Goal: Task Accomplishment & Management: Complete application form

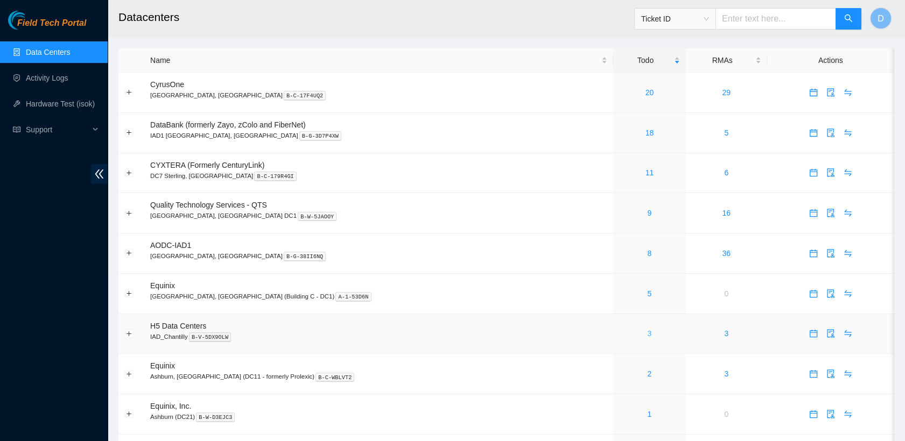
click at [648, 332] on link "3" at bounding box center [650, 333] width 4 height 9
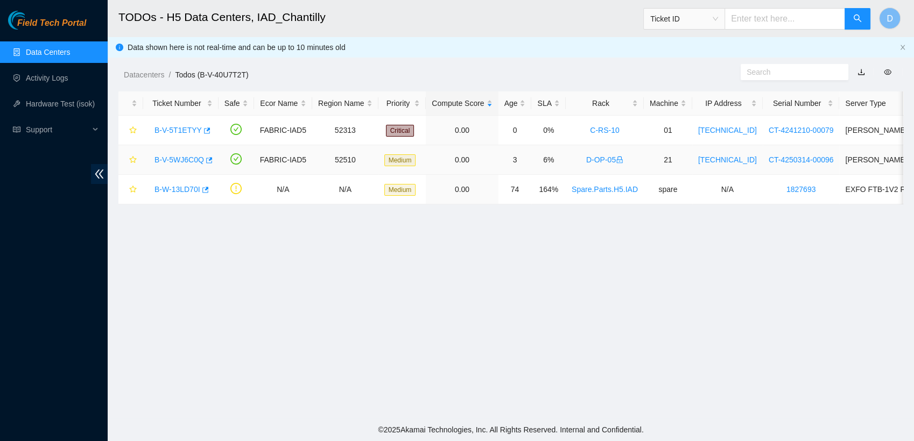
click at [183, 160] on link "B-V-5WJ6C0Q" at bounding box center [179, 160] width 50 height 9
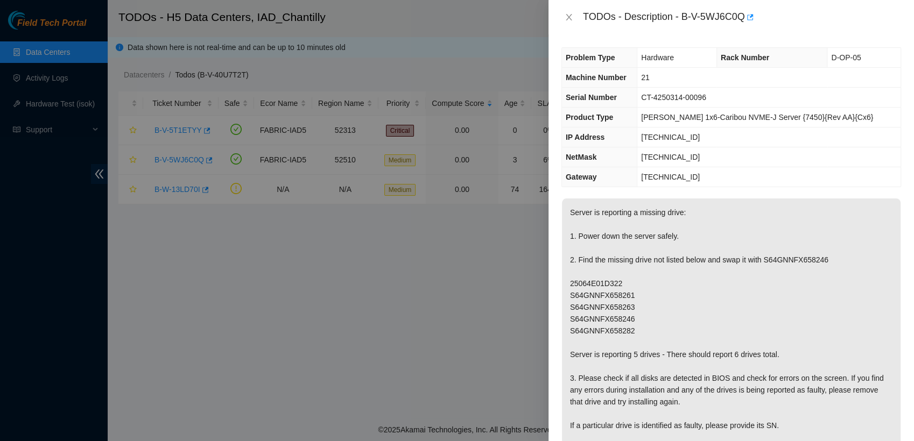
click at [794, 261] on p "Server is reporting a missing drive: 1. Power down the server safely. 2. Find t…" at bounding box center [731, 379] width 339 height 360
copy p "S64GNNFX658246"
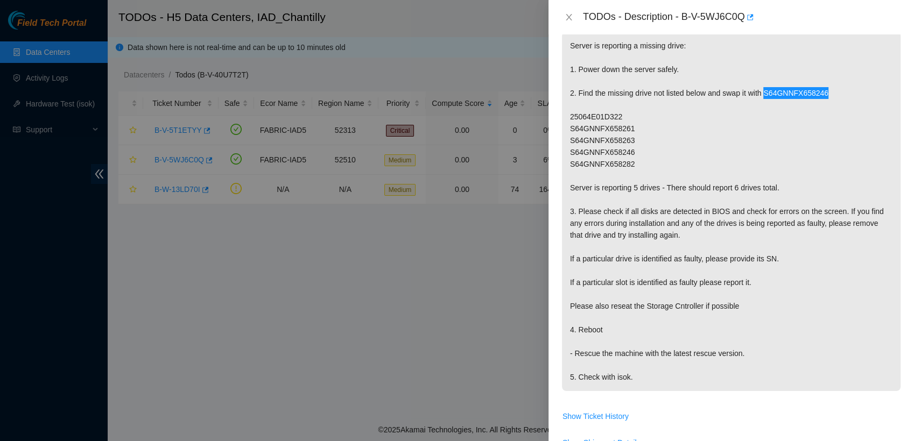
scroll to position [167, 0]
click at [566, 16] on icon "close" at bounding box center [569, 17] width 9 height 9
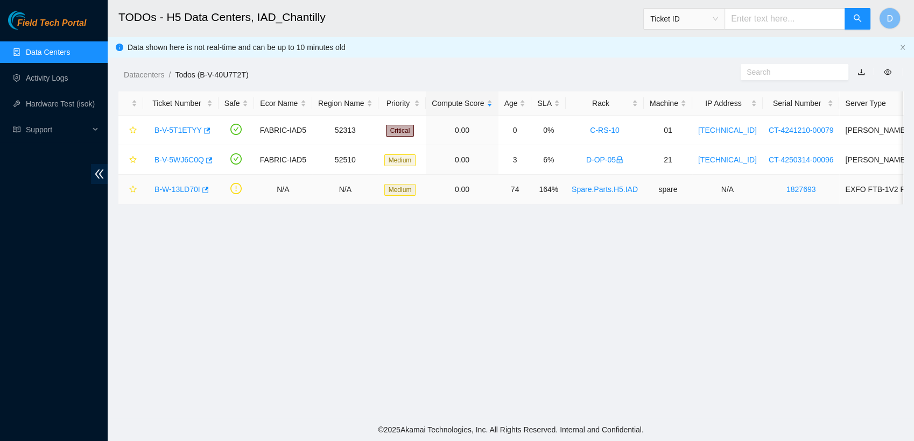
scroll to position [215, 0]
click at [65, 129] on span "Support" at bounding box center [58, 130] width 64 height 22
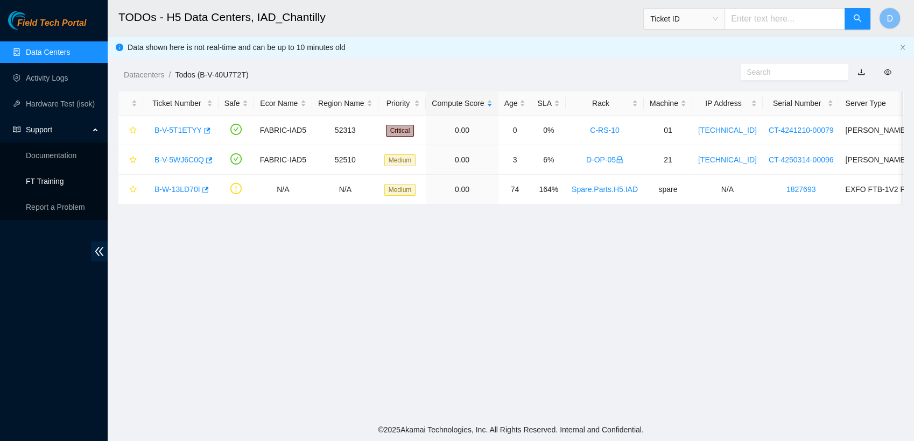
click at [64, 178] on link "FT Training" at bounding box center [45, 181] width 38 height 9
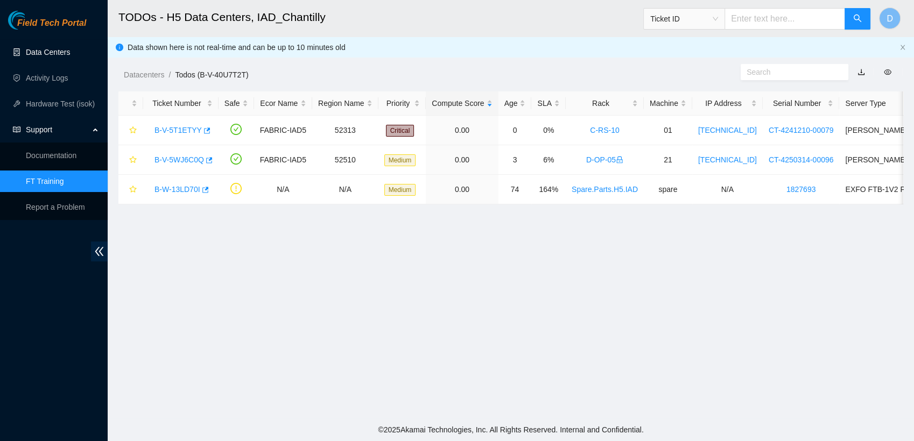
click at [70, 50] on link "Data Centers" at bounding box center [48, 52] width 44 height 9
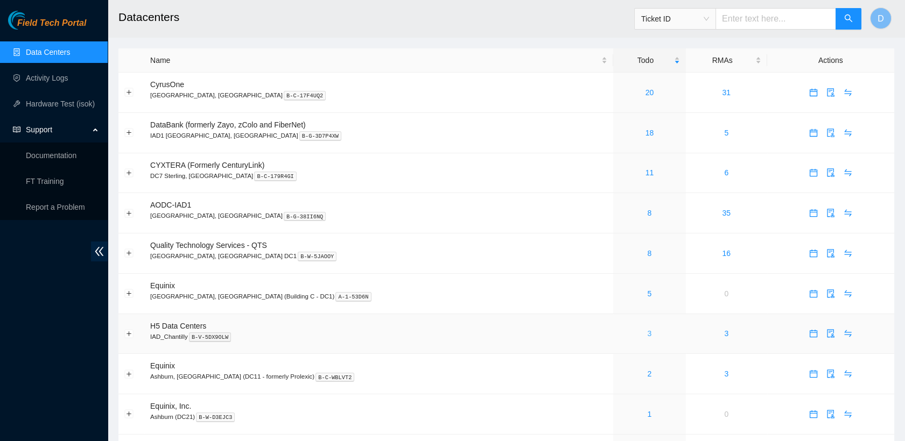
click at [648, 331] on link "3" at bounding box center [650, 333] width 4 height 9
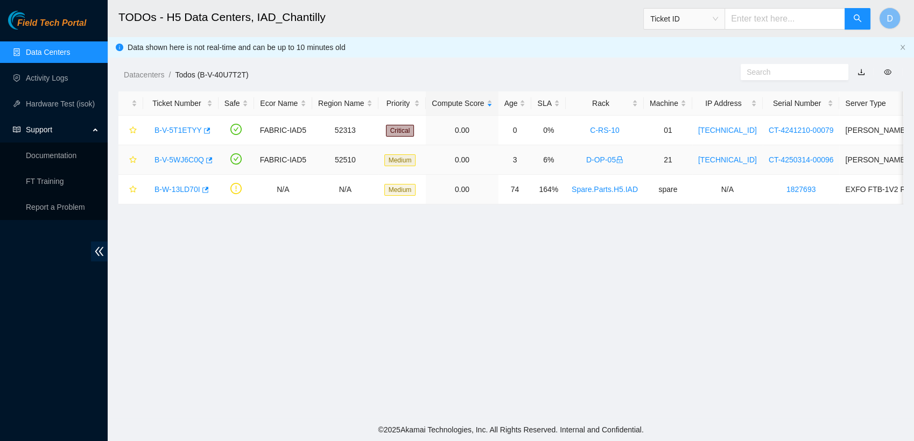
click at [185, 161] on link "B-V-5WJ6C0Q" at bounding box center [179, 160] width 50 height 9
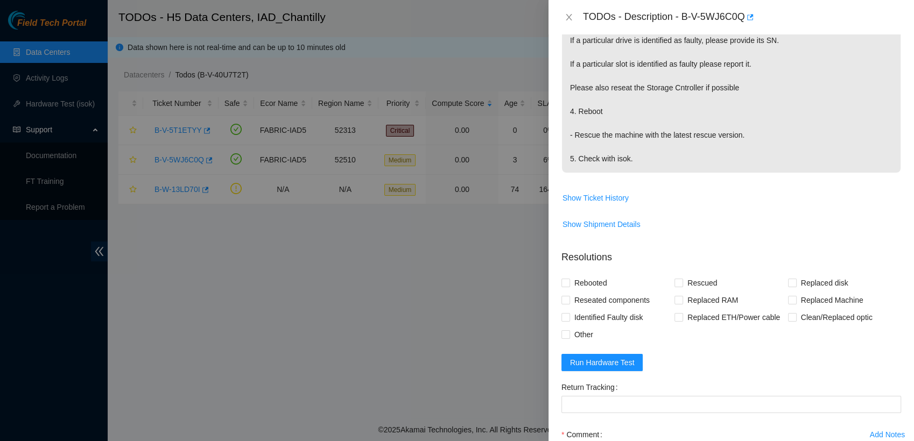
scroll to position [400, 0]
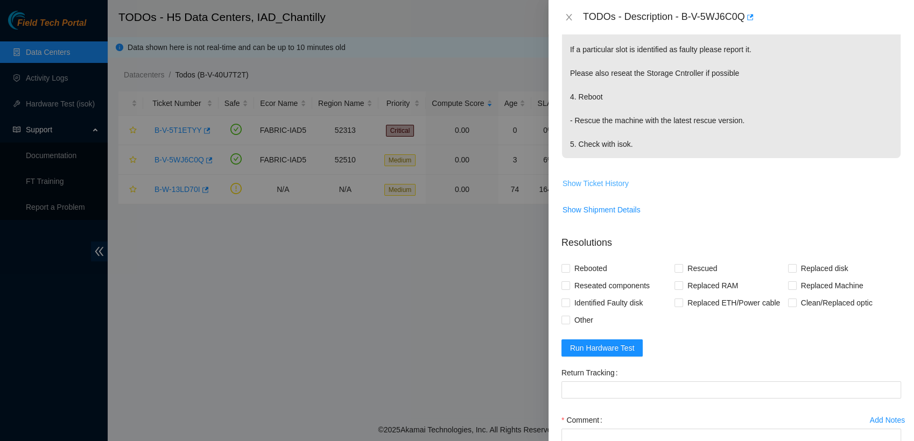
click at [614, 179] on span "Show Ticket History" at bounding box center [596, 184] width 66 height 12
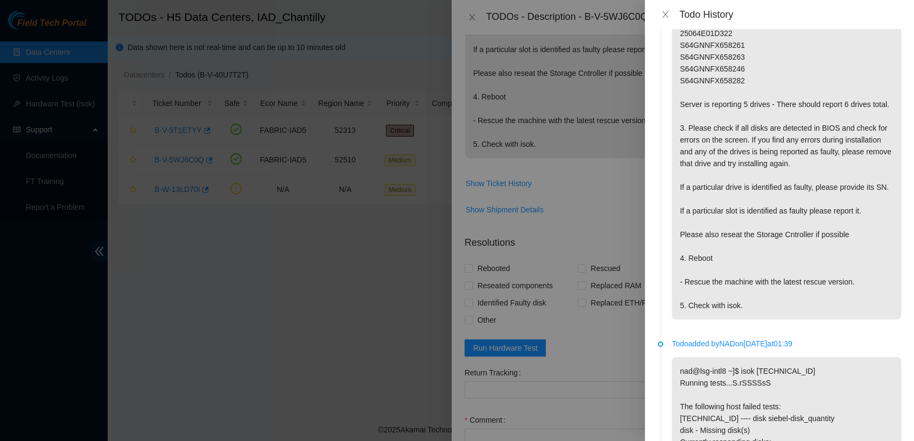
scroll to position [0, 0]
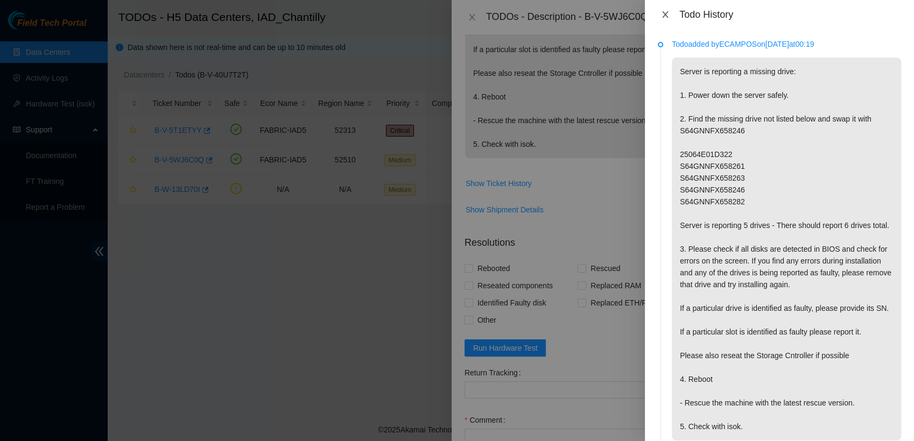
click at [662, 16] on icon "close" at bounding box center [665, 14] width 9 height 9
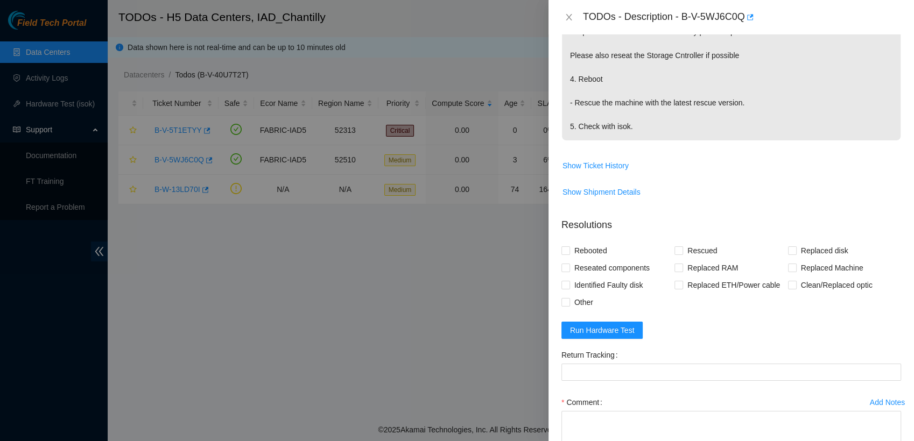
scroll to position [419, 0]
click at [566, 248] on input "Rebooted" at bounding box center [565, 249] width 8 height 8
checkbox input "true"
click at [676, 249] on input "Rescued" at bounding box center [678, 249] width 8 height 8
checkbox input "true"
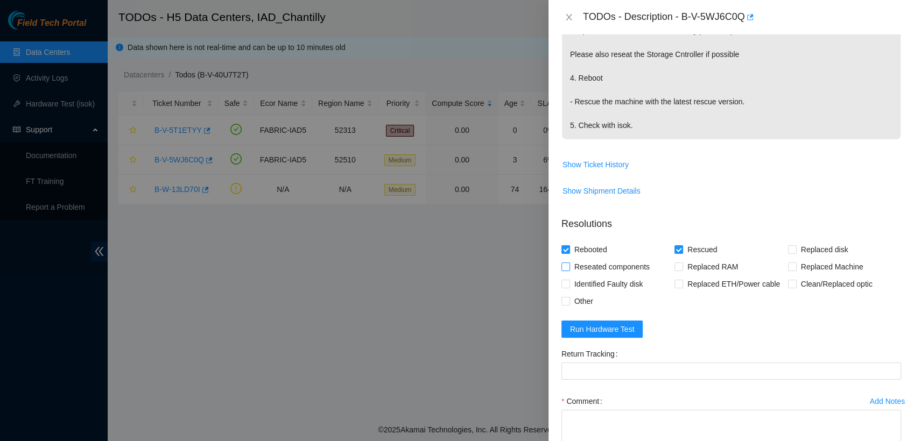
click at [565, 264] on input "Reseated components" at bounding box center [565, 267] width 8 height 8
checkbox input "true"
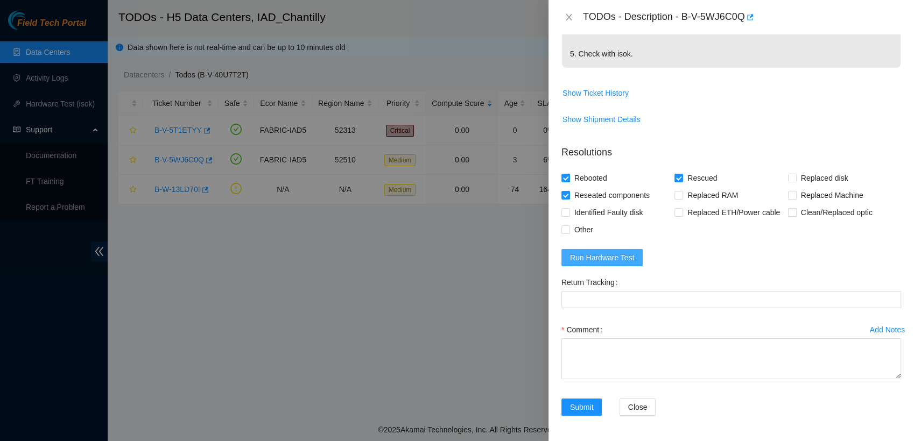
click at [622, 253] on span "Run Hardware Test" at bounding box center [602, 258] width 65 height 12
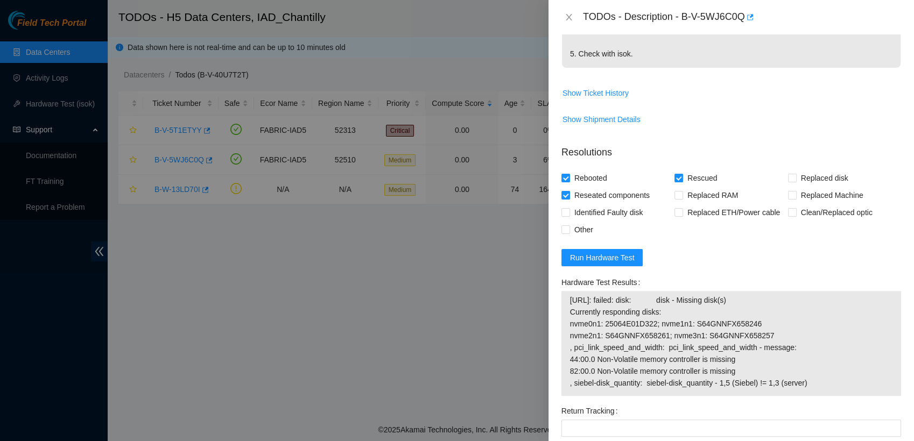
drag, startPoint x: 804, startPoint y: 383, endPoint x: 568, endPoint y: 300, distance: 250.1
click at [568, 300] on div "[URL]: failed: disk: disk - Missing disk(s) Currently responding disks: nvme0n1…" at bounding box center [731, 343] width 340 height 105
copy tbody "[URL]: failed: disk: disk - Missing disk(s) Currently responding disks: nvme0n1…"
click at [681, 108] on td "Show Ticket History" at bounding box center [731, 97] width 340 height 26
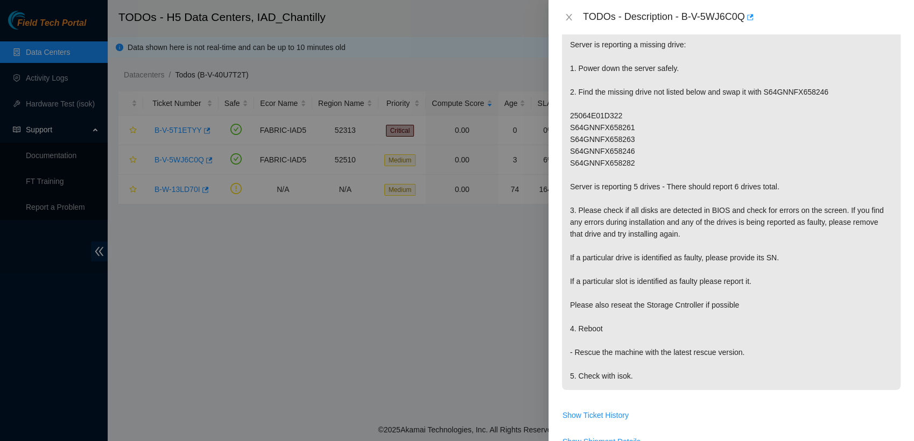
scroll to position [0, 0]
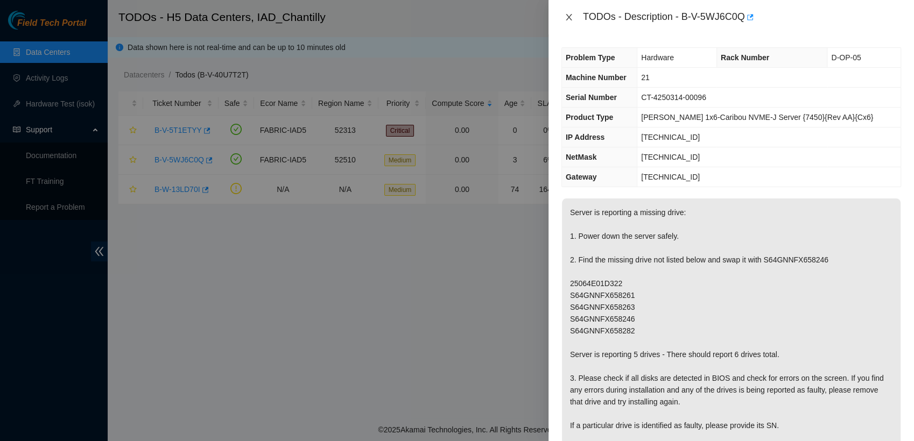
click at [571, 19] on icon "close" at bounding box center [569, 17] width 9 height 9
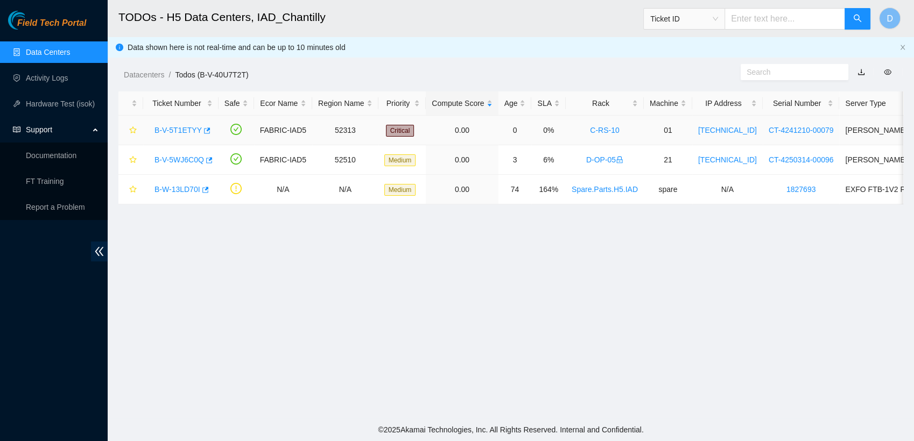
click at [183, 132] on link "B-V-5T1ETYY" at bounding box center [177, 130] width 47 height 9
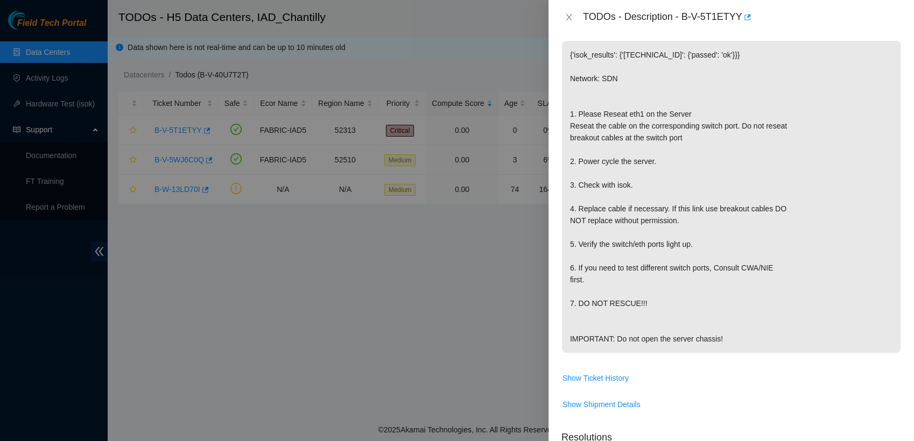
scroll to position [158, 0]
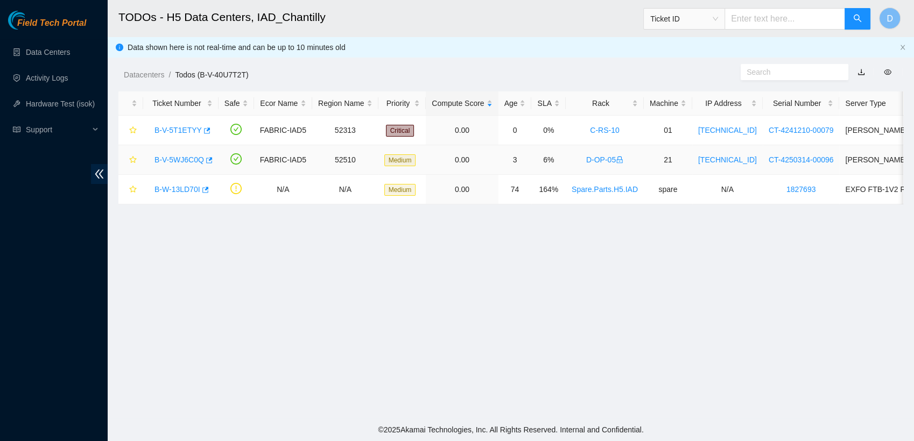
click at [181, 160] on link "B-V-5WJ6C0Q" at bounding box center [179, 160] width 50 height 9
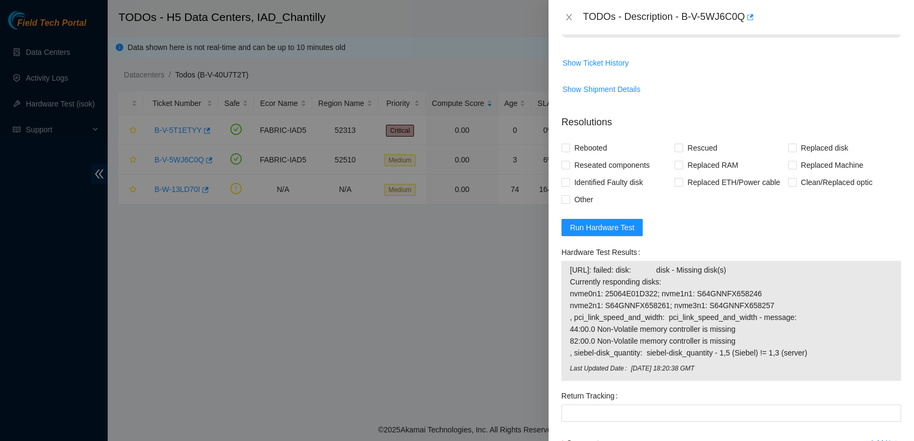
scroll to position [550, 0]
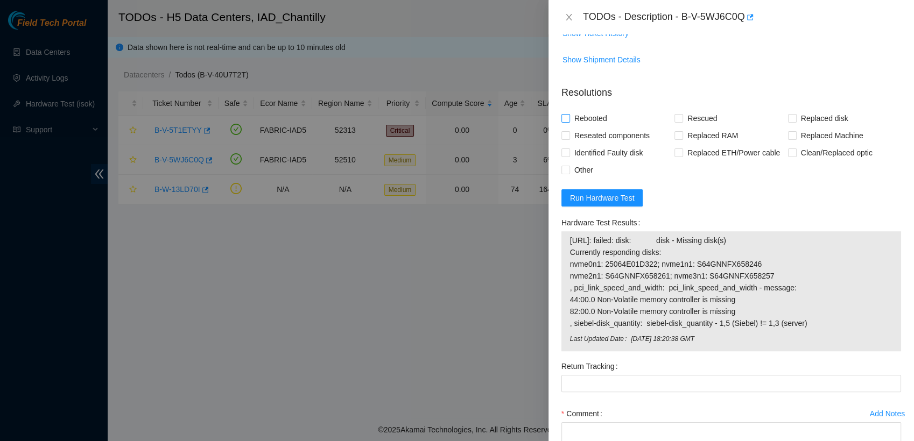
click at [564, 119] on input "Rebooted" at bounding box center [565, 118] width 8 height 8
checkbox input "true"
click at [678, 121] on input "Rescued" at bounding box center [678, 118] width 8 height 8
checkbox input "true"
click at [566, 135] on input "Reseated components" at bounding box center [565, 135] width 8 height 8
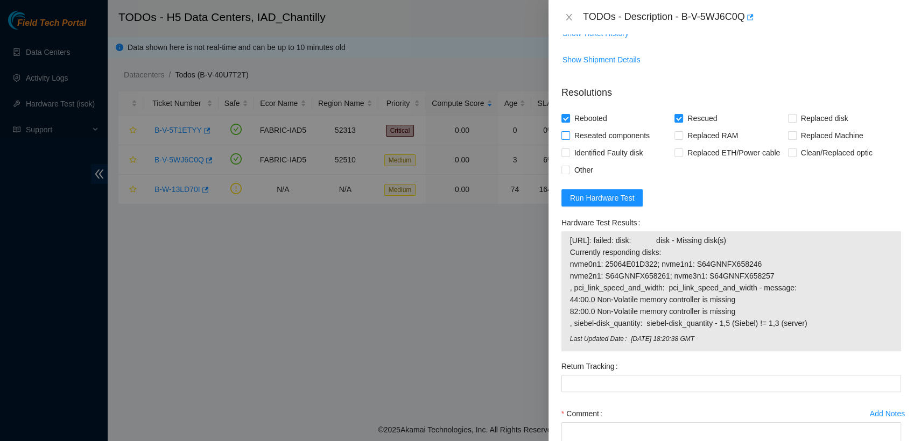
checkbox input "true"
click at [566, 153] on input "Identified Faulty disk" at bounding box center [565, 153] width 8 height 8
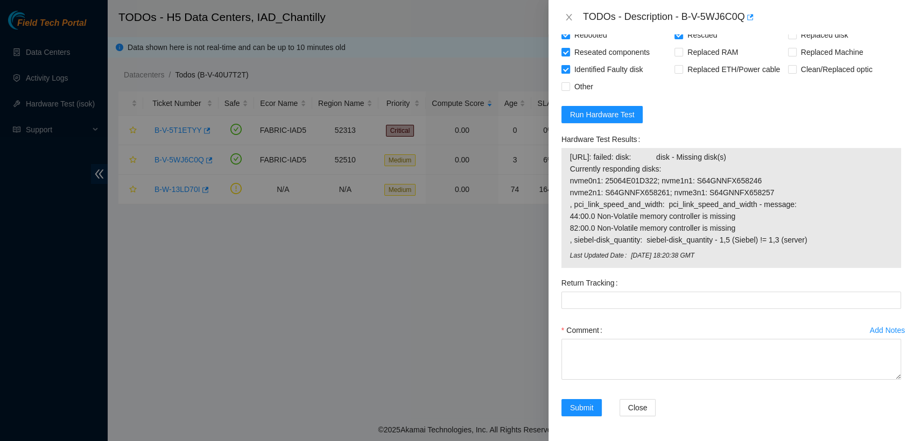
click at [565, 67] on input "Identified Faulty disk" at bounding box center [565, 69] width 8 height 8
checkbox input "false"
click at [565, 85] on input "Other" at bounding box center [565, 86] width 8 height 8
checkbox input "true"
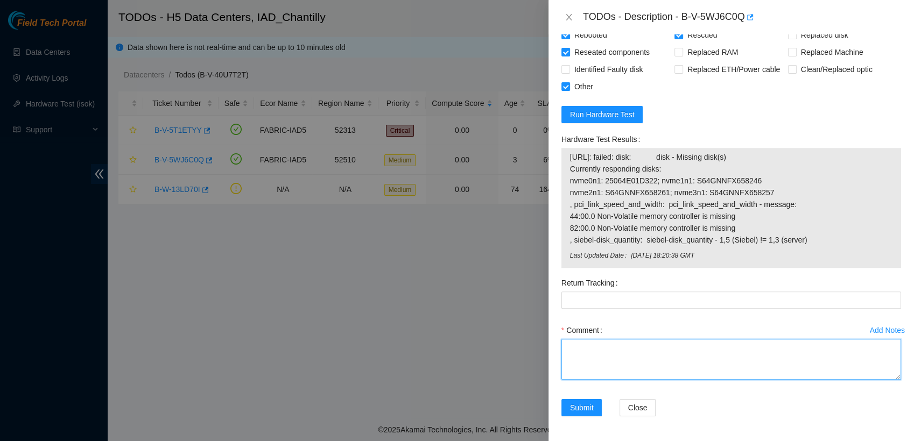
click at [597, 356] on textarea "Comment" at bounding box center [731, 359] width 340 height 41
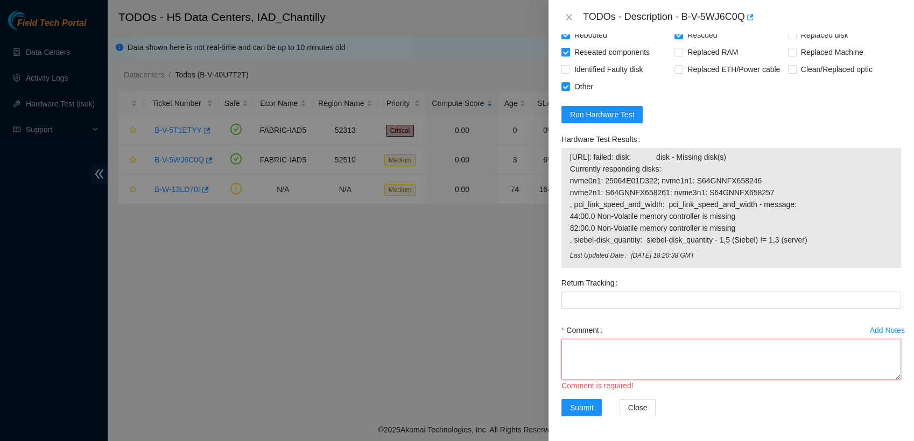
paste textarea "- contacted NOCC msani has completed your request (B-V-5XT60DZ) Message from ms…"
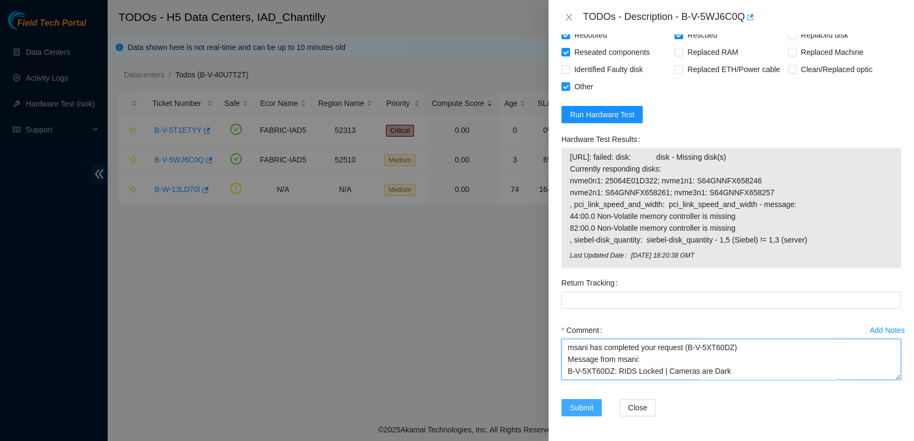
type textarea "- contacted NOCC msani has completed your request (B-V-5XT60DZ) Message from ms…"
click at [581, 403] on span "Submit" at bounding box center [582, 408] width 24 height 12
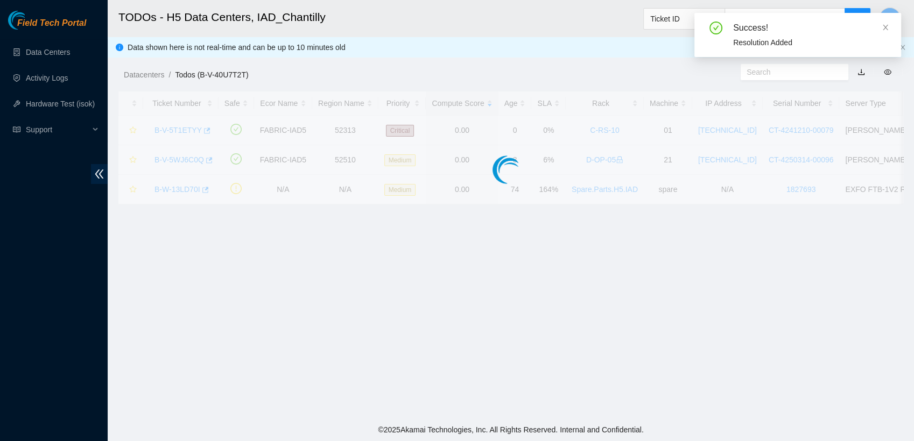
scroll to position [241, 0]
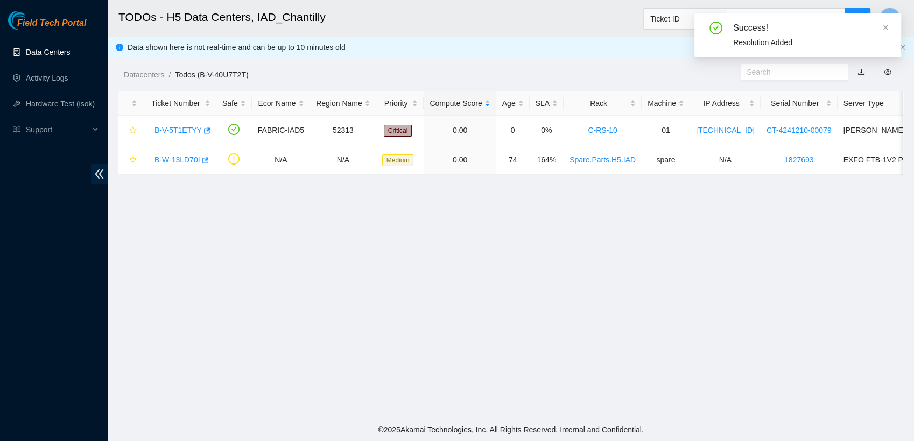
click at [70, 57] on link "Data Centers" at bounding box center [48, 52] width 44 height 9
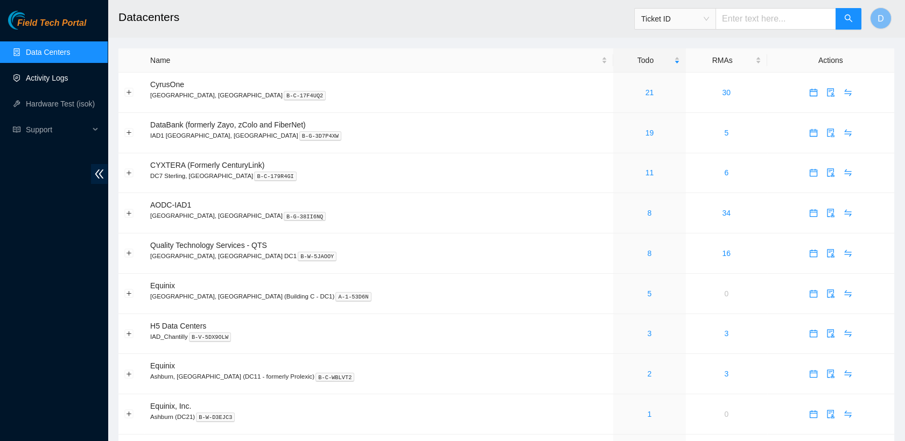
click at [68, 76] on link "Activity Logs" at bounding box center [47, 78] width 43 height 9
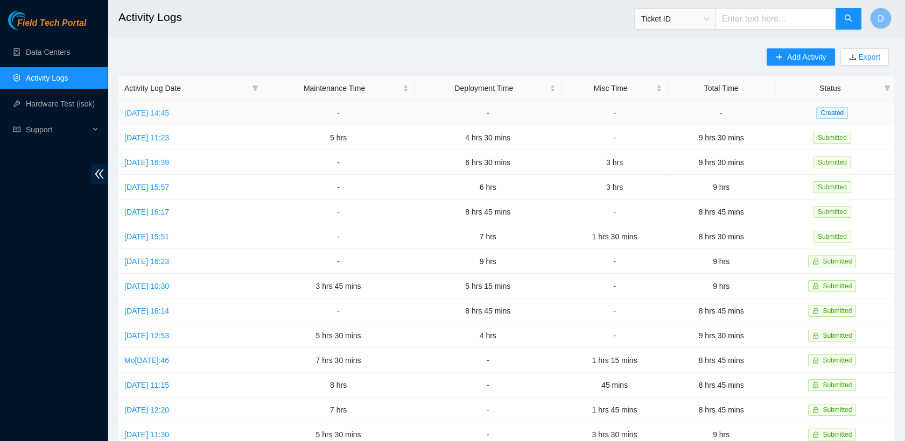
click at [169, 112] on link "[DATE] 14:45" at bounding box center [146, 113] width 45 height 9
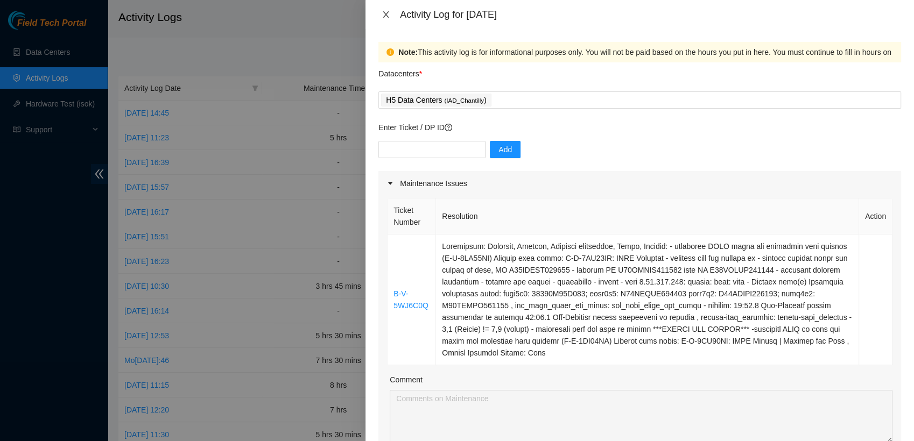
click at [388, 18] on icon "close" at bounding box center [386, 14] width 9 height 9
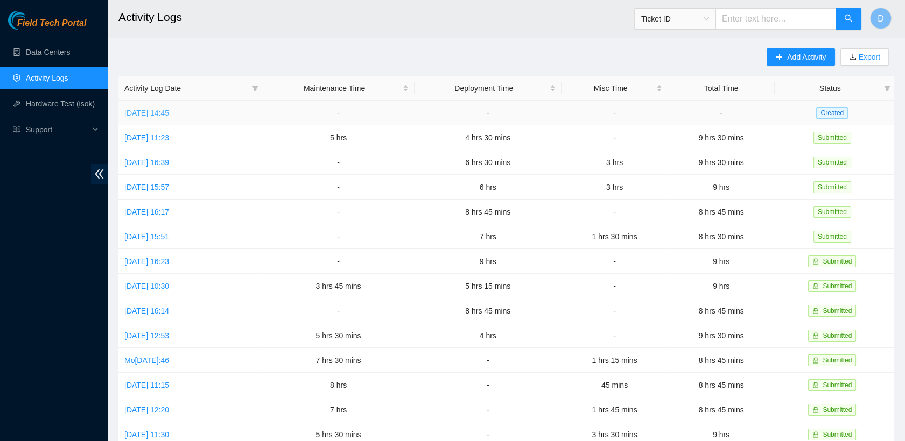
click at [167, 114] on link "[DATE] 14:45" at bounding box center [146, 113] width 45 height 9
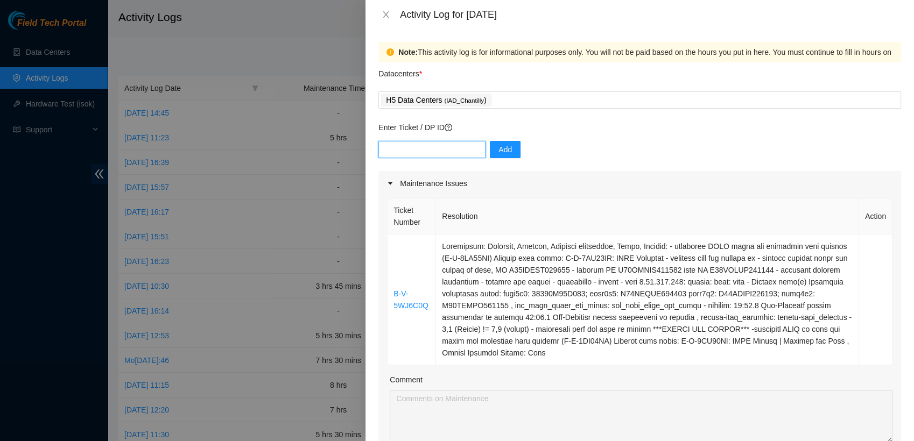
click at [448, 145] on input "text" at bounding box center [431, 149] width 107 height 17
type input "DP82713"
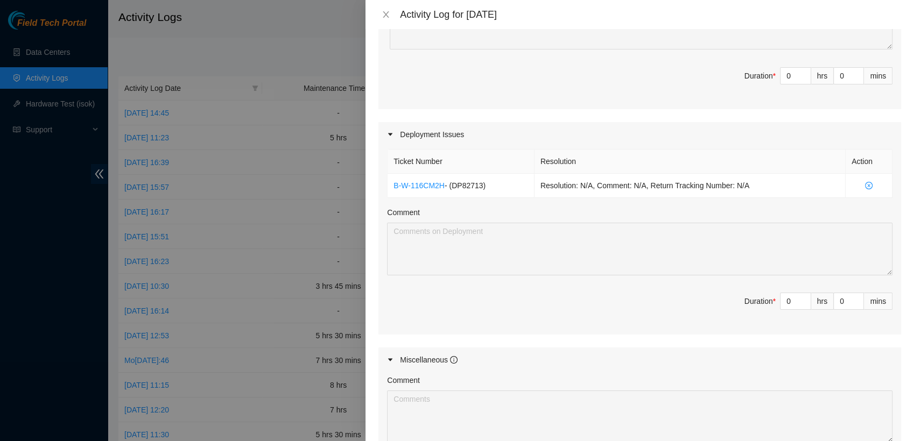
scroll to position [396, 0]
click at [785, 298] on input "0" at bounding box center [796, 299] width 30 height 16
type input "3"
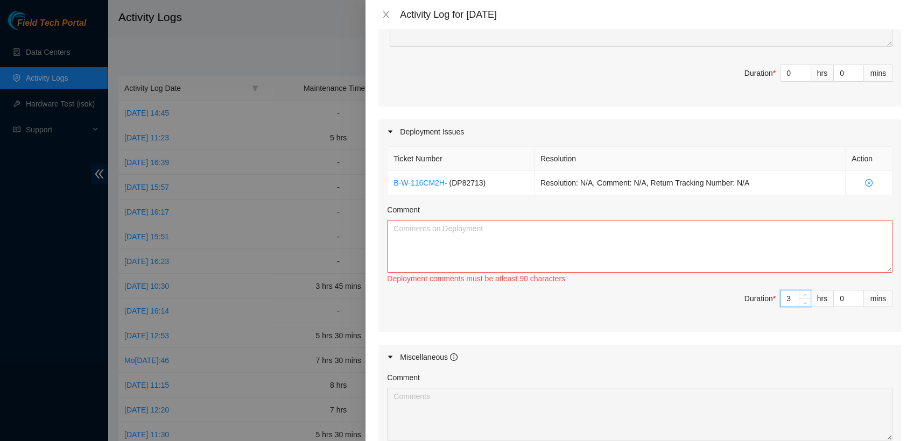
type input "3"
click at [506, 247] on textarea "Comment" at bounding box center [639, 246] width 505 height 53
paste textarea "- contacted NOCC msani has completed your request (B-V-5XT60DZ) Message from ms…"
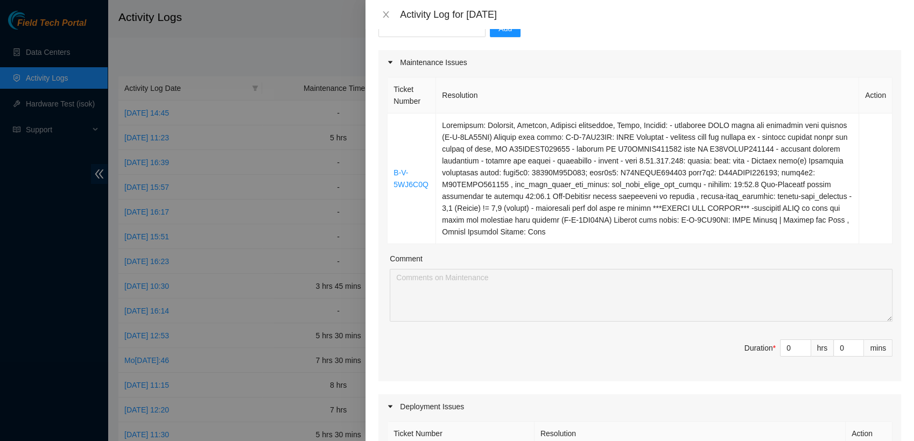
scroll to position [121, 0]
type textarea "- contacted NOCC msani has completed your request (B-V-5XT60DZ) Message from ms…"
click at [784, 351] on input "0" at bounding box center [796, 349] width 30 height 16
type input "6"
type input "9"
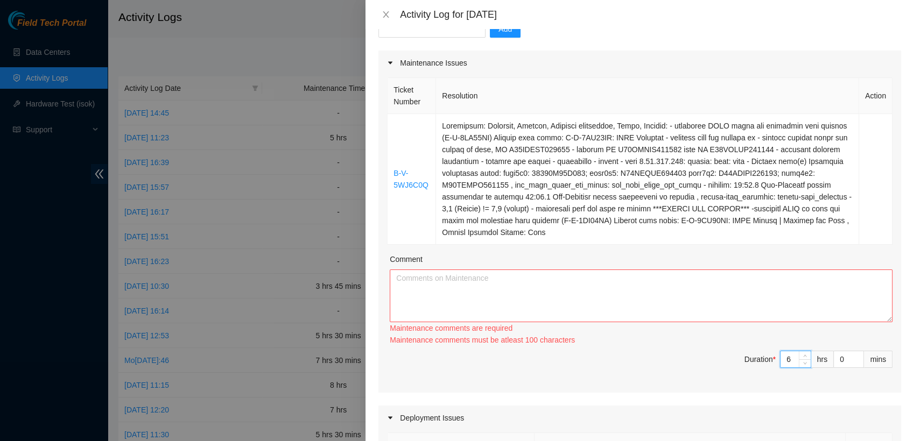
type input "6"
click at [452, 283] on textarea "Comment" at bounding box center [641, 296] width 503 height 53
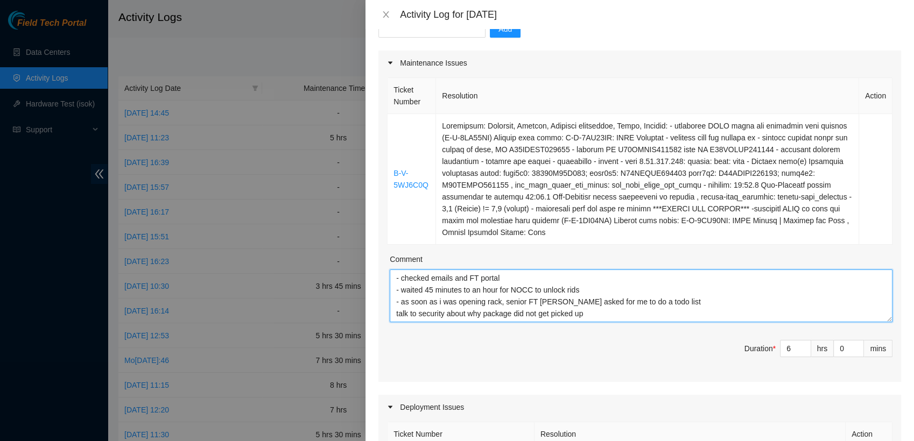
click at [396, 312] on textarea "- checked emails and FT portal - waited 45 minutes to an hour for NOCC to unloc…" at bounding box center [641, 296] width 503 height 53
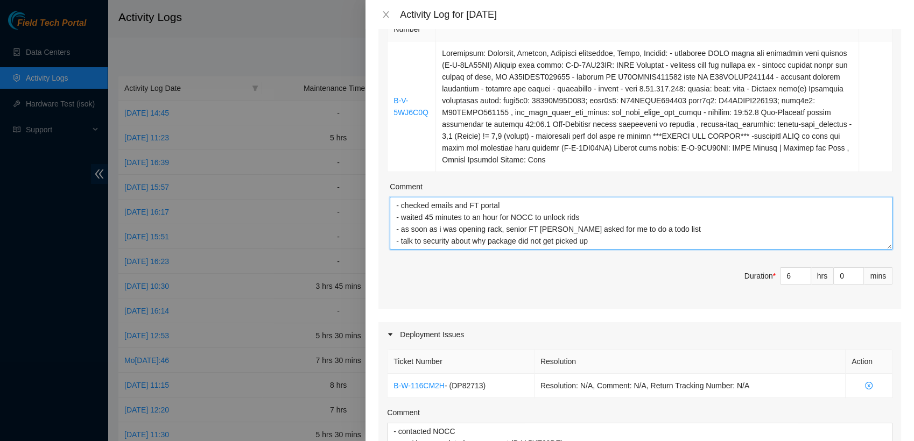
scroll to position [193, 0]
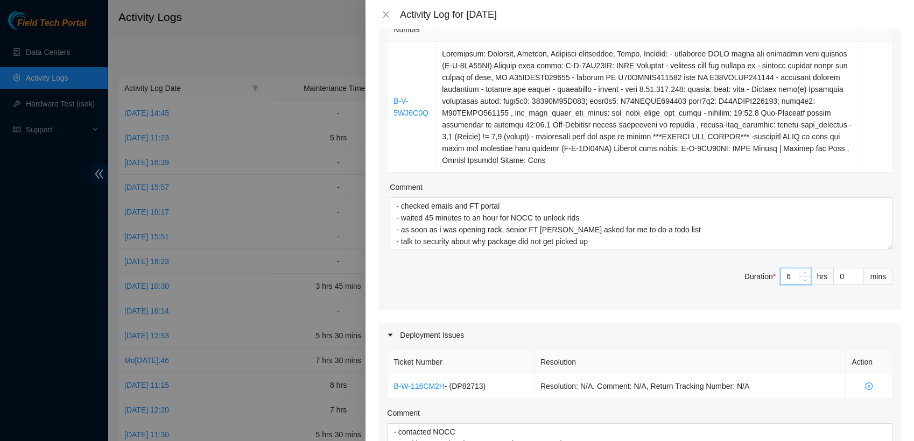
click at [783, 277] on input "6" at bounding box center [796, 277] width 30 height 16
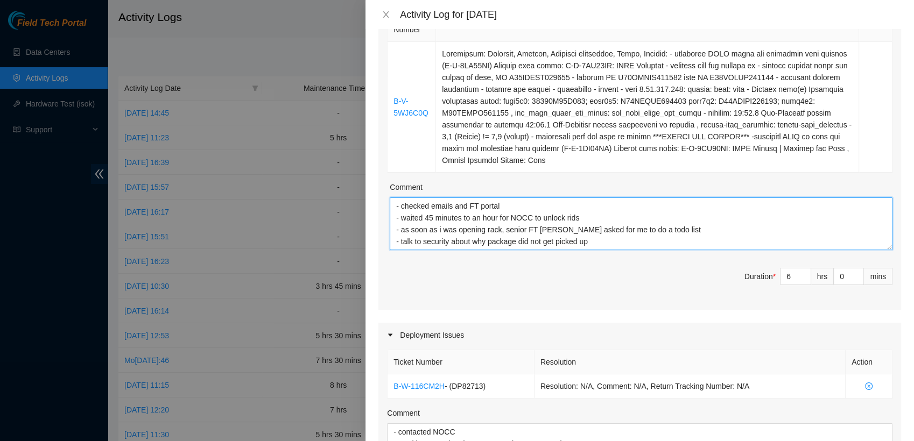
click at [593, 244] on textarea "- checked emails and FT portal - waited 45 minutes to an hour for NOCC to unloc…" at bounding box center [641, 224] width 503 height 53
paste textarea "B-V-5T1ETYY"
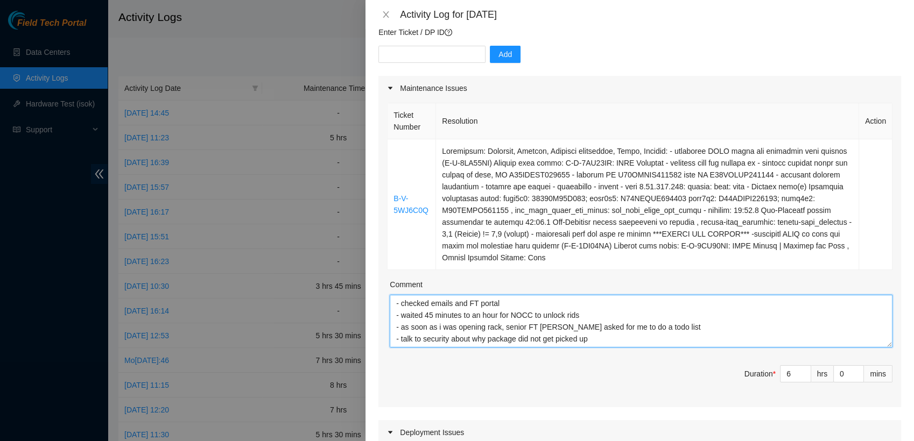
scroll to position [11, 0]
drag, startPoint x: 586, startPoint y: 340, endPoint x: 565, endPoint y: 338, distance: 21.1
drag, startPoint x: 565, startPoint y: 338, endPoint x: 588, endPoint y: 343, distance: 23.2
click at [588, 343] on textarea "- checked emails and FT portal - waited 45 minutes to an hour for NOCC to unloc…" at bounding box center [641, 321] width 503 height 53
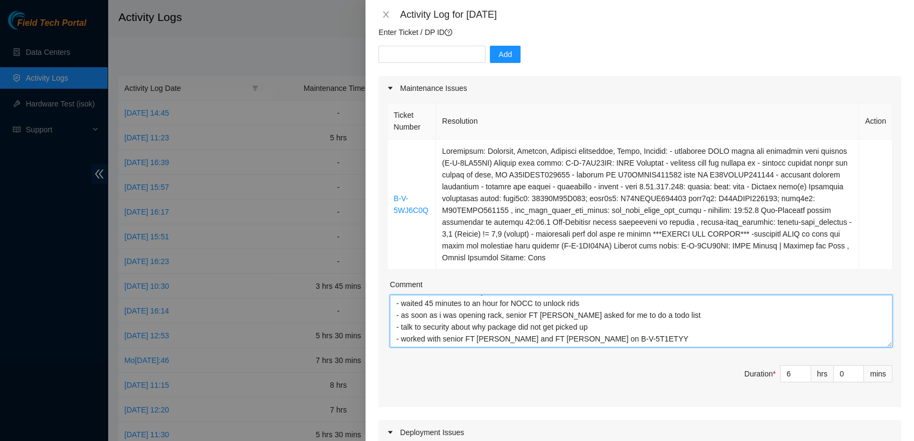
type textarea "- checked emails and FT portal - waited 45 minutes to an hour for NOCC to unloc…"
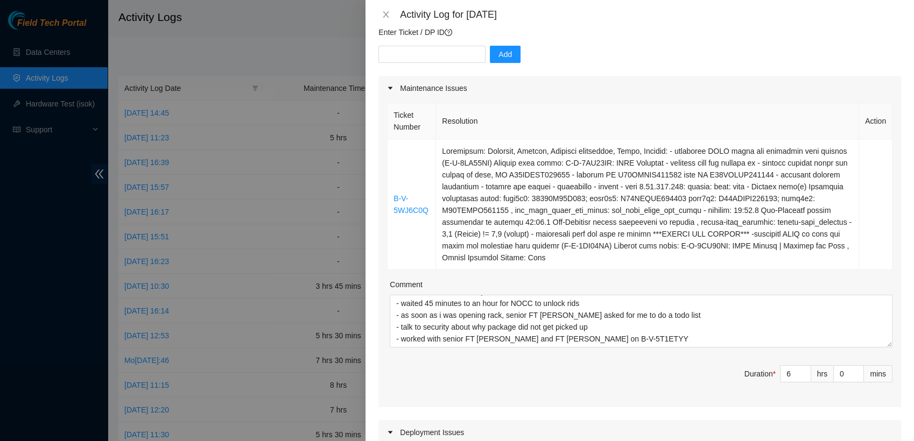
click at [610, 52] on div "Add" at bounding box center [639, 61] width 523 height 30
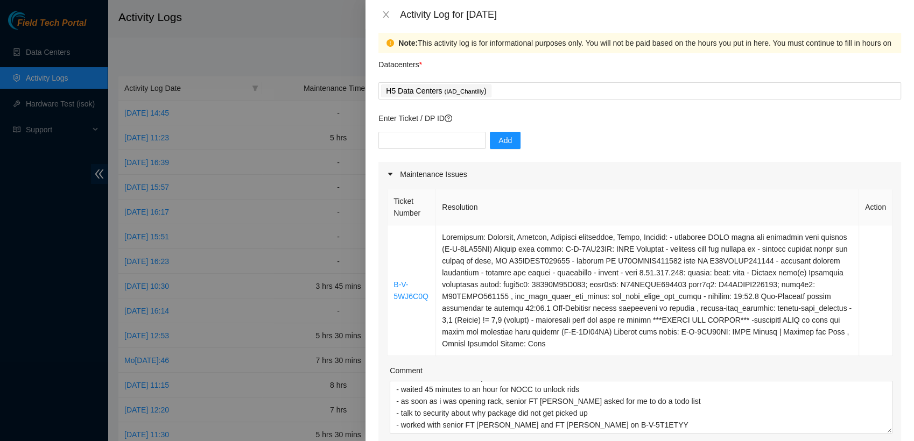
scroll to position [9, 0]
click at [446, 140] on input "text" at bounding box center [431, 140] width 107 height 17
paste input "B-V-5T1ETYY"
type input "B-V-5T1ETYY"
click at [498, 137] on span "Add" at bounding box center [504, 141] width 13 height 12
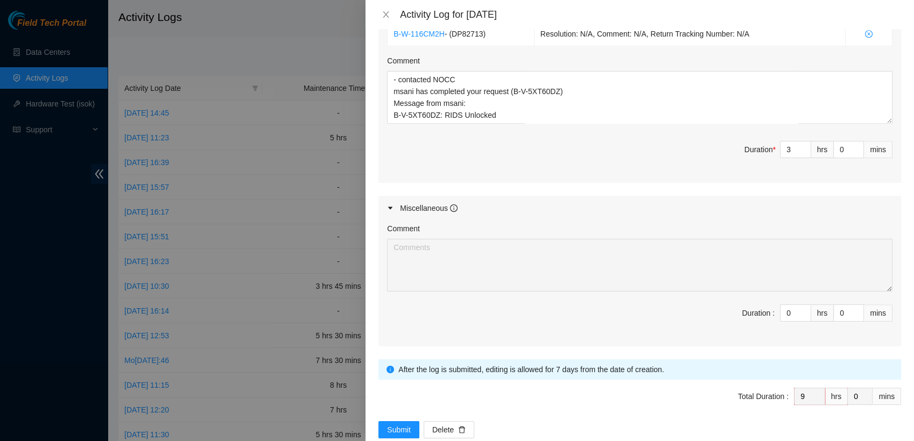
scroll to position [603, 0]
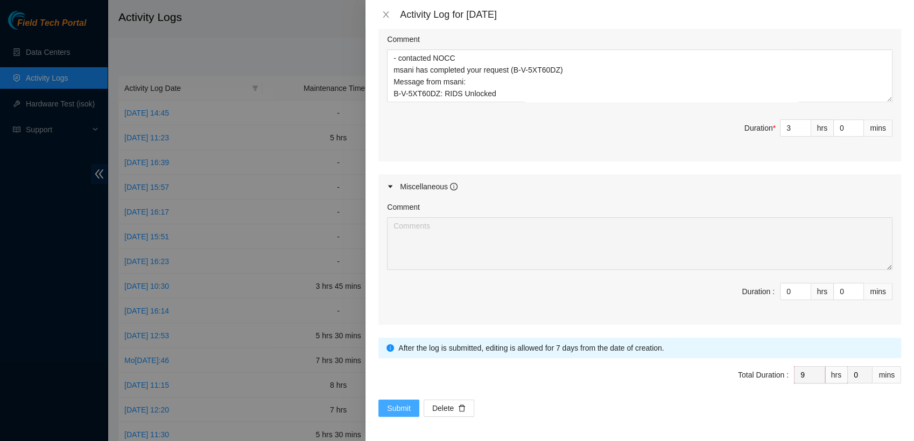
click at [396, 409] on span "Submit" at bounding box center [399, 409] width 24 height 12
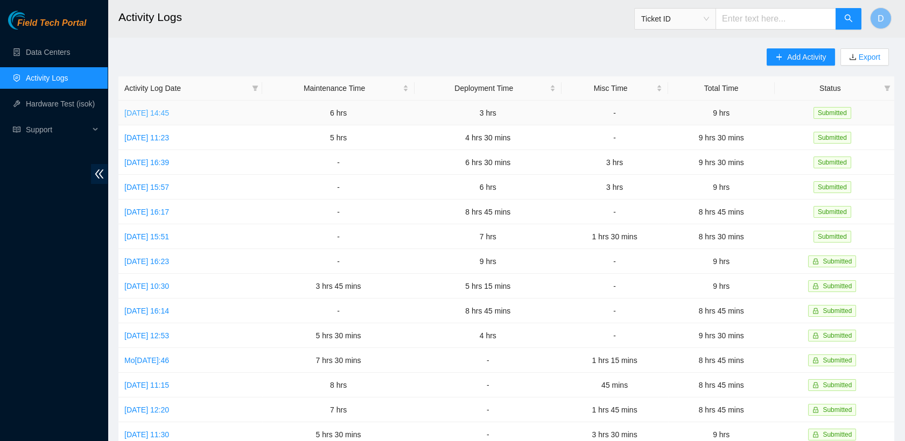
click at [169, 115] on link "[DATE] 14:45" at bounding box center [146, 113] width 45 height 9
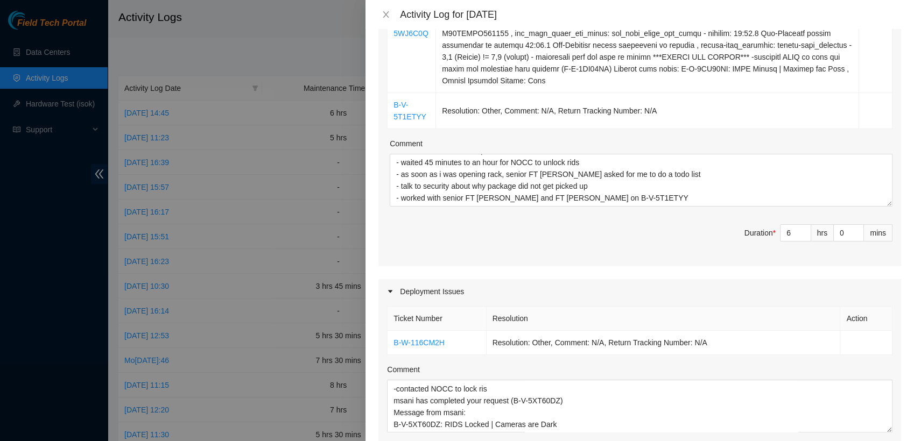
scroll to position [271, 0]
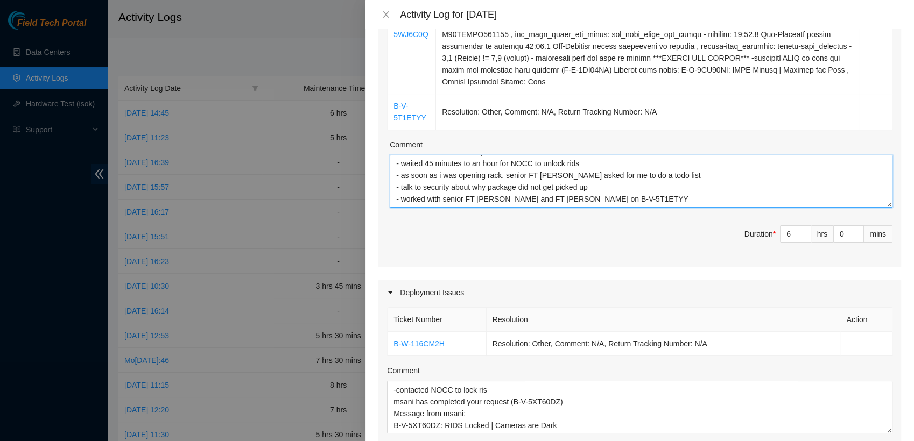
drag, startPoint x: 594, startPoint y: 200, endPoint x: 573, endPoint y: 202, distance: 20.6
click at [573, 202] on textarea "- checked emails and FT portal - waited 45 minutes to an hour for NOCC to unloc…" at bounding box center [641, 181] width 503 height 53
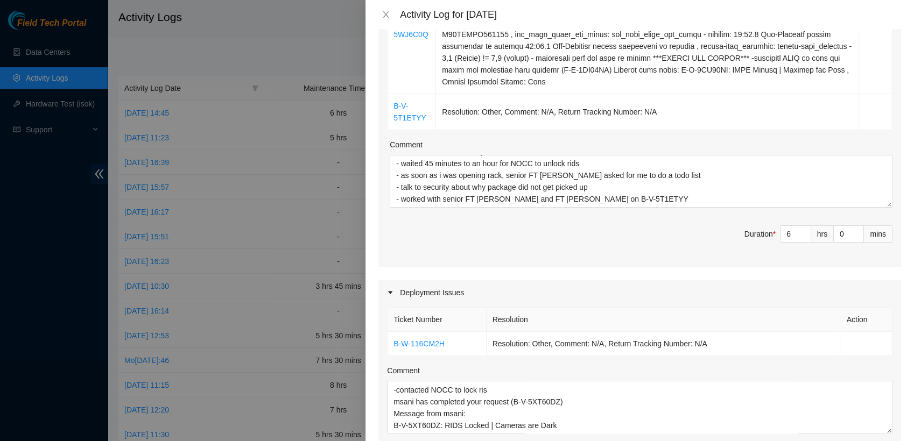
click at [617, 269] on div "Maintenance Issues Ticket Number Resolution Action B-V-5WJ6C0Q B-V-5T1ETYY Reso…" at bounding box center [639, 278] width 523 height 757
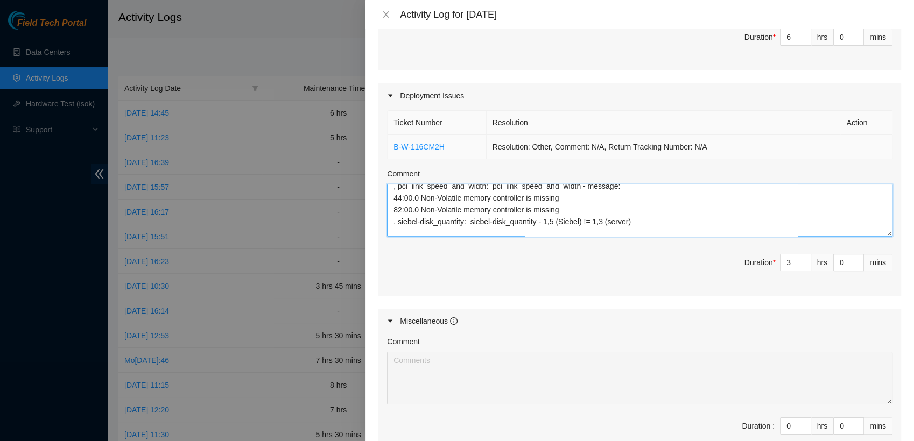
scroll to position [0, 0]
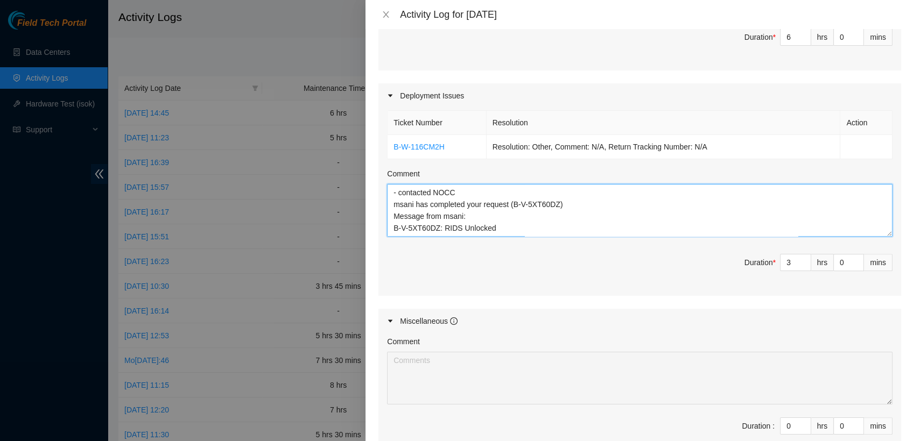
drag, startPoint x: 392, startPoint y: 393, endPoint x: 602, endPoint y: 179, distance: 299.6
click at [602, 179] on div "Comment - contacted NOCC msani has completed your request (B-V-5XT60DZ) Message…" at bounding box center [639, 202] width 505 height 69
click at [511, 224] on textarea "- contacted NOCC msani has completed your request (B-V-5XT60DZ) Message from ms…" at bounding box center [639, 210] width 505 height 53
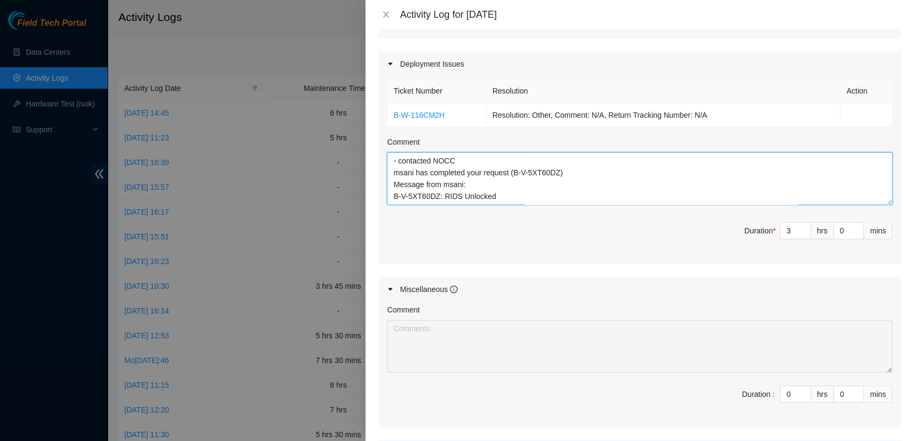
drag, startPoint x: 547, startPoint y: 191, endPoint x: 392, endPoint y: 153, distance: 160.1
click at [392, 153] on textarea "- contacted NOCC msani has completed your request (B-V-5XT60DZ) Message from ms…" at bounding box center [639, 178] width 505 height 53
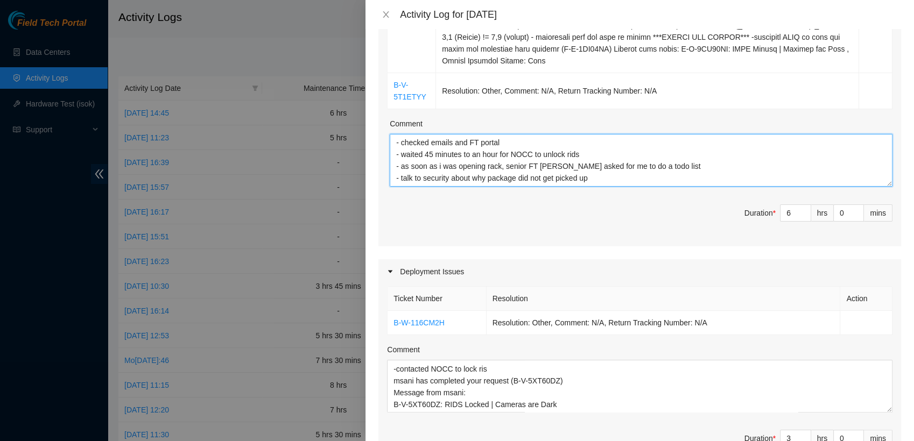
drag, startPoint x: 591, startPoint y: 174, endPoint x: 396, endPoint y: 142, distance: 197.6
click at [396, 142] on textarea "- checked emails and FT portal - waited 45 minutes to an hour for NOCC to unloc…" at bounding box center [641, 160] width 503 height 53
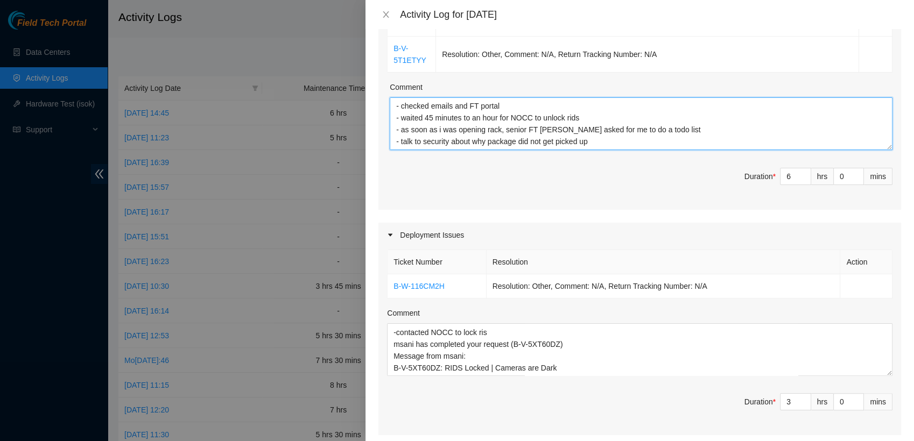
scroll to position [12, 0]
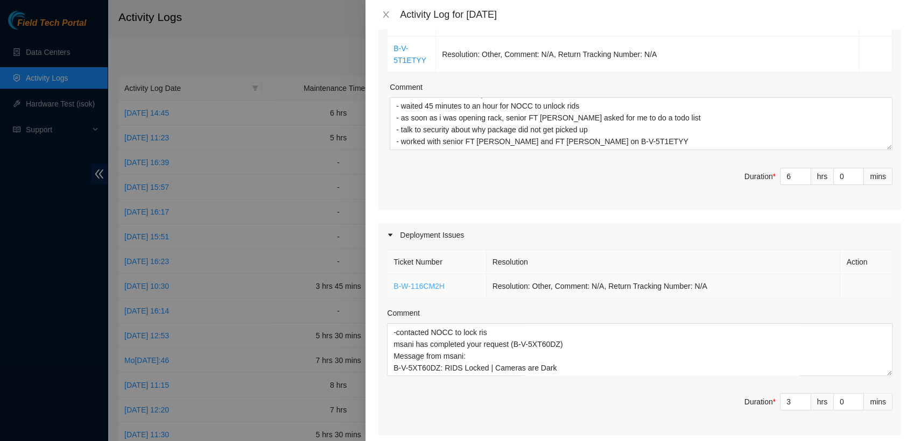
click at [422, 282] on link "B-W-116CM2H" at bounding box center [418, 286] width 51 height 9
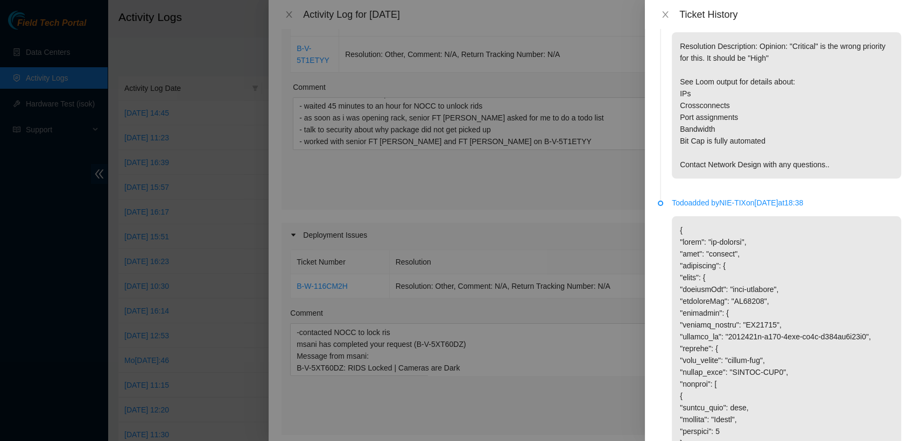
scroll to position [0, 0]
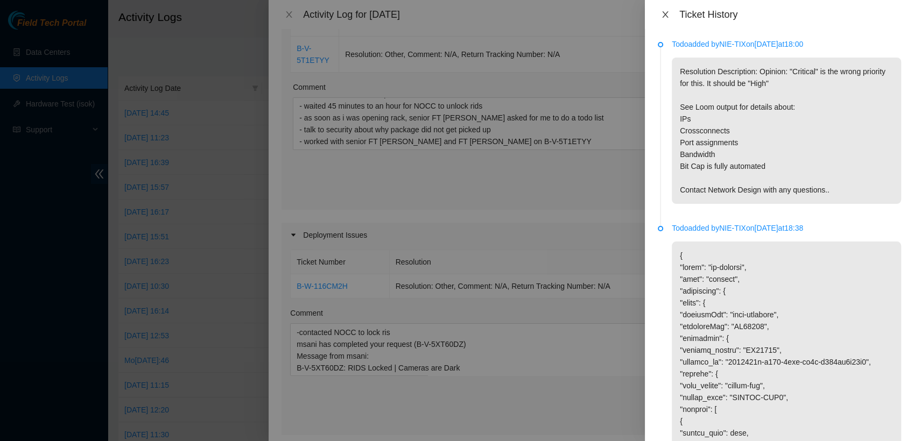
click at [665, 19] on button "Close" at bounding box center [665, 15] width 15 height 10
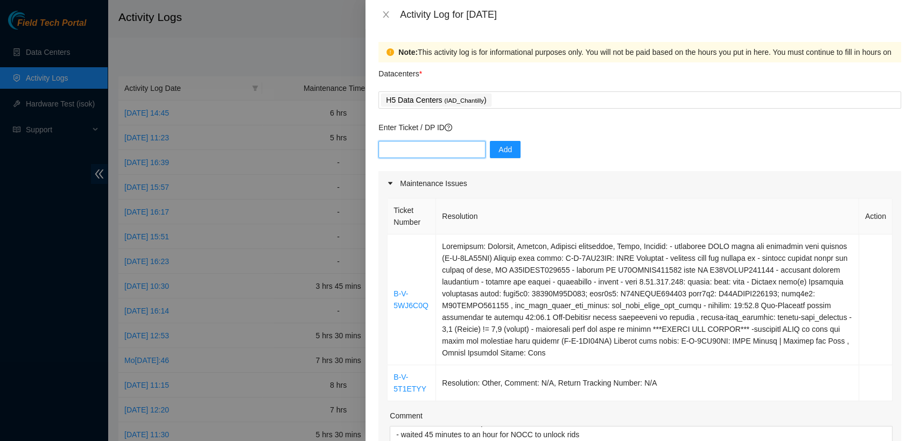
click at [441, 150] on input "text" at bounding box center [431, 149] width 107 height 17
type input "DP82713"
click at [498, 150] on span "Add" at bounding box center [504, 150] width 13 height 12
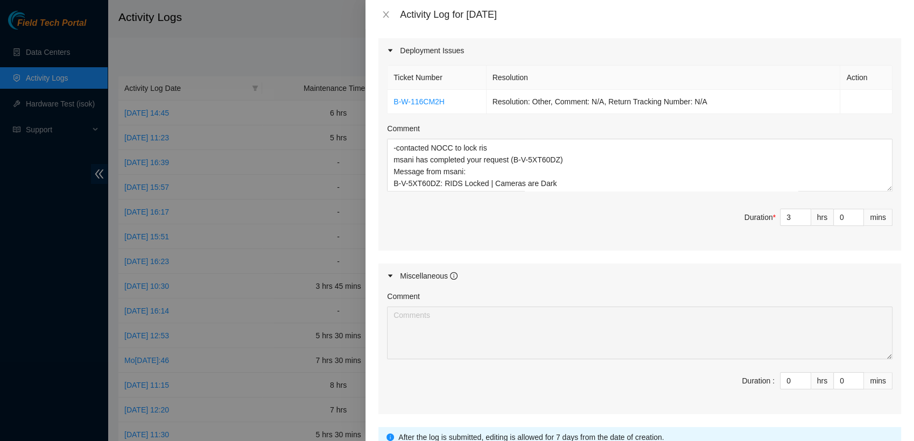
scroll to position [514, 0]
drag, startPoint x: 554, startPoint y: 182, endPoint x: 472, endPoint y: 175, distance: 82.6
click at [472, 175] on textarea "- contacted NOCC msani has completed your request (B-V-5XT60DZ) Message from ms…" at bounding box center [639, 164] width 505 height 53
drag, startPoint x: 394, startPoint y: 147, endPoint x: 551, endPoint y: 191, distance: 163.1
click at [551, 191] on div "Ticket Number Resolution Action B-W-116CM2H Resolution: Other, Comment: N/A, Re…" at bounding box center [639, 156] width 523 height 188
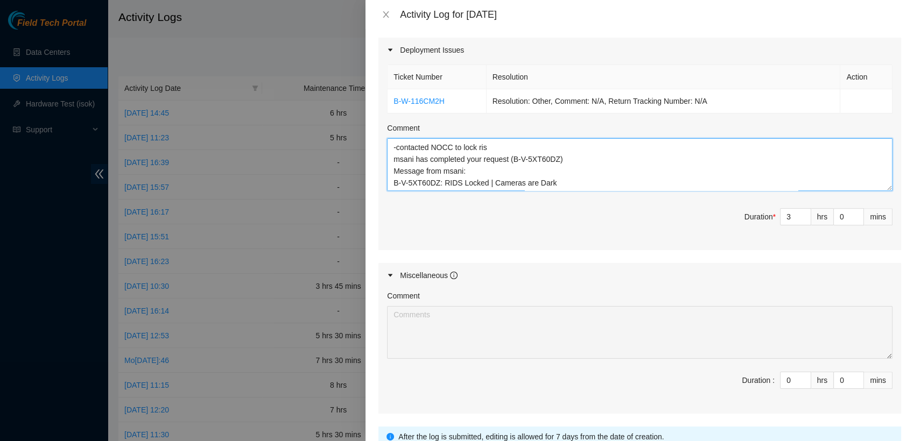
click at [568, 185] on textarea "- contacted NOCC msani has completed your request (B-V-5XT60DZ) Message from ms…" at bounding box center [639, 164] width 505 height 53
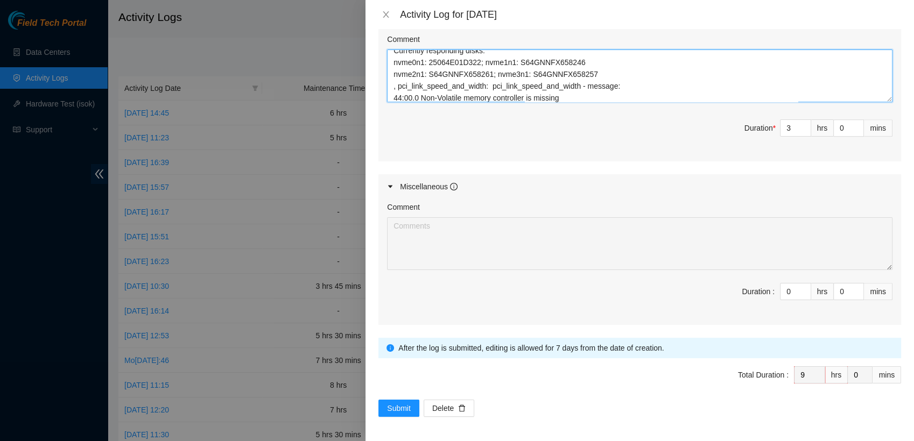
scroll to position [0, 0]
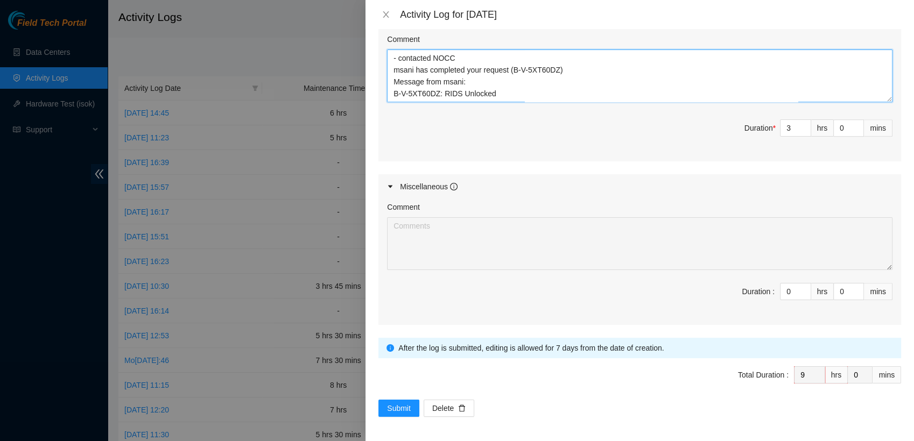
drag, startPoint x: 549, startPoint y: 92, endPoint x: 390, endPoint y: 41, distance: 166.8
click at [390, 41] on div "Comment - contacted NOCC msani has completed your request (B-V-5XT60DZ) Message…" at bounding box center [639, 67] width 505 height 69
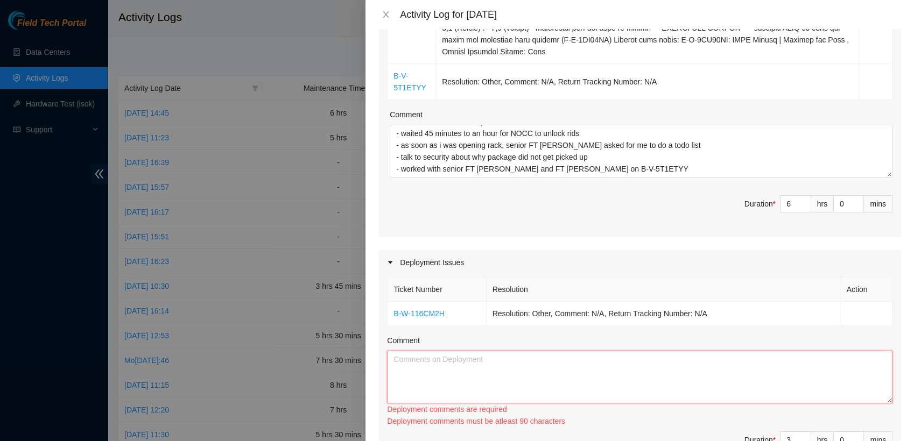
scroll to position [299, 0]
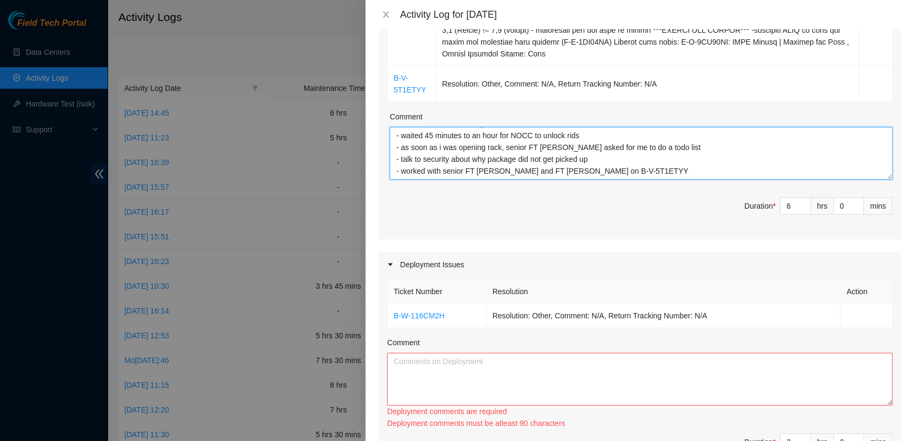
click at [593, 174] on textarea "- checked emails and FT portal - waited 45 minutes to an hour for NOCC to unloc…" at bounding box center [641, 153] width 503 height 53
paste textarea "- checked emails and FT portal - waited 45 minutes to an hour for NOCC to unloc…"
paste textarea "- contacted NOCC msani has completed your request (B-V-5XT60DZ) Message from ms…"
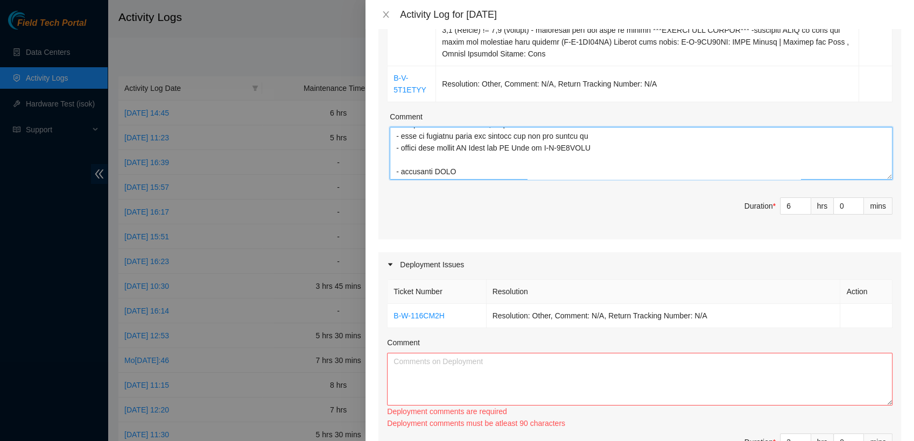
scroll to position [388, 0]
type textarea "- checked emails and FT portal - waited 45 minutes to an hour for NOCC to unloc…"
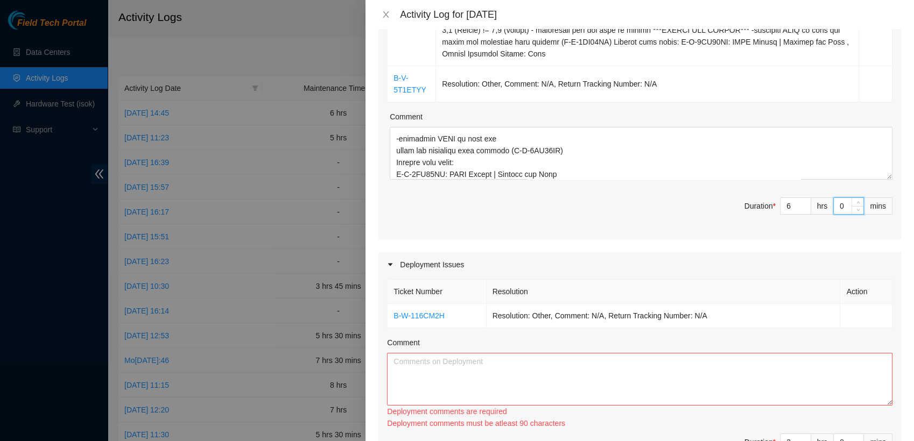
click at [837, 206] on input "0" at bounding box center [849, 206] width 30 height 16
type input "3"
type input "30"
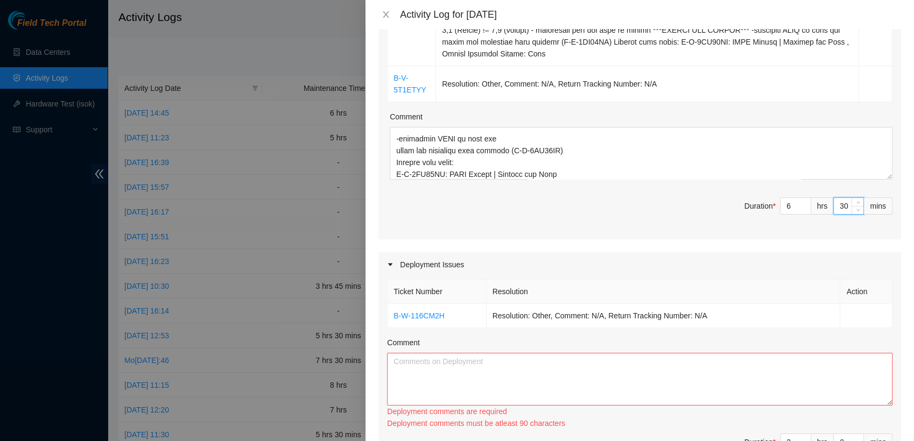
type input "30"
click at [501, 361] on textarea "Comment" at bounding box center [639, 379] width 505 height 53
click at [634, 242] on div "Maintenance Issues Ticket Number Resolution Action B-V-5WJ6C0Q B-V-5T1ETYY Reso…" at bounding box center [639, 256] width 523 height 768
click at [462, 359] on textarea "Comment" at bounding box center [639, 379] width 505 height 53
paste textarea "-Worked with FT senior [PERSON_NAME] on tshooting DP82713 FABRIC-IAD5: Deploy L…"
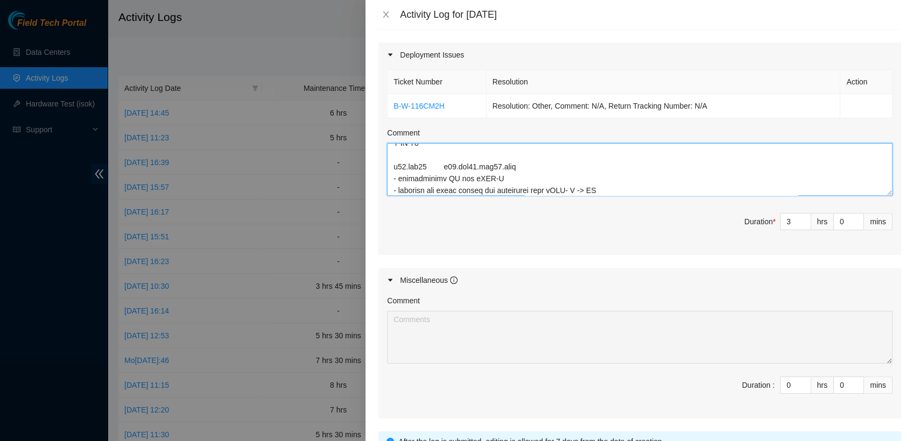
scroll to position [510, 0]
type textarea "-Worked with FT senior [PERSON_NAME] on tshooting DP82713 FABRIC-IAD5: Deploy L…"
click at [781, 220] on input "3" at bounding box center [796, 221] width 30 height 16
type input "6"
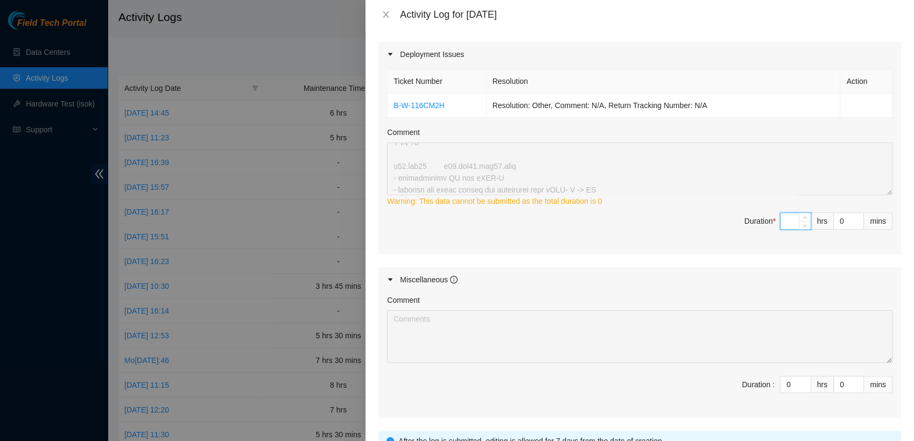
type input "4"
type input "10"
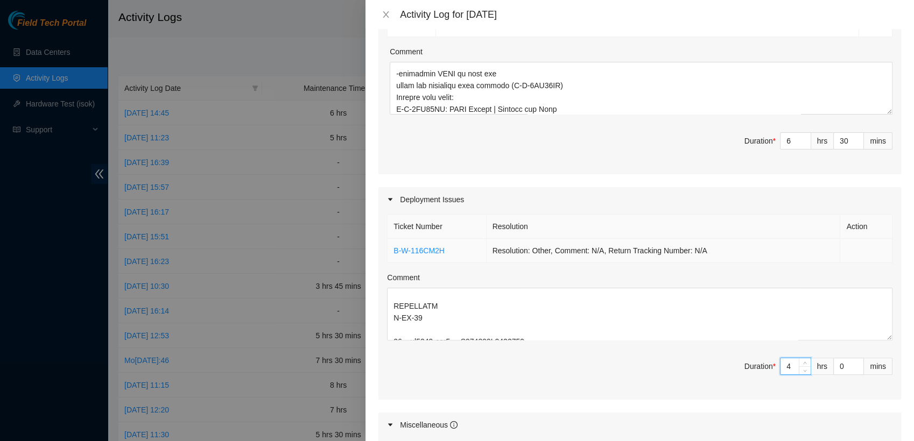
scroll to position [364, 0]
type input "4"
click at [781, 142] on input "6" at bounding box center [796, 141] width 30 height 16
type input "4"
type input "5"
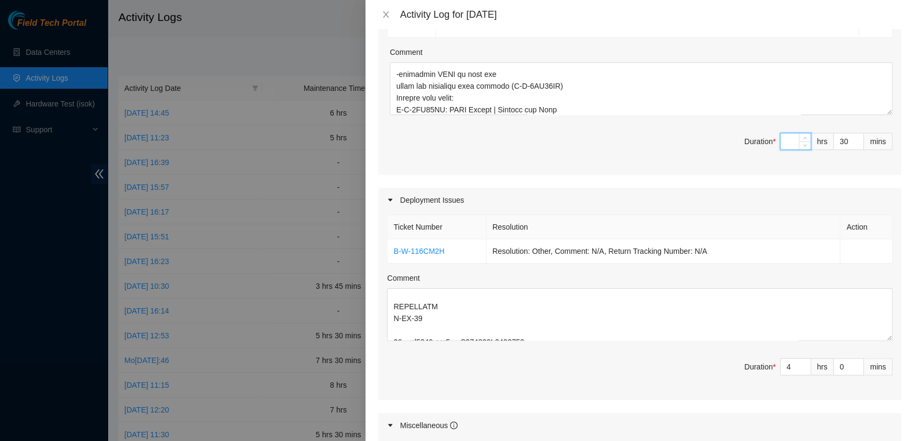
type input "9"
type input "4"
type input "8"
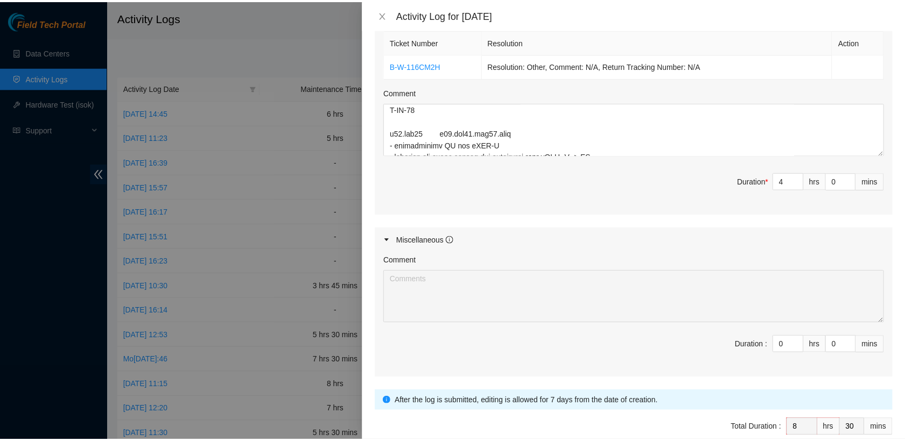
scroll to position [603, 0]
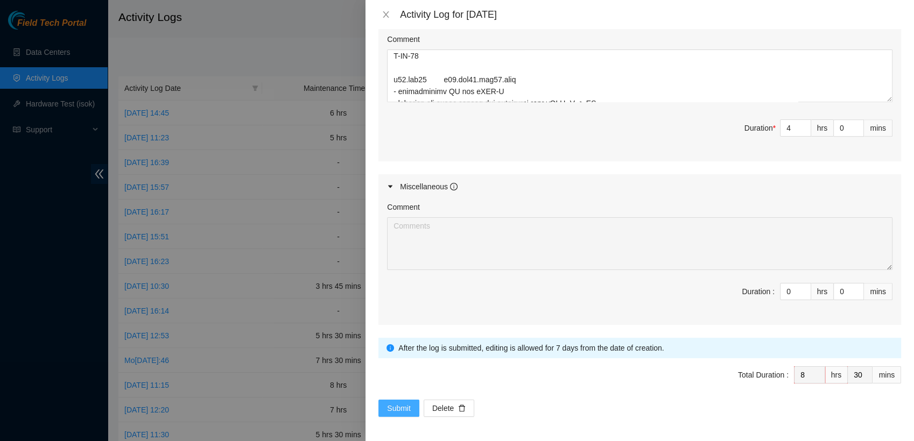
type input "4"
click at [412, 407] on button "Submit" at bounding box center [398, 408] width 41 height 17
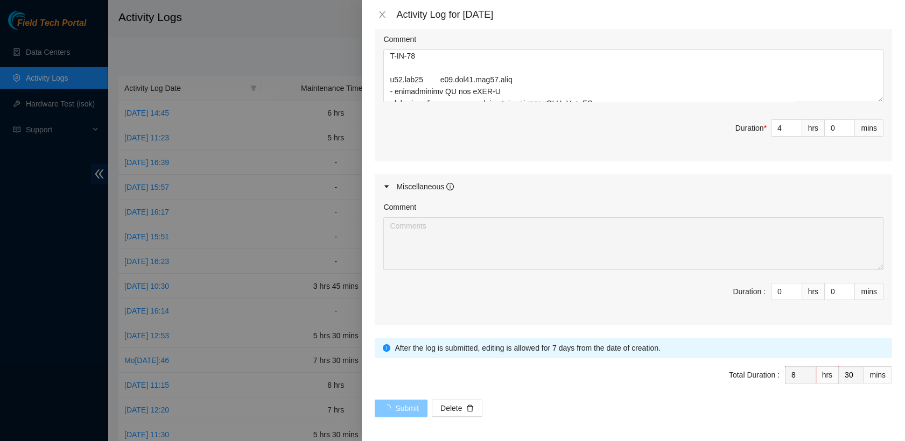
scroll to position [0, 0]
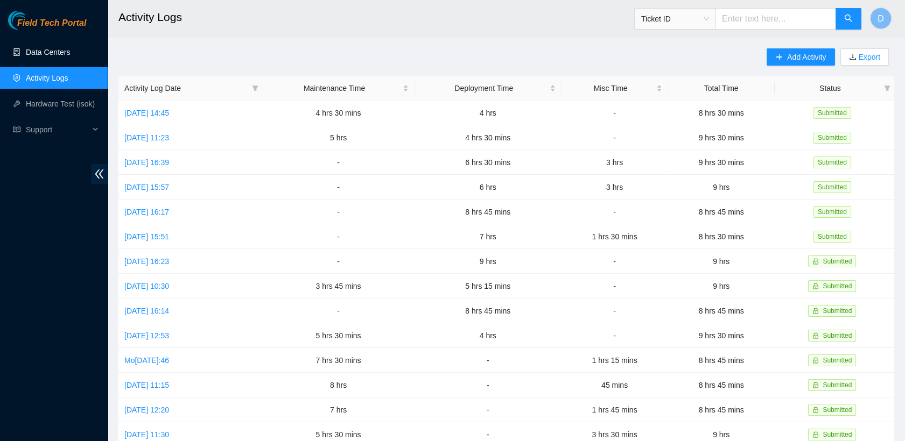
click at [70, 57] on link "Data Centers" at bounding box center [48, 52] width 44 height 9
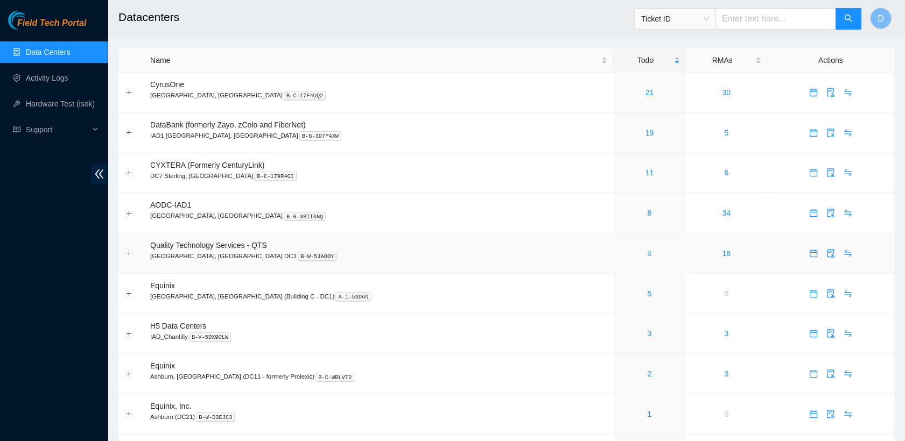
click at [648, 250] on link "8" at bounding box center [650, 253] width 4 height 9
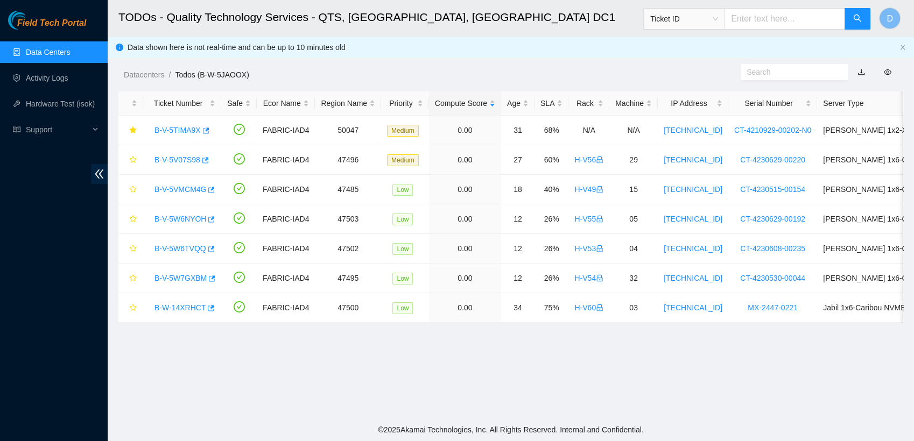
click at [70, 48] on link "Data Centers" at bounding box center [48, 52] width 44 height 9
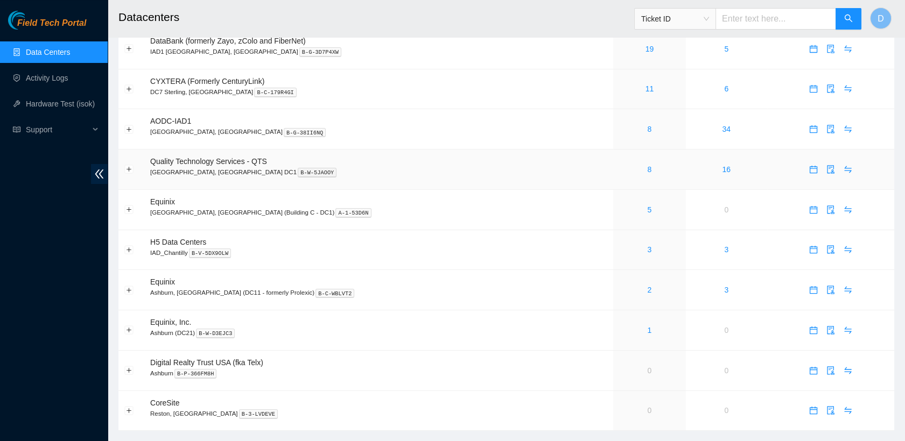
scroll to position [105, 0]
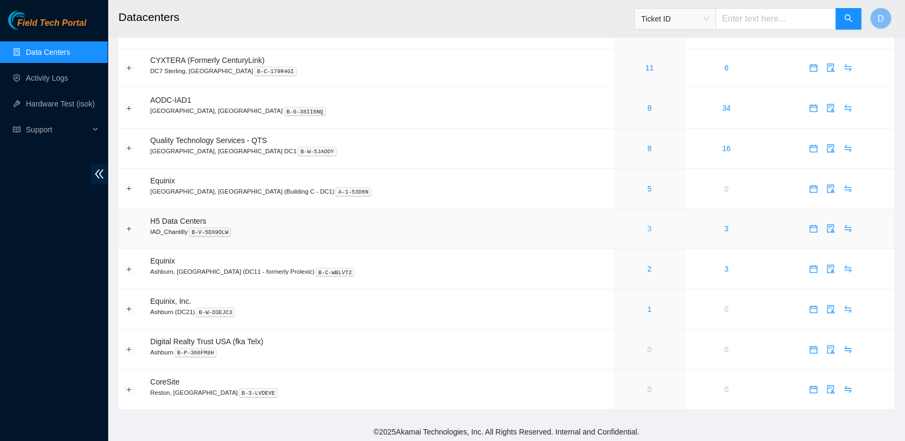
click at [648, 228] on link "3" at bounding box center [650, 228] width 4 height 9
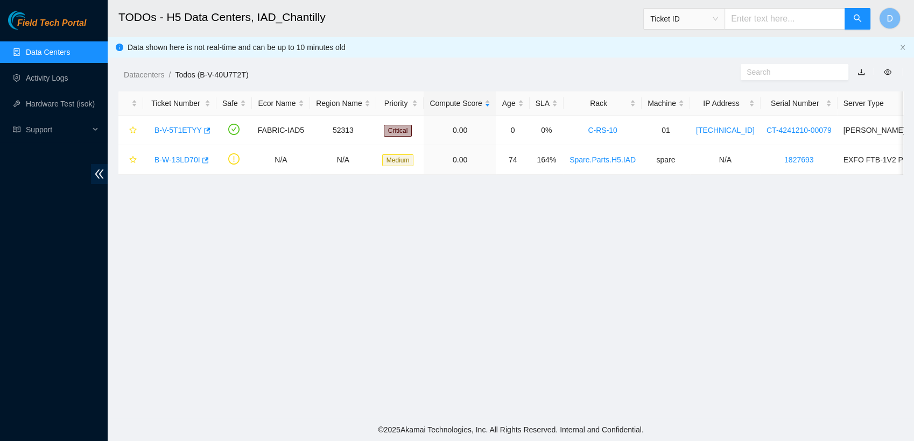
click at [70, 49] on link "Data Centers" at bounding box center [48, 52] width 44 height 9
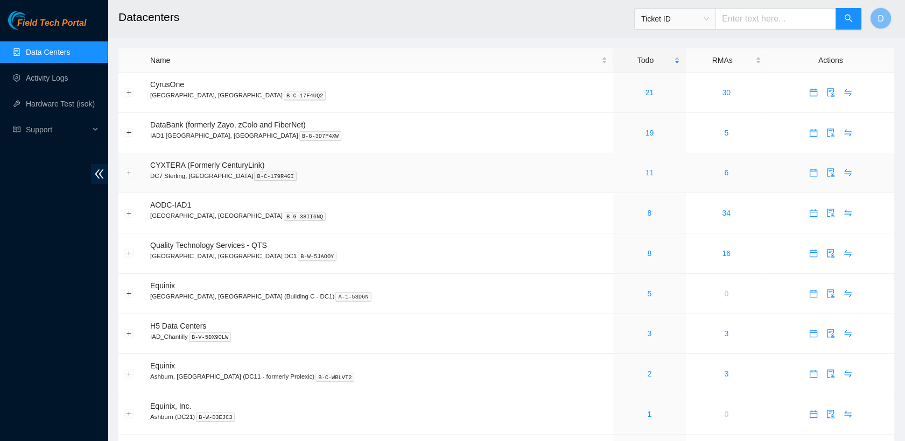
click at [645, 172] on link "11" at bounding box center [649, 172] width 9 height 9
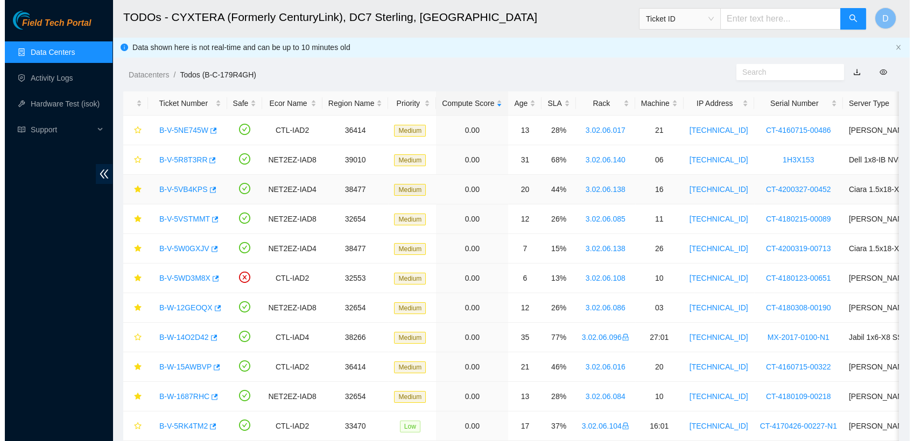
scroll to position [41, 0]
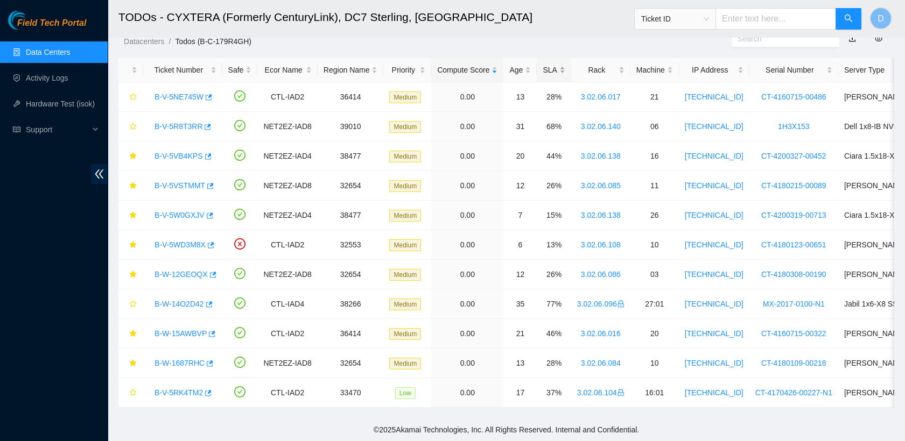
click at [549, 64] on div "SLA" at bounding box center [554, 70] width 22 height 12
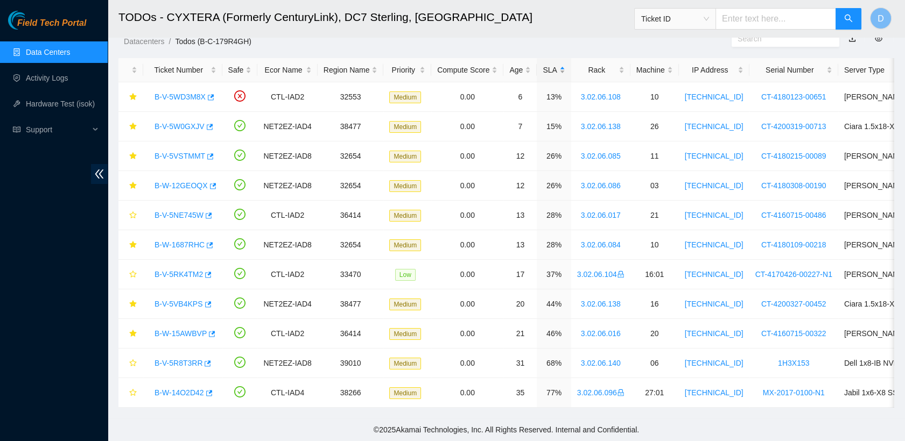
click at [549, 64] on div "SLA" at bounding box center [554, 70] width 22 height 12
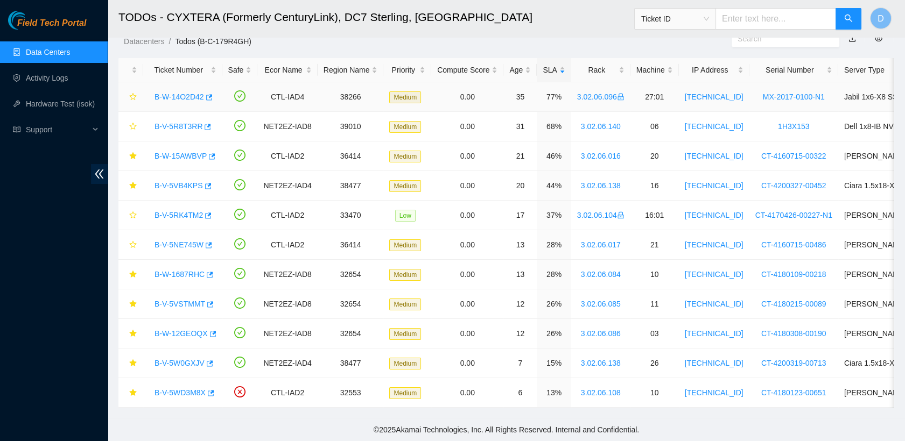
click at [180, 93] on link "B-W-14O2D42" at bounding box center [179, 97] width 50 height 9
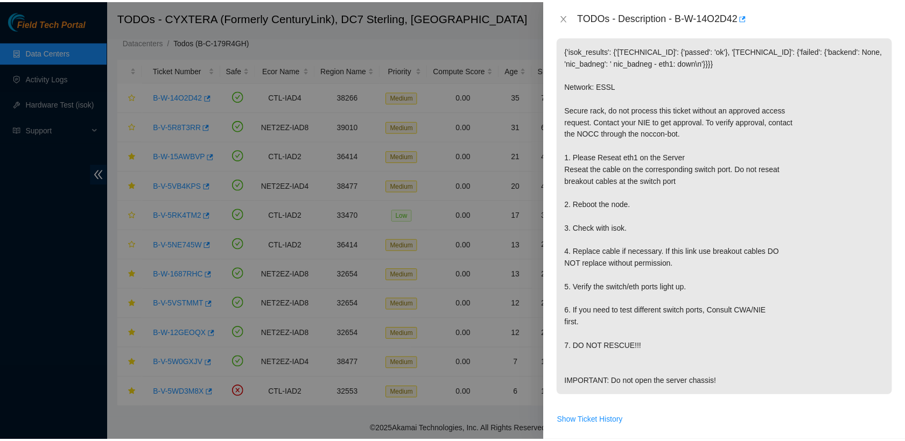
scroll to position [163, 0]
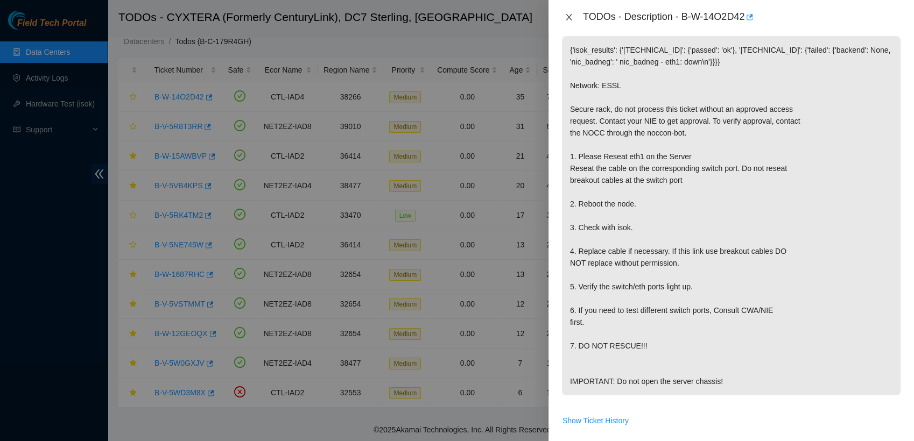
click at [567, 16] on icon "close" at bounding box center [569, 17] width 9 height 9
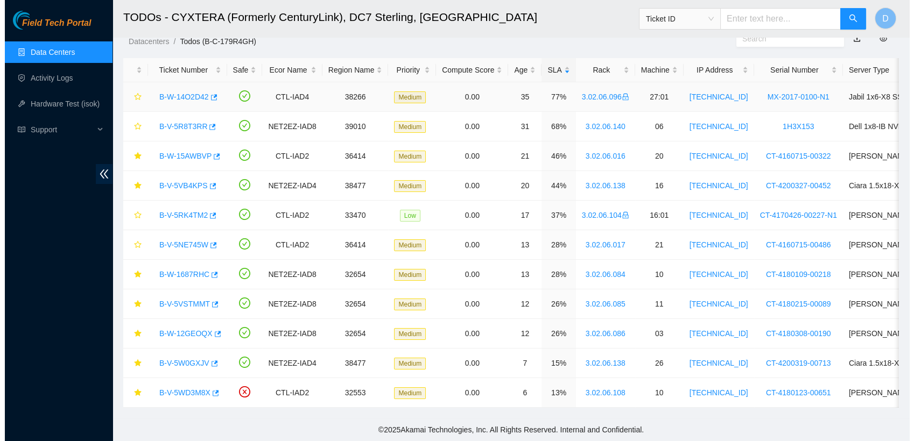
scroll to position [210, 0]
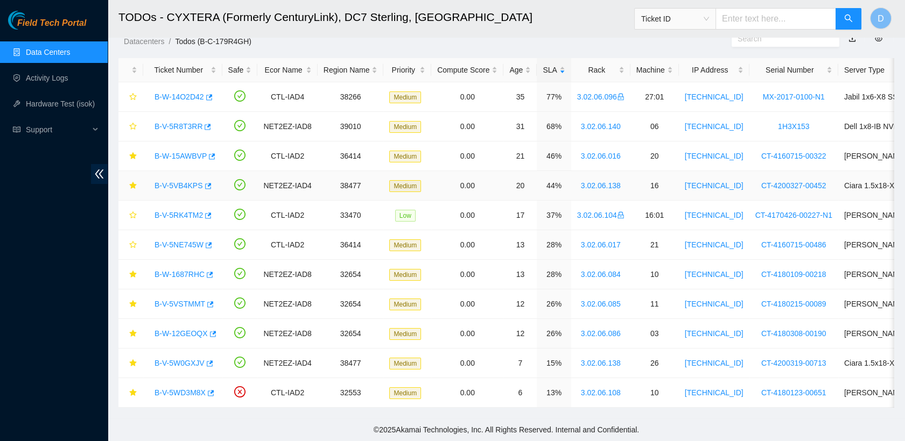
click at [180, 181] on link "B-V-5VB4KPS" at bounding box center [178, 185] width 48 height 9
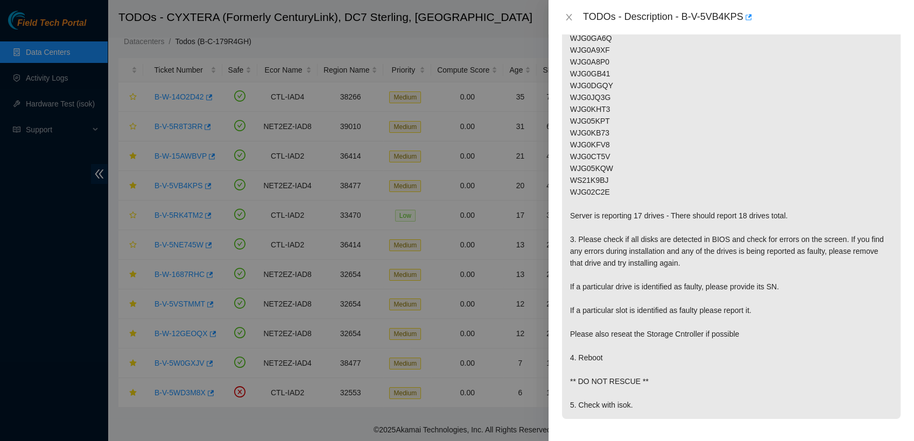
scroll to position [0, 0]
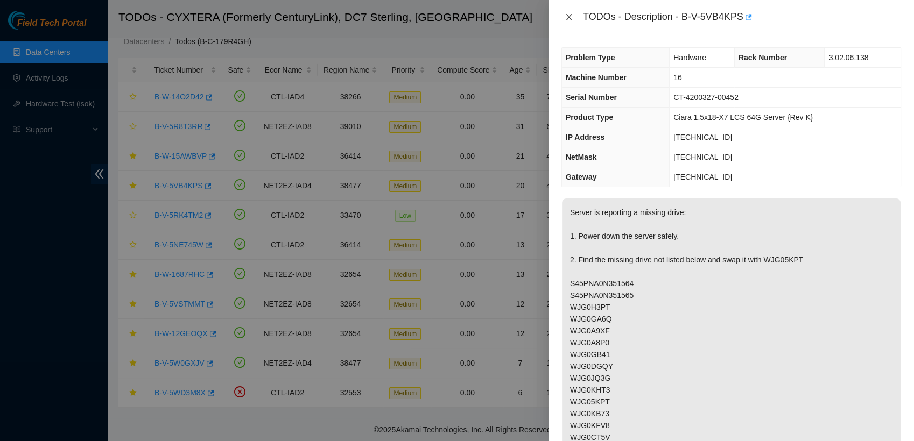
click at [570, 17] on icon "close" at bounding box center [569, 17] width 9 height 9
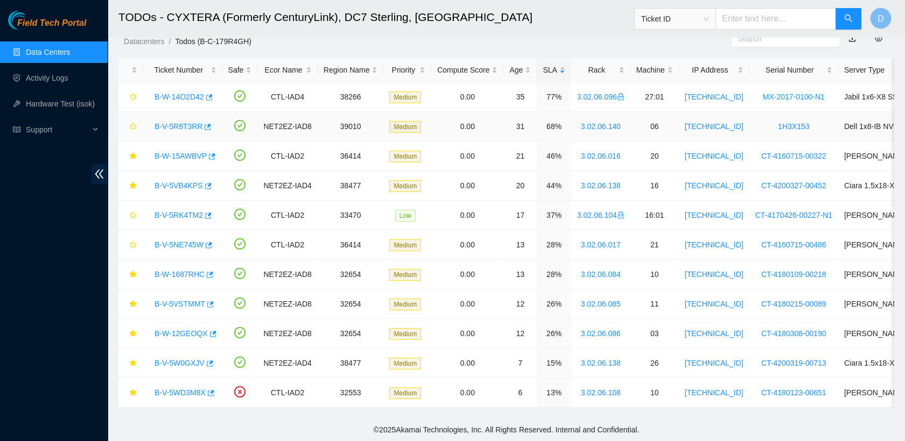
click at [185, 122] on link "B-V-5R8T3RR" at bounding box center [178, 126] width 48 height 9
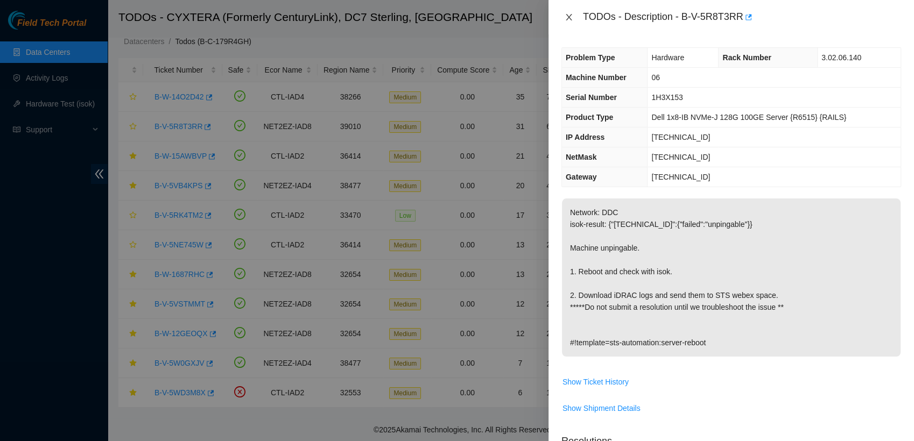
click at [565, 19] on icon "close" at bounding box center [569, 17] width 9 height 9
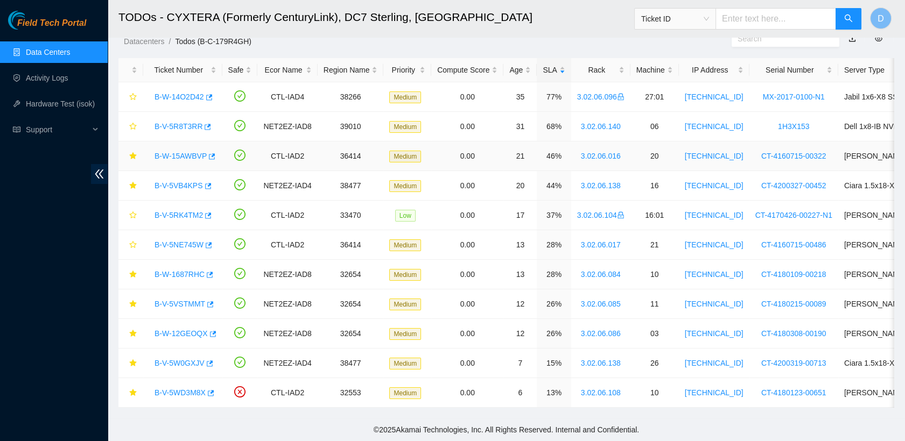
click at [183, 152] on link "B-W-15AWBVP" at bounding box center [180, 156] width 52 height 9
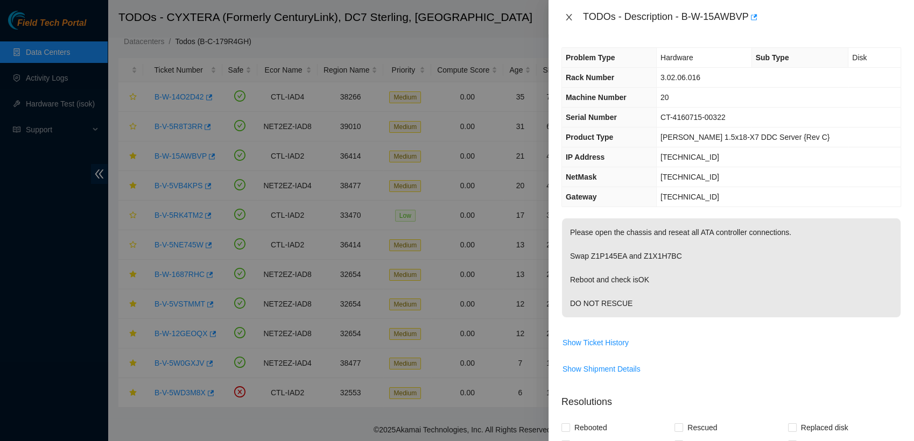
click at [567, 16] on icon "close" at bounding box center [569, 17] width 9 height 9
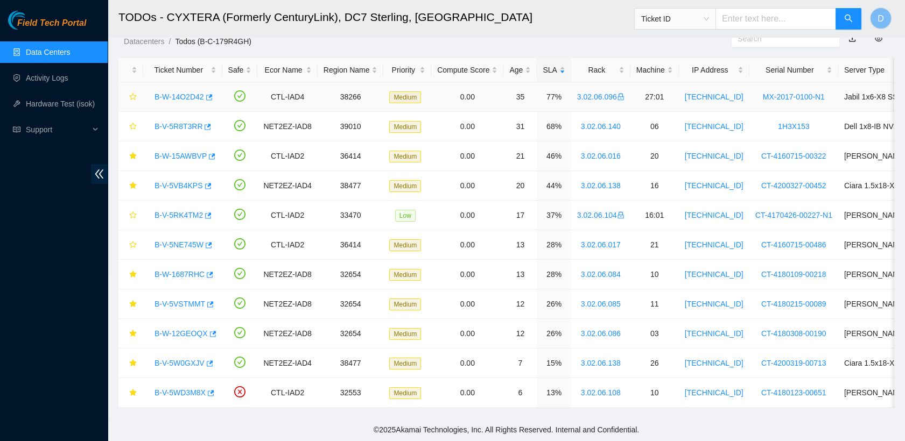
click at [189, 93] on link "B-W-14O2D42" at bounding box center [179, 97] width 50 height 9
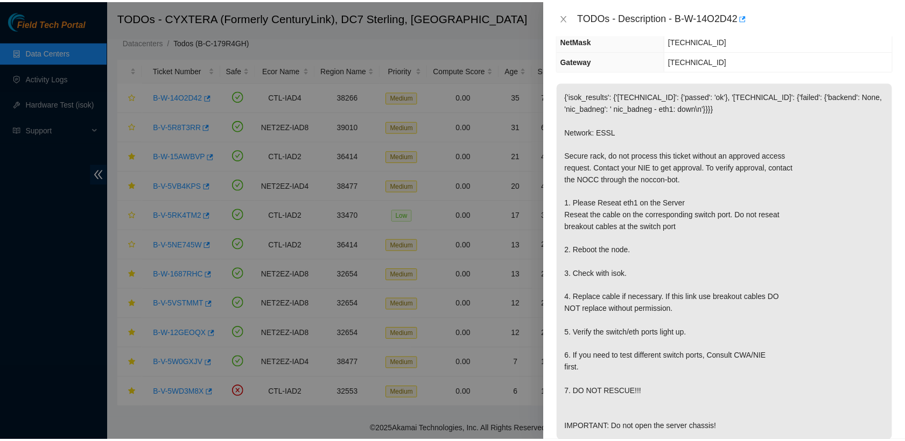
scroll to position [141, 0]
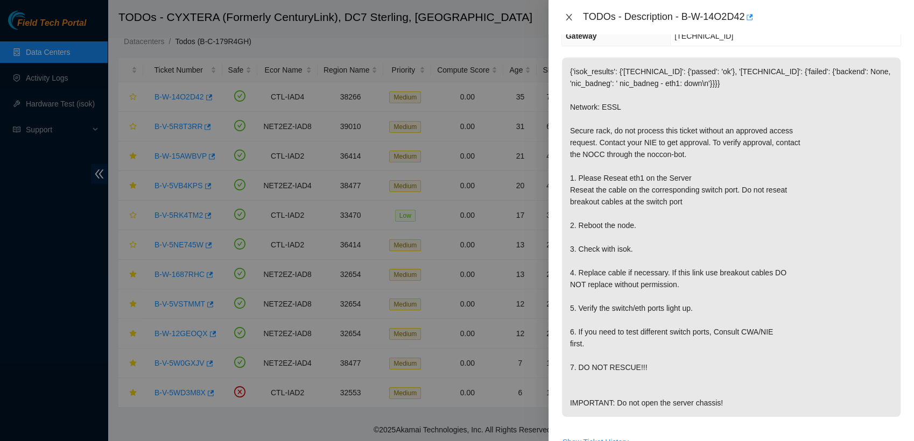
click at [565, 17] on icon "close" at bounding box center [569, 17] width 9 height 9
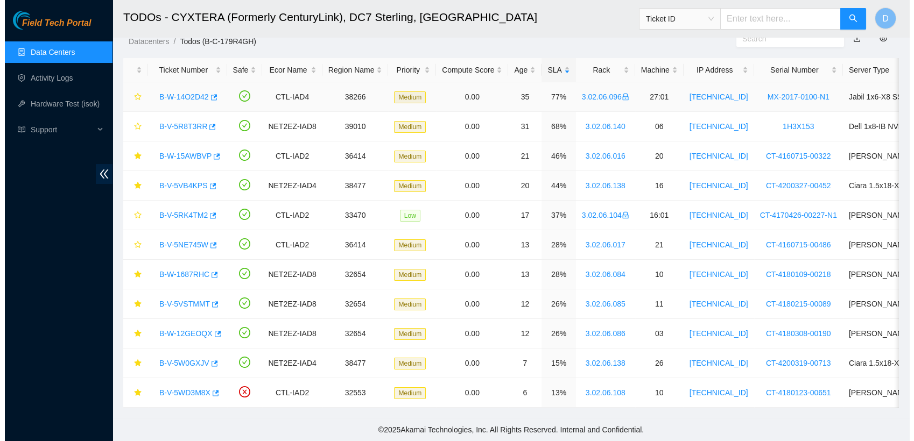
scroll to position [188, 0]
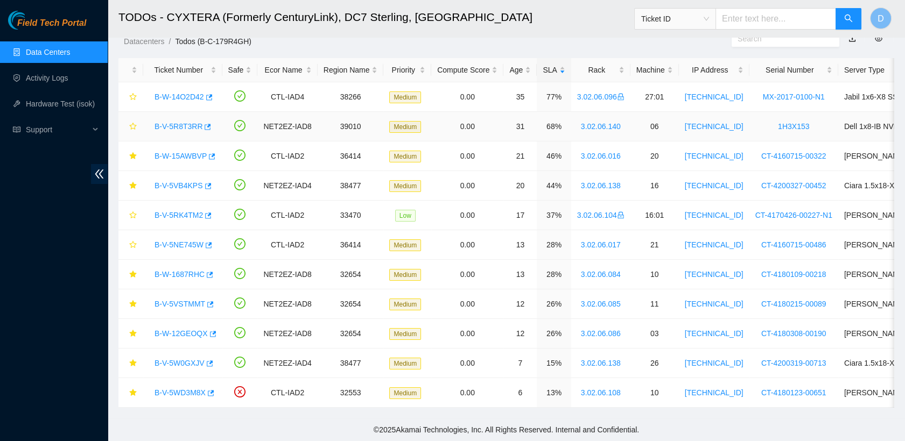
click at [178, 124] on div "B-V-5R8T3RR" at bounding box center [182, 126] width 67 height 17
click at [181, 122] on link "B-V-5R8T3RR" at bounding box center [178, 126] width 48 height 9
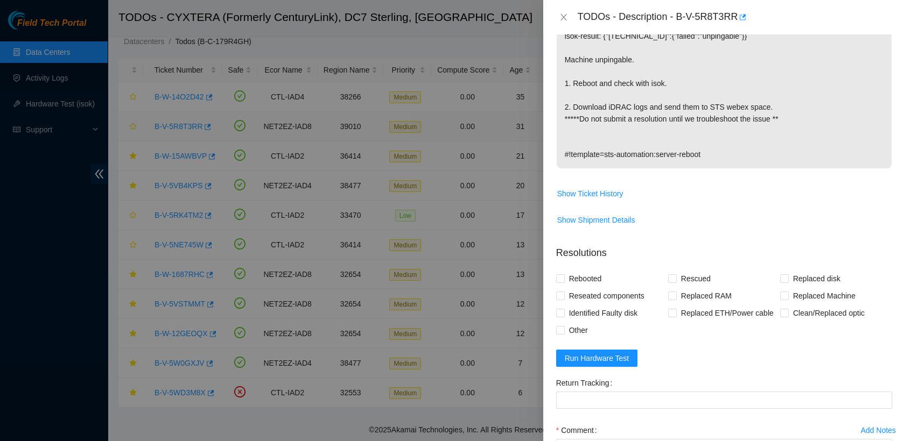
scroll to position [141, 0]
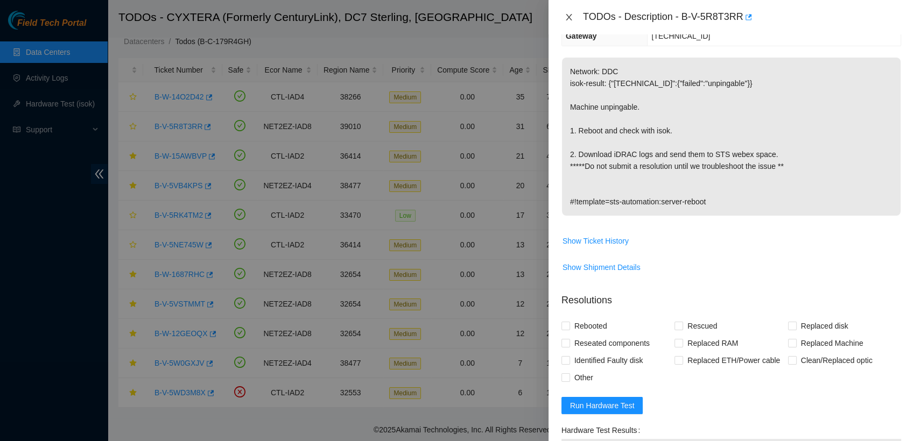
click at [568, 15] on icon "close" at bounding box center [569, 17] width 9 height 9
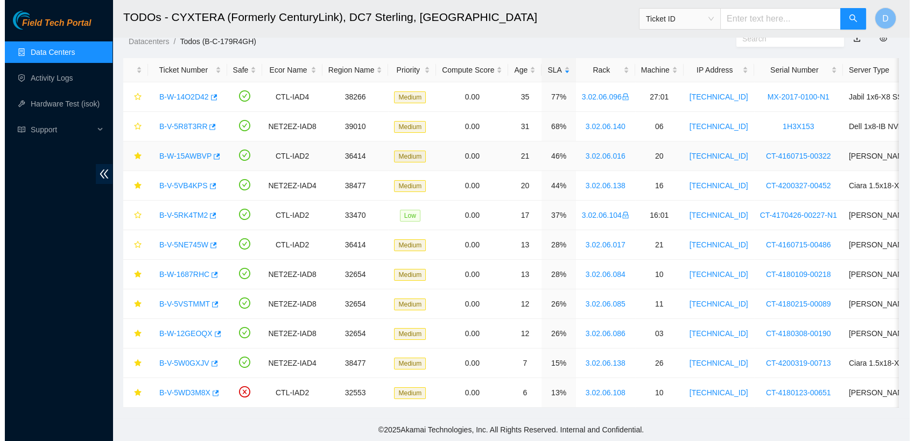
scroll to position [188, 0]
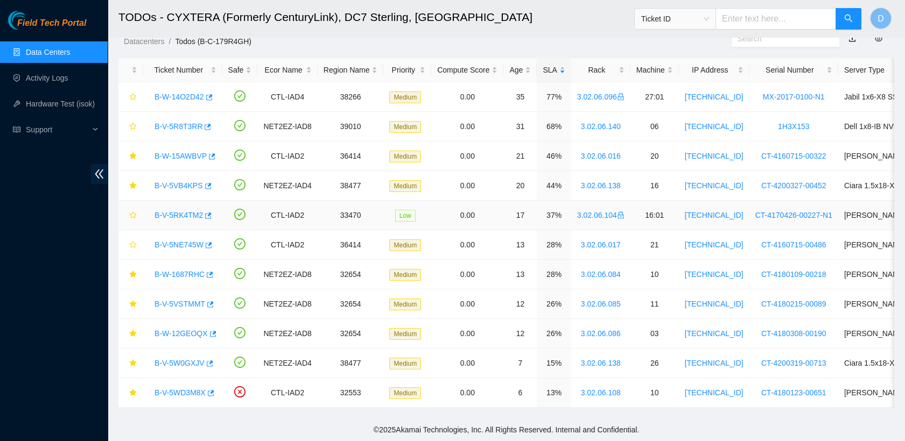
click at [171, 211] on link "B-V-5RK4TM2" at bounding box center [178, 215] width 48 height 9
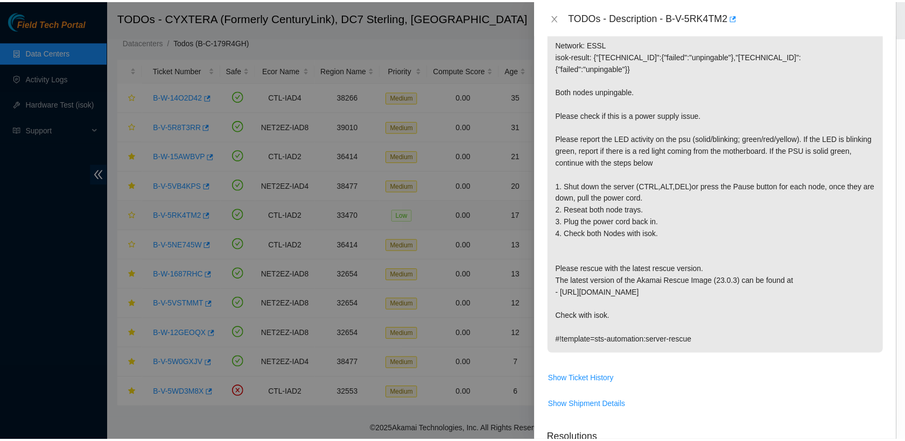
scroll to position [141, 0]
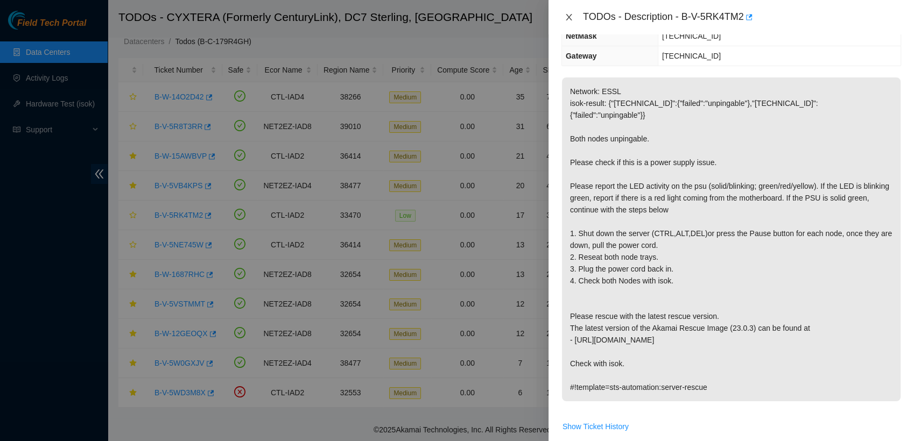
click at [569, 18] on icon "close" at bounding box center [569, 17] width 6 height 6
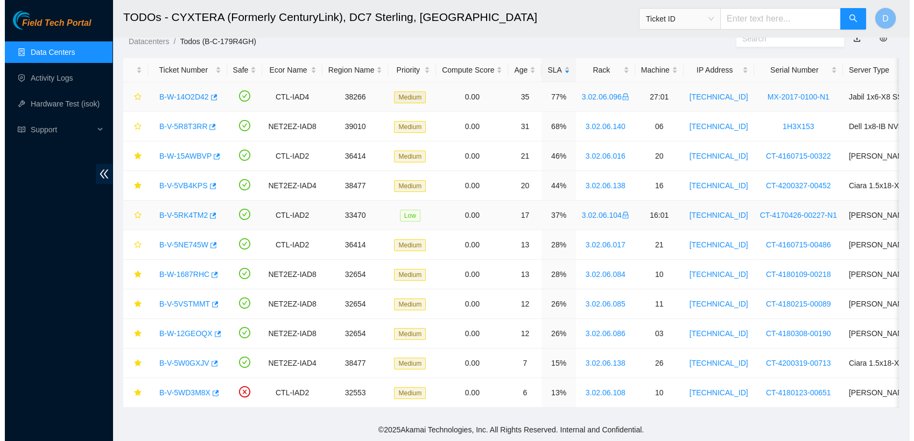
scroll to position [188, 0]
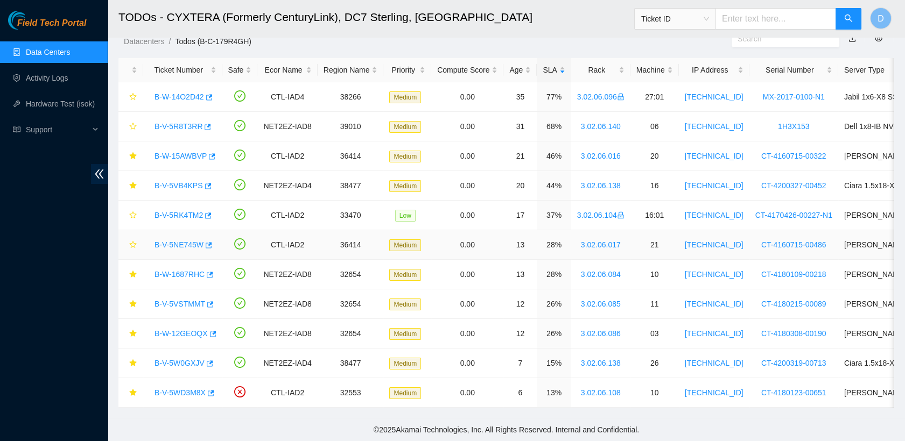
click at [172, 241] on link "B-V-5NE745W" at bounding box center [178, 245] width 49 height 9
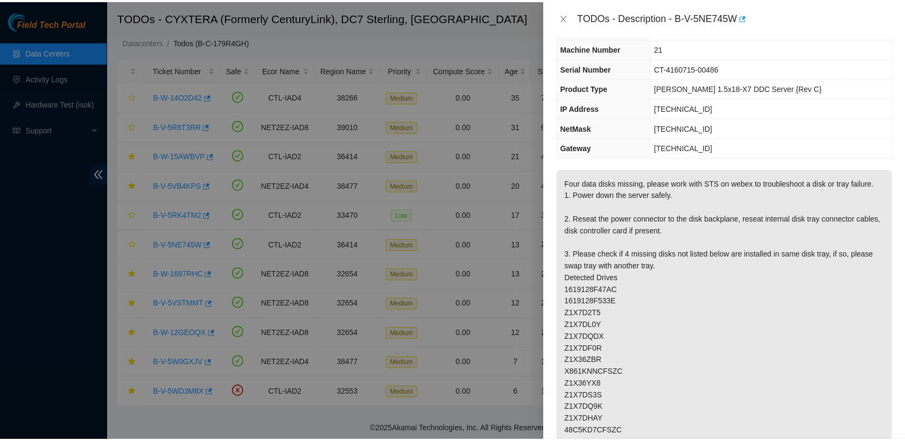
scroll to position [47, 0]
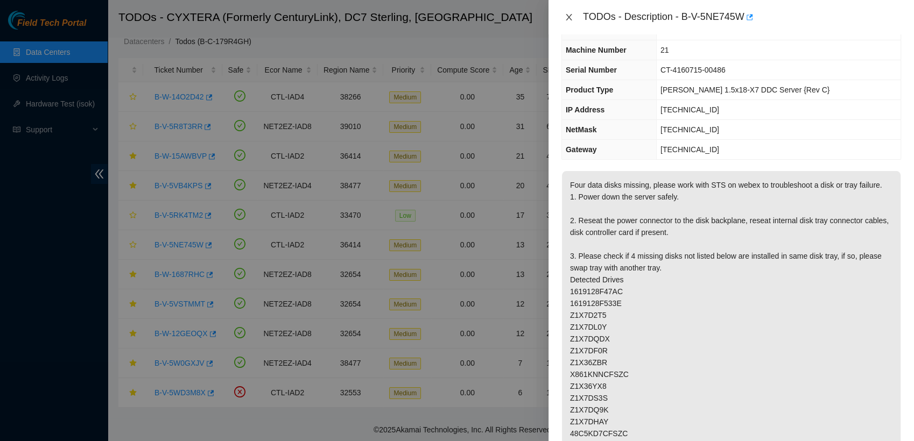
click at [567, 20] on icon "close" at bounding box center [569, 17] width 9 height 9
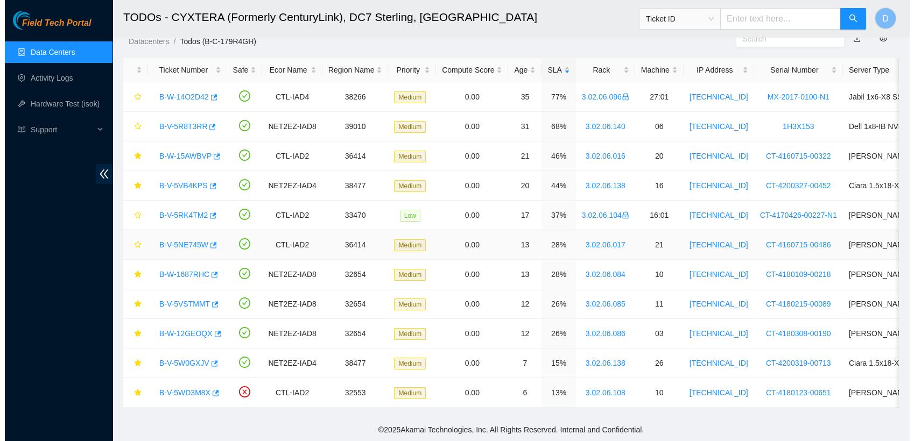
scroll to position [60, 0]
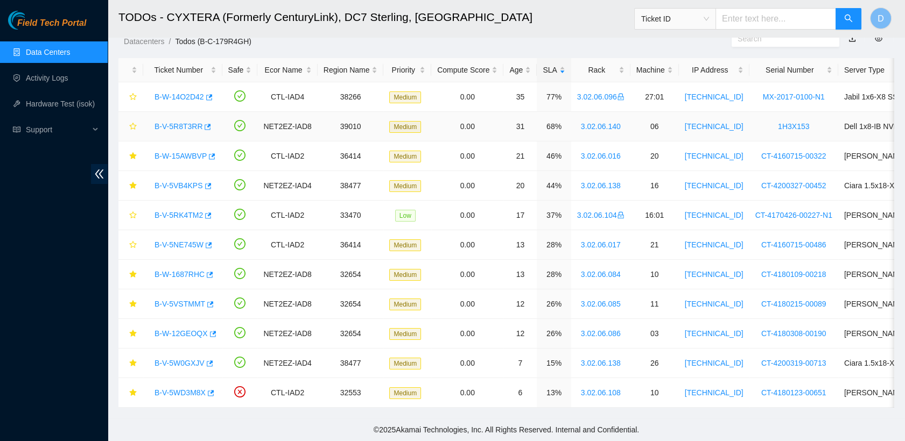
click at [178, 122] on link "B-V-5R8T3RR" at bounding box center [178, 126] width 48 height 9
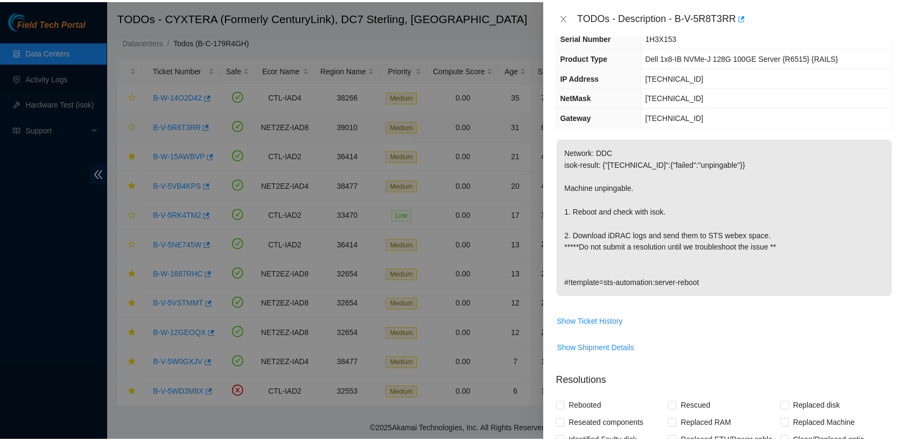
scroll to position [47, 0]
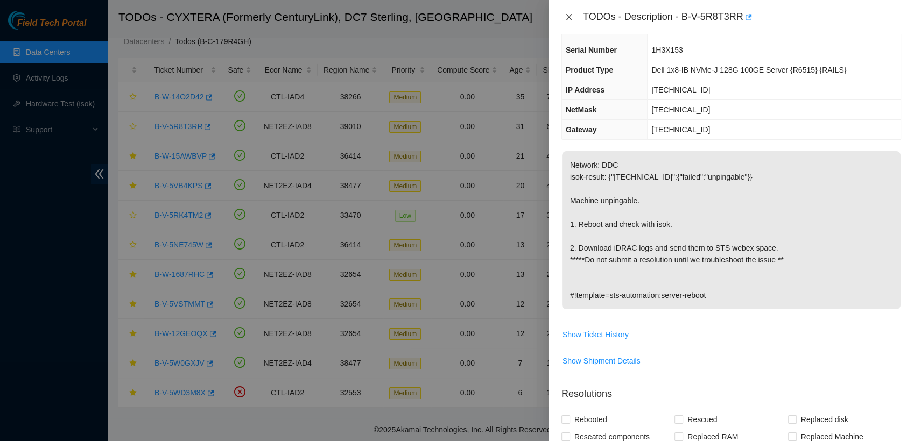
click at [569, 13] on icon "close" at bounding box center [569, 17] width 9 height 9
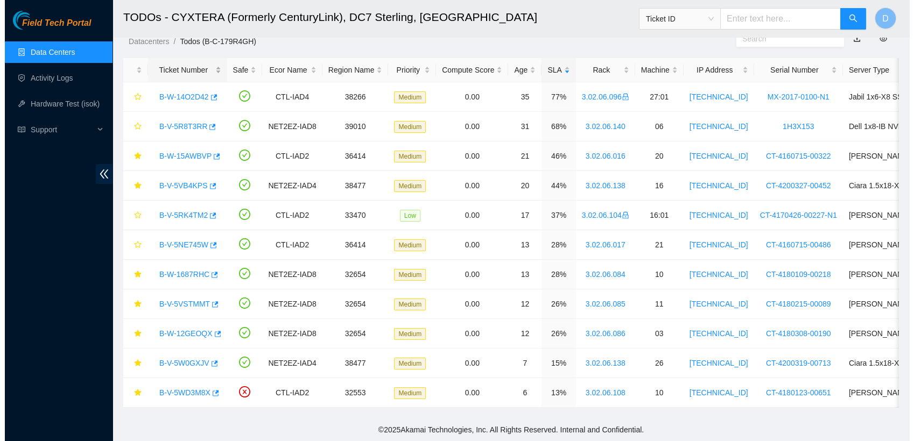
scroll to position [60, 0]
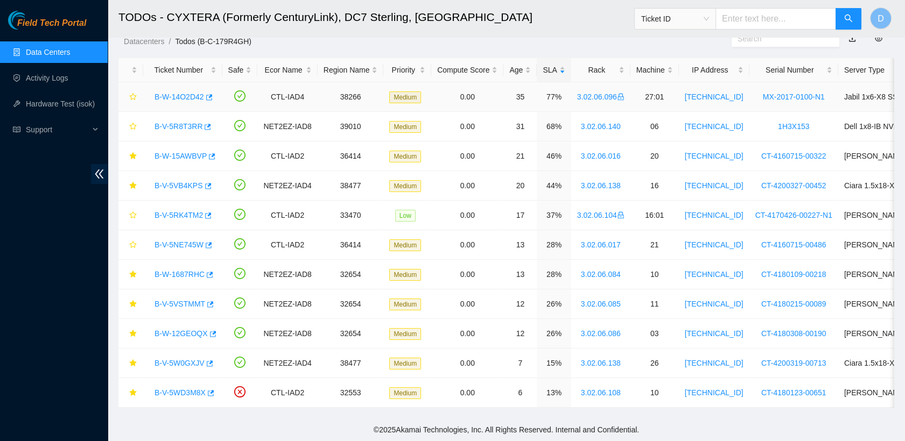
click at [183, 93] on link "B-W-14O2D42" at bounding box center [179, 97] width 50 height 9
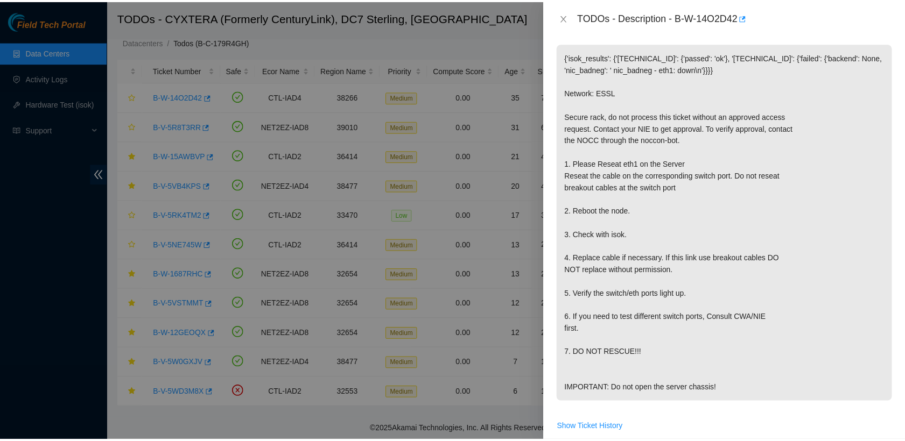
scroll to position [185, 0]
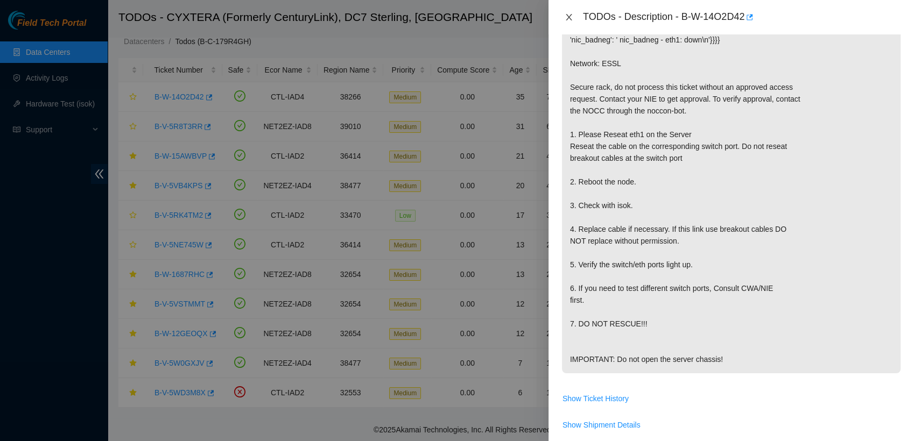
click at [566, 16] on icon "close" at bounding box center [569, 17] width 9 height 9
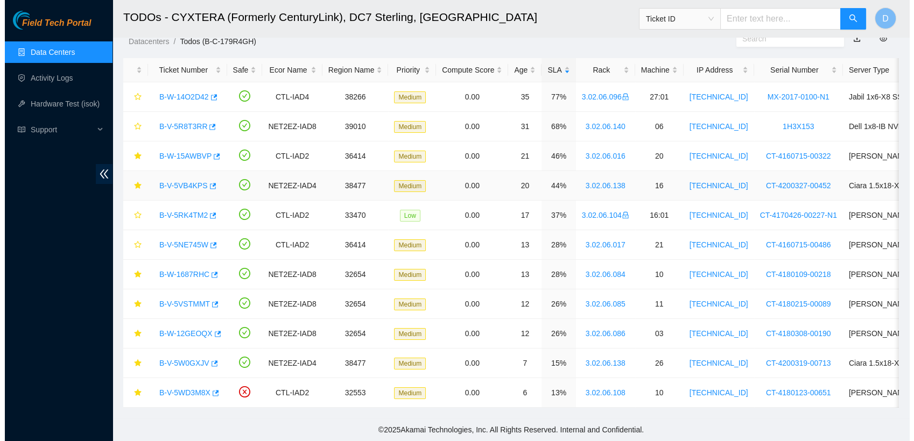
scroll to position [232, 0]
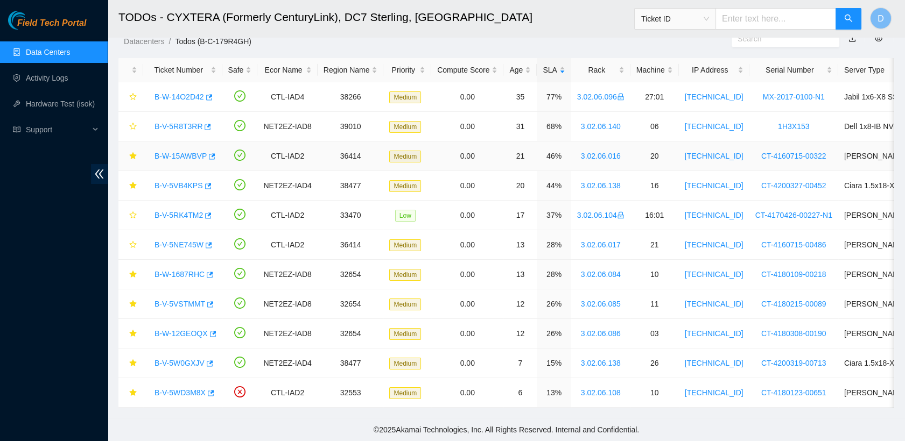
click at [181, 152] on link "B-W-15AWBVP" at bounding box center [180, 156] width 52 height 9
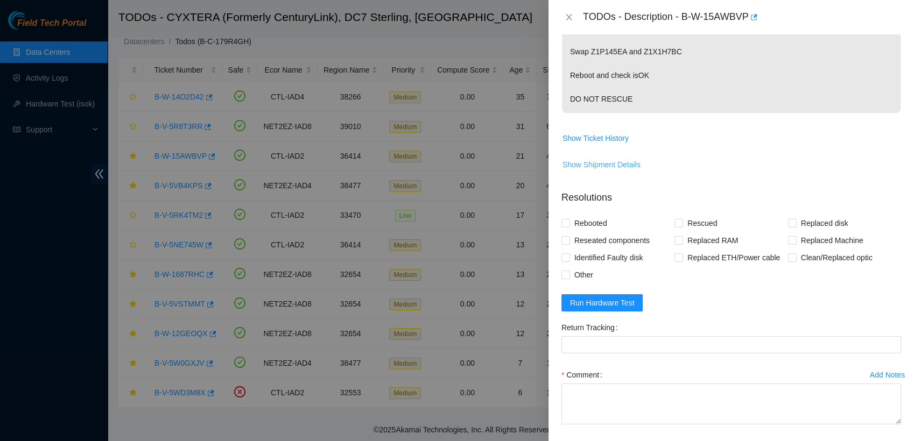
scroll to position [0, 0]
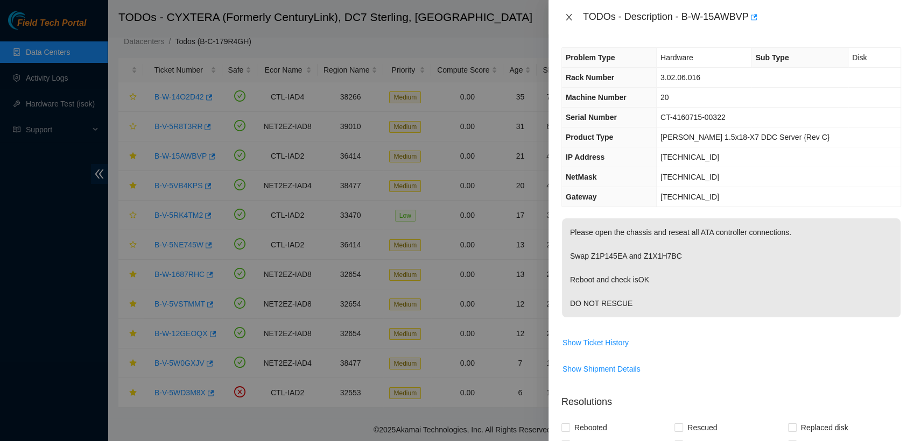
click at [570, 20] on icon "close" at bounding box center [569, 17] width 9 height 9
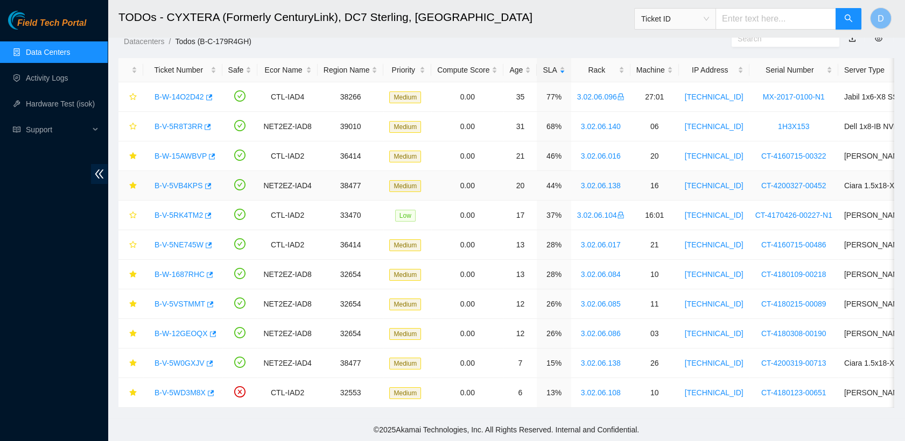
click at [178, 181] on link "B-V-5VB4KPS" at bounding box center [178, 185] width 48 height 9
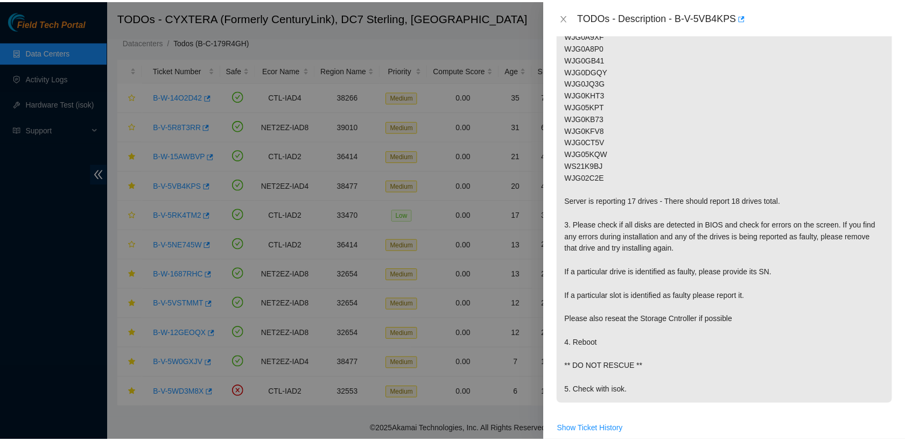
scroll to position [297, 0]
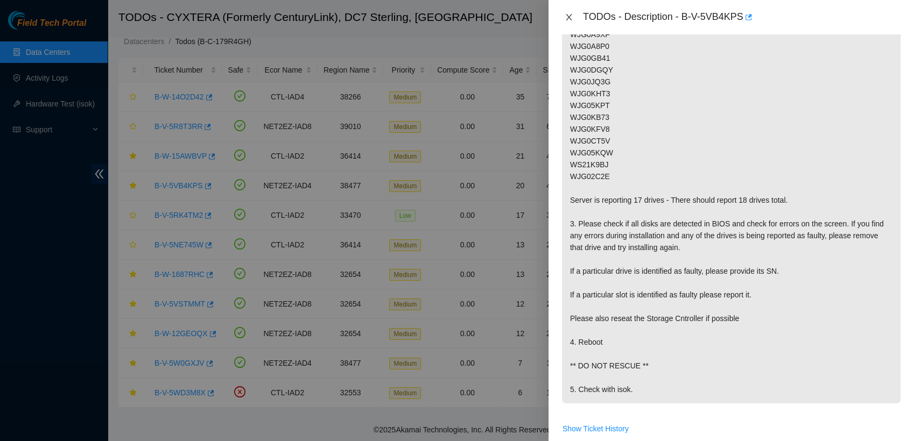
click at [568, 19] on icon "close" at bounding box center [569, 17] width 9 height 9
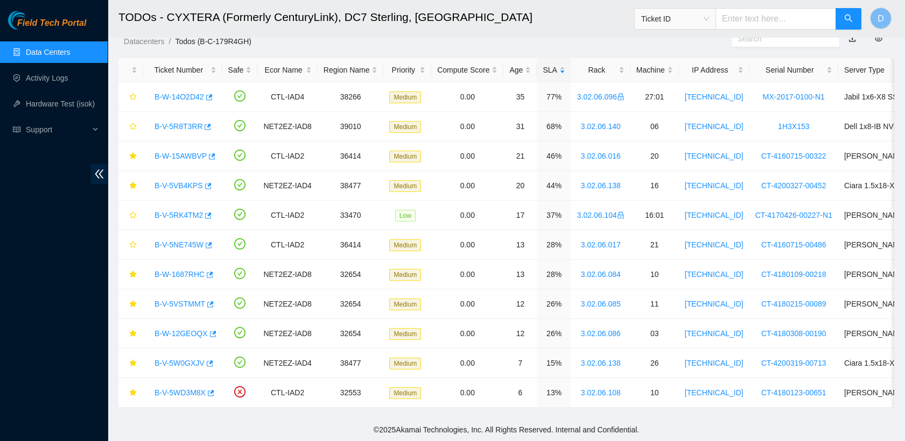
scroll to position [282, 0]
click at [70, 48] on link "Data Centers" at bounding box center [48, 52] width 44 height 9
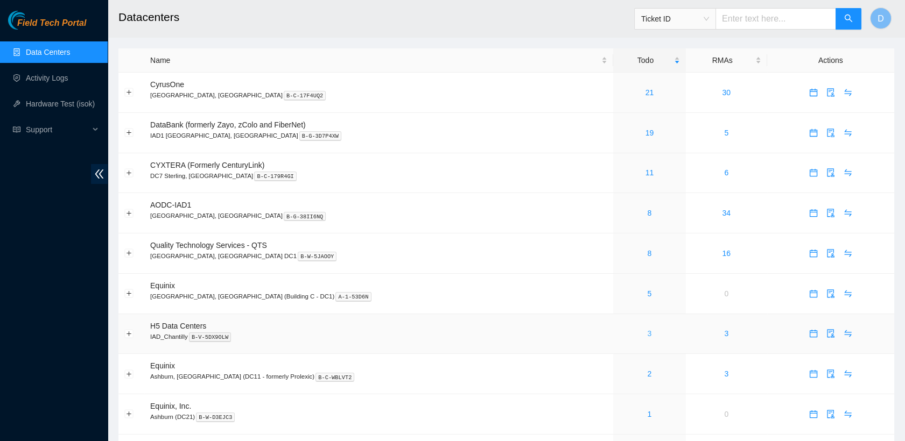
click at [648, 336] on link "3" at bounding box center [650, 333] width 4 height 9
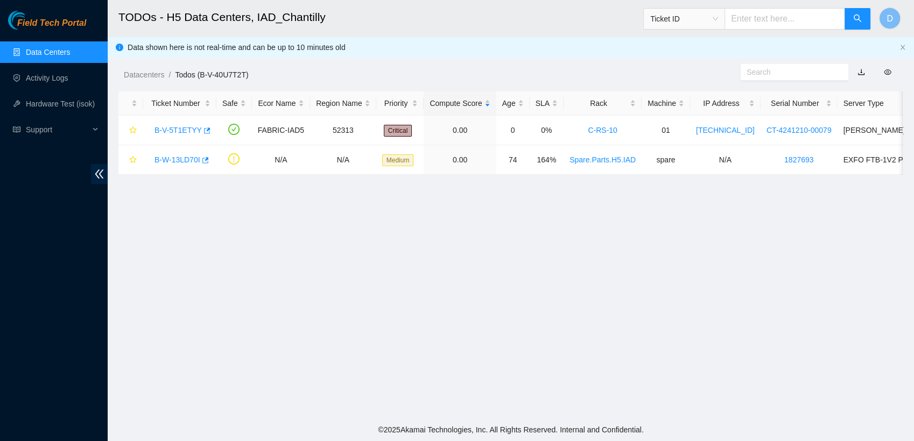
click at [58, 54] on link "Data Centers" at bounding box center [48, 52] width 44 height 9
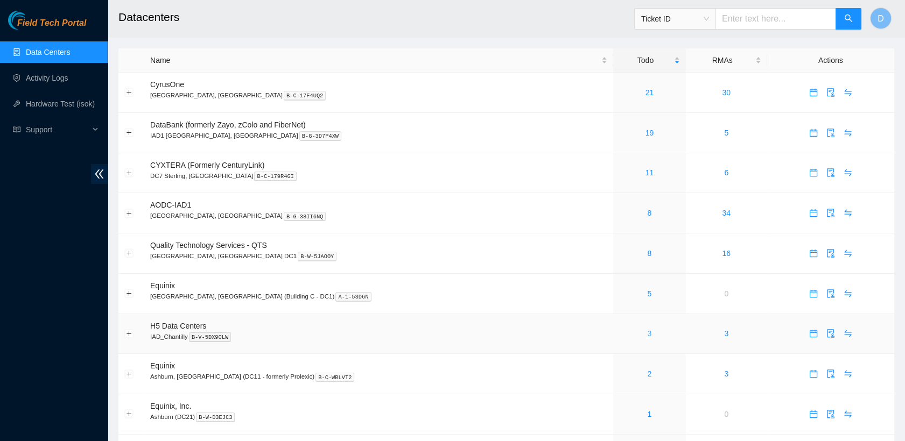
click at [648, 329] on link "3" at bounding box center [650, 333] width 4 height 9
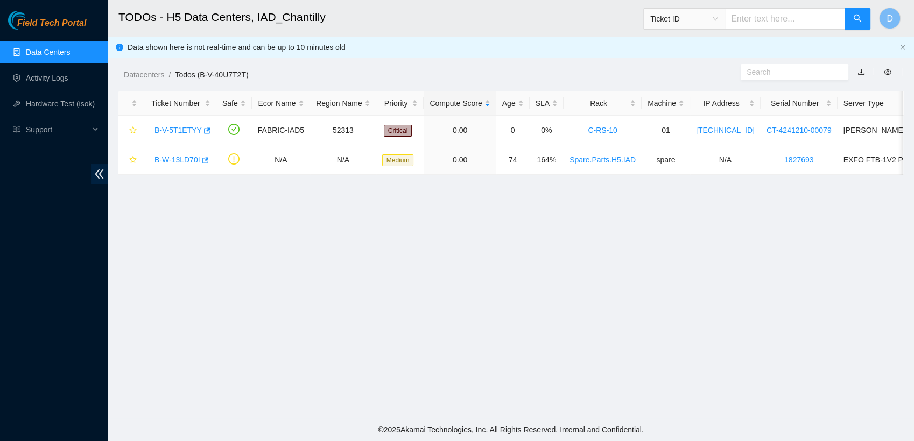
click at [70, 57] on link "Data Centers" at bounding box center [48, 52] width 44 height 9
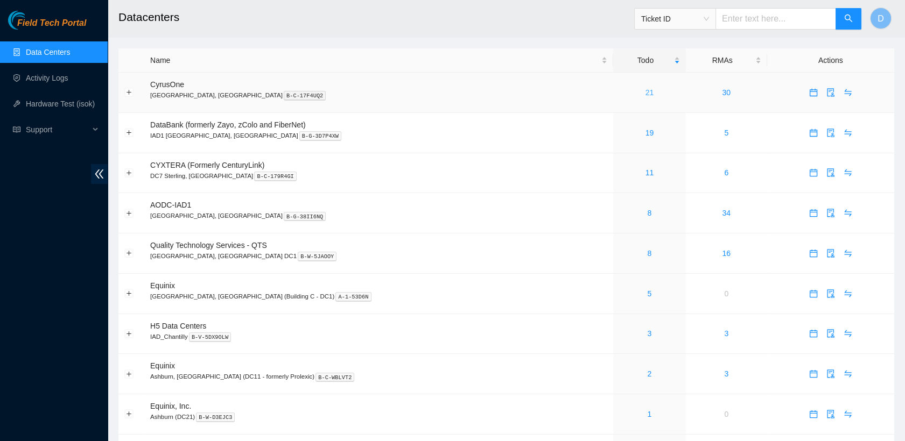
click at [645, 92] on link "21" at bounding box center [649, 92] width 9 height 9
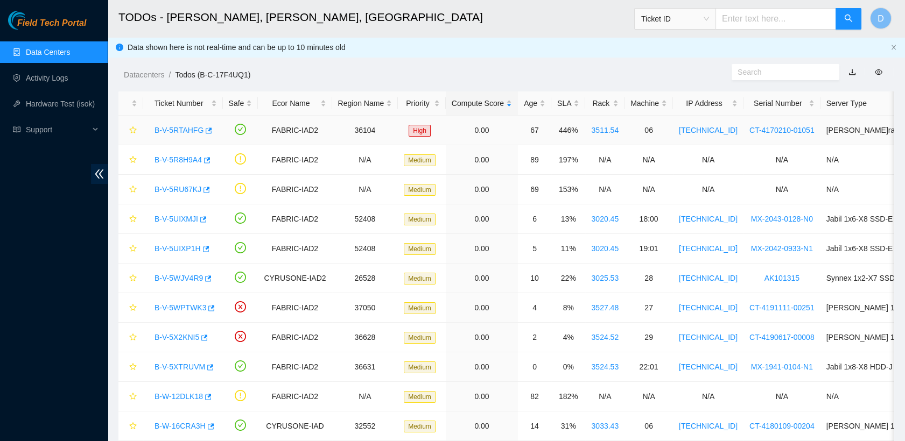
click at [187, 130] on link "B-V-5RTAHFG" at bounding box center [178, 130] width 49 height 9
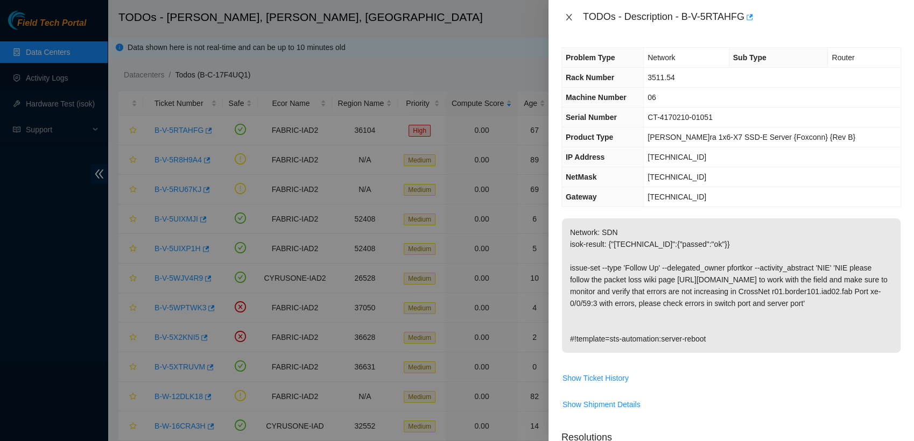
click at [566, 15] on icon "close" at bounding box center [569, 17] width 9 height 9
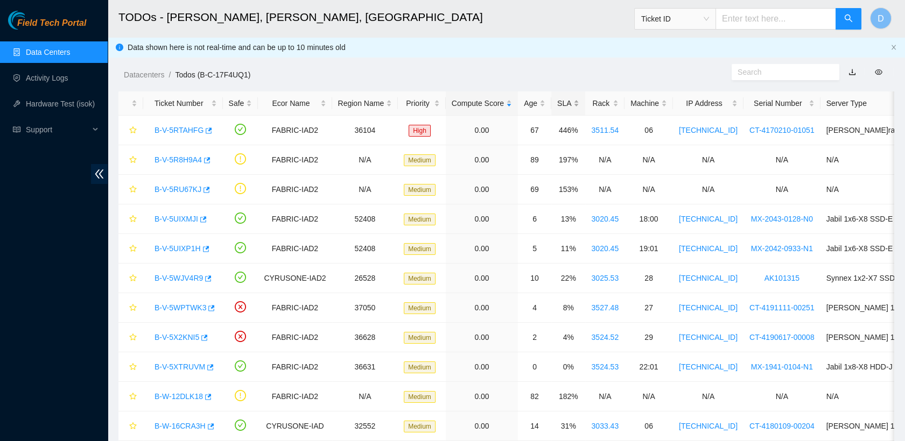
click at [557, 104] on div "SLA" at bounding box center [568, 103] width 22 height 12
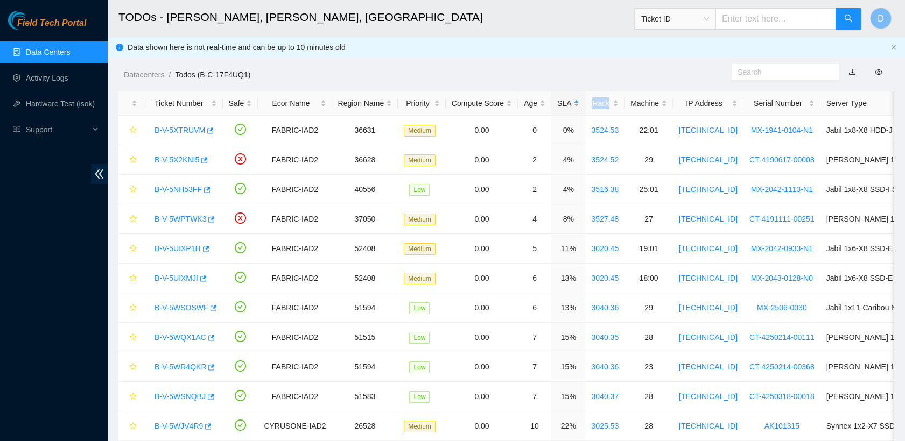
click at [557, 104] on div "SLA" at bounding box center [568, 103] width 22 height 12
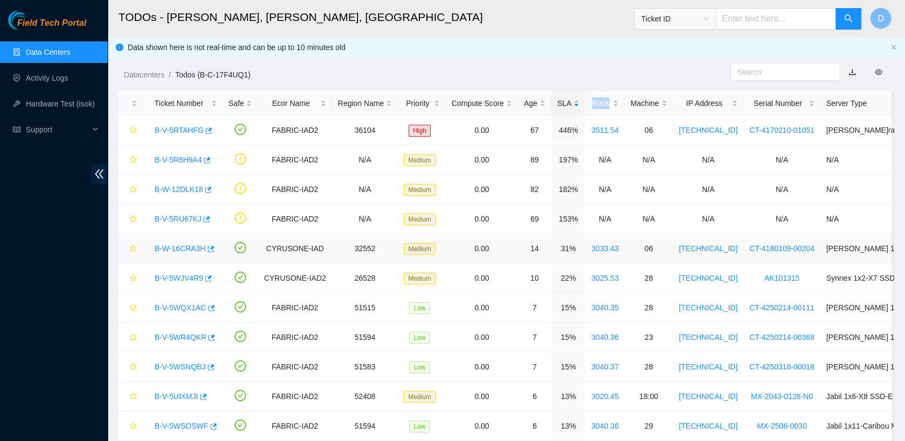
click at [188, 245] on link "B-W-16CRA3H" at bounding box center [179, 248] width 51 height 9
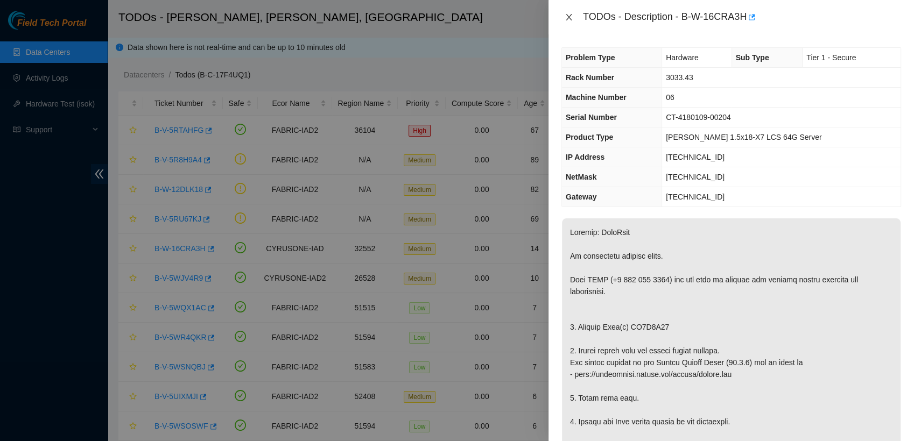
click at [570, 19] on icon "close" at bounding box center [569, 17] width 6 height 6
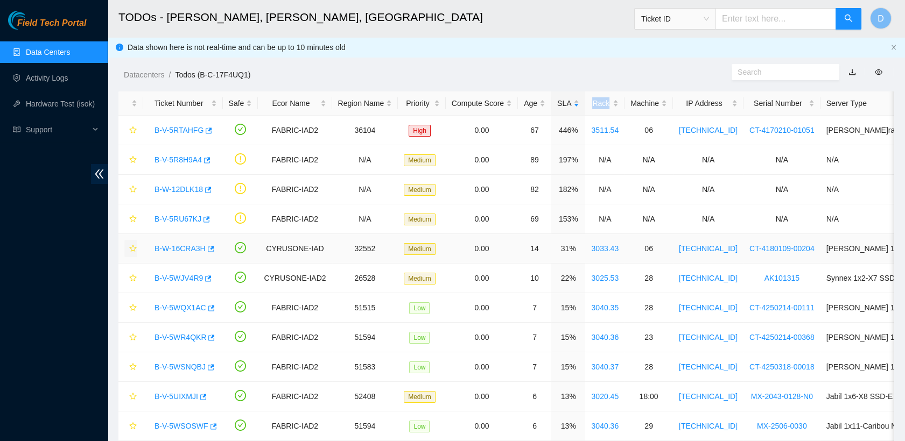
click at [134, 248] on icon "star" at bounding box center [133, 249] width 8 height 8
click at [179, 279] on link "B-V-5WJV4R9" at bounding box center [178, 278] width 48 height 9
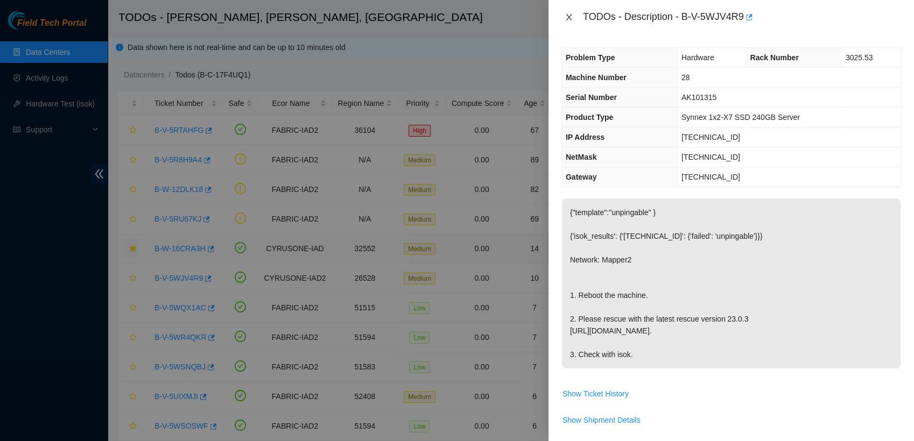
click at [568, 16] on icon "close" at bounding box center [569, 17] width 6 height 6
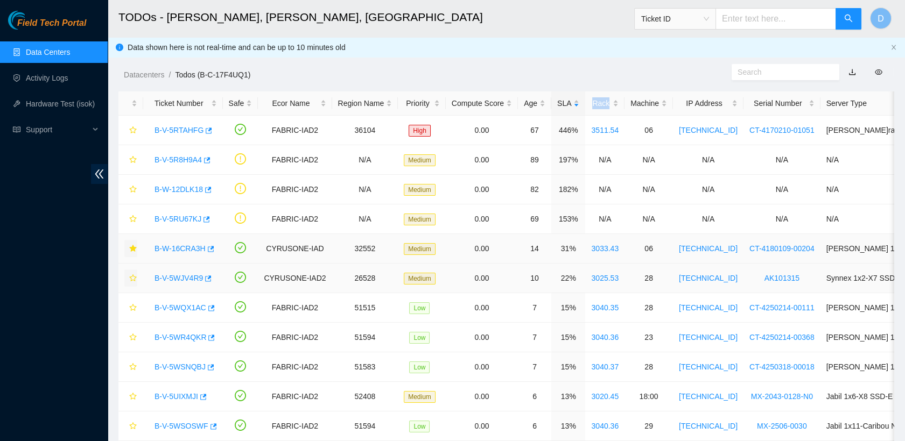
click at [132, 276] on icon "star" at bounding box center [133, 279] width 8 height 8
click at [177, 311] on link "B-V-5WQX1AC" at bounding box center [180, 308] width 52 height 9
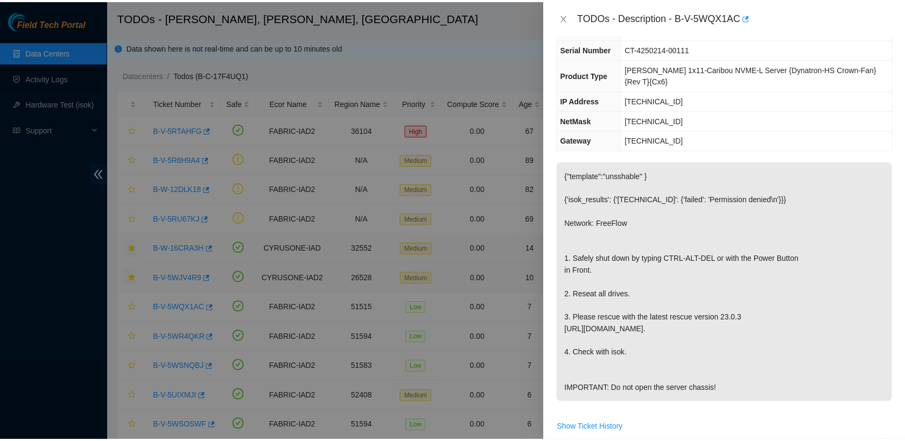
scroll to position [89, 0]
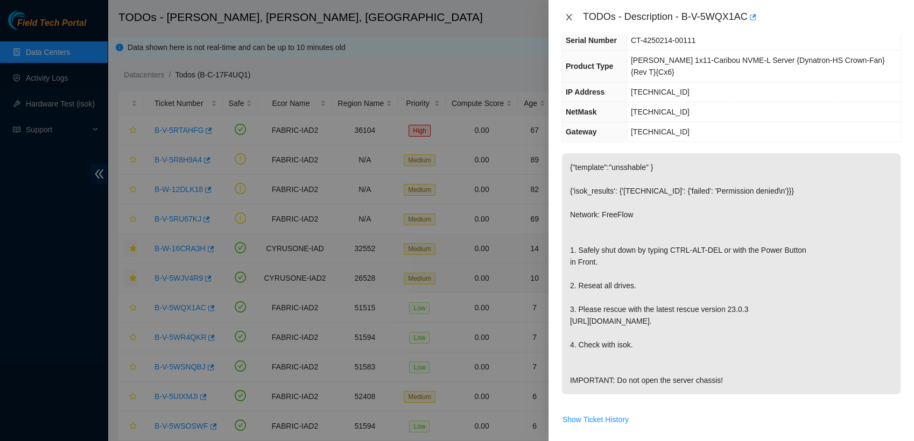
click at [568, 18] on icon "close" at bounding box center [569, 17] width 9 height 9
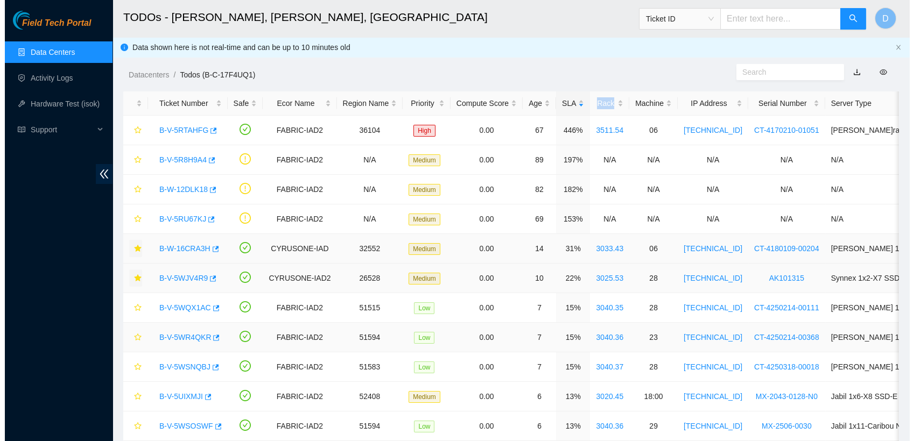
scroll to position [124, 0]
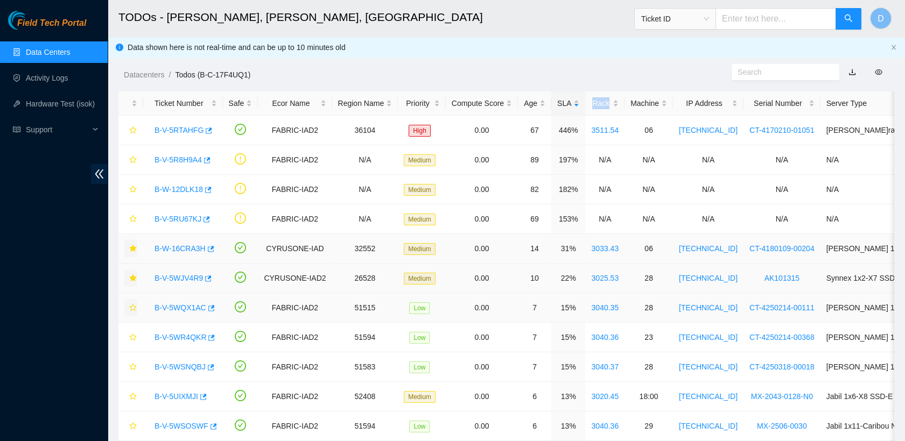
click at [132, 306] on icon "star" at bounding box center [133, 308] width 8 height 8
click at [182, 338] on link "B-V-5WR4QKR" at bounding box center [180, 337] width 52 height 9
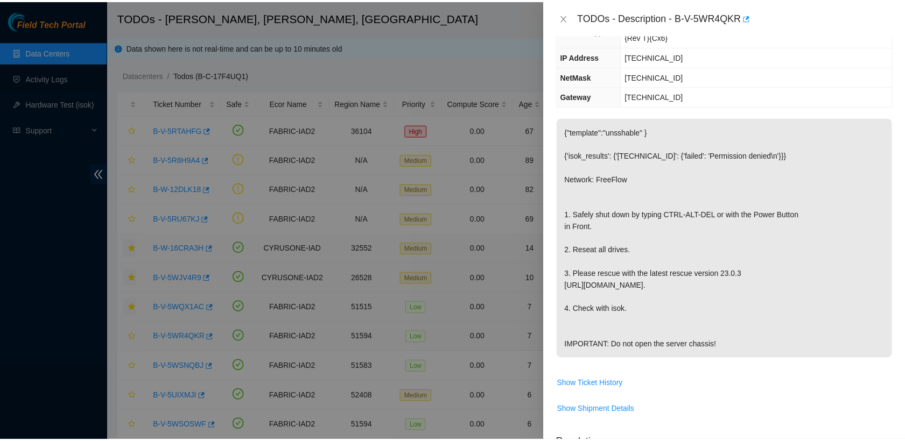
scroll to position [89, 0]
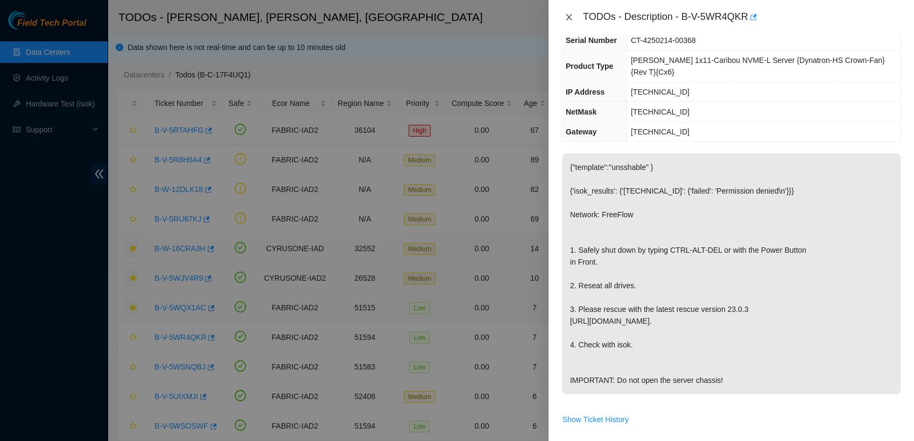
click at [567, 16] on icon "close" at bounding box center [569, 17] width 6 height 6
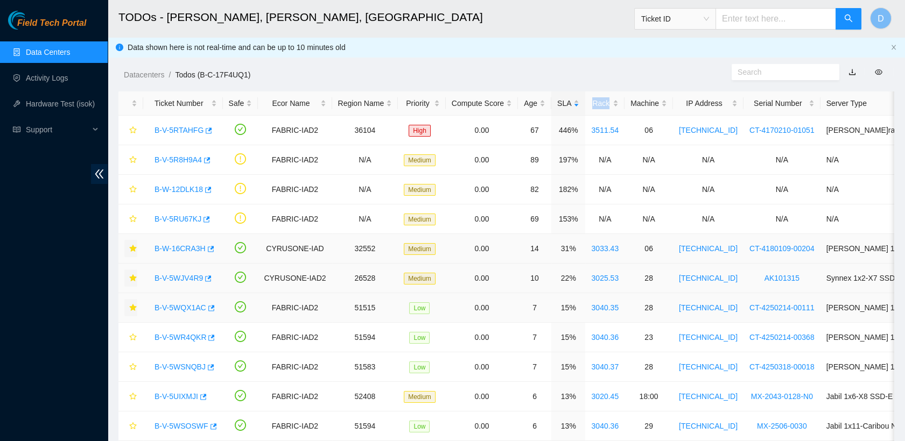
scroll to position [124, 0]
click at [132, 334] on icon "star" at bounding box center [132, 337] width 7 height 7
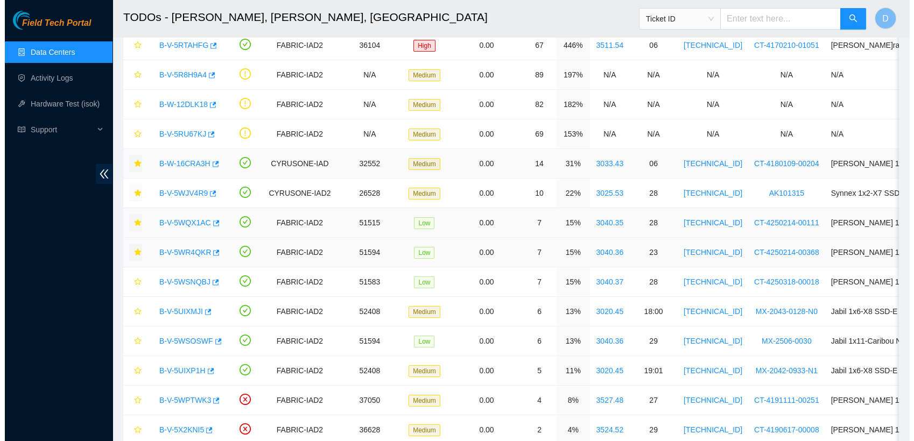
scroll to position [105, 0]
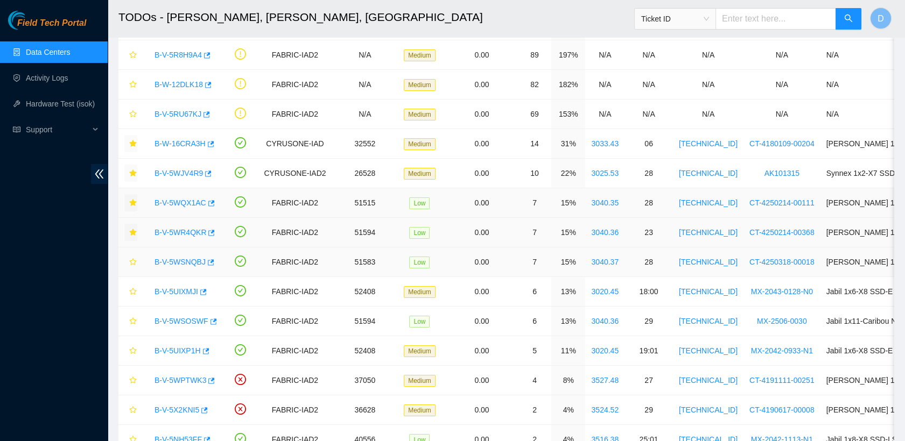
click at [180, 262] on link "B-V-5WSNQBJ" at bounding box center [179, 262] width 51 height 9
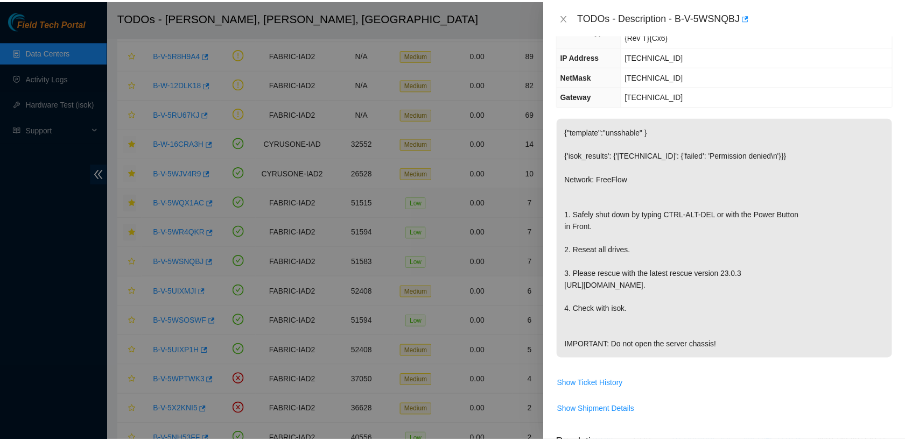
scroll to position [89, 0]
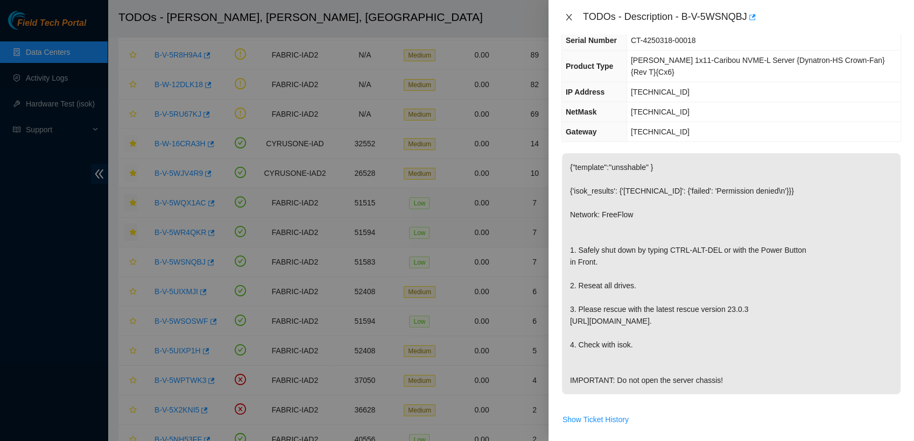
click at [568, 17] on icon "close" at bounding box center [569, 17] width 6 height 6
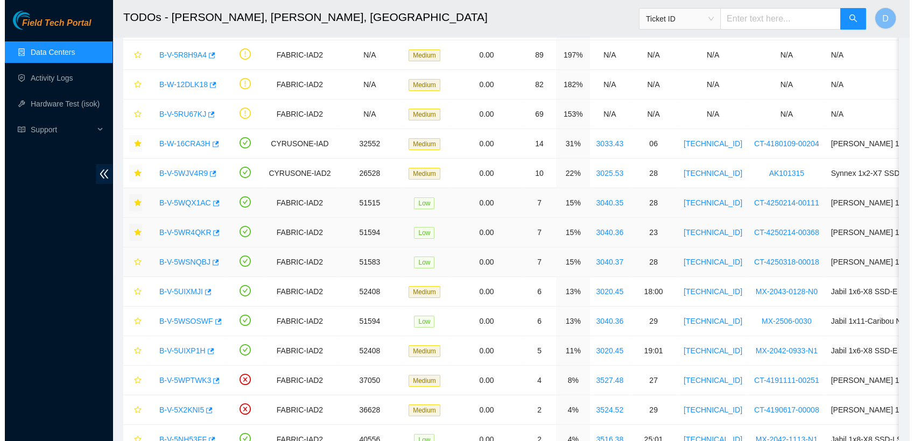
scroll to position [124, 0]
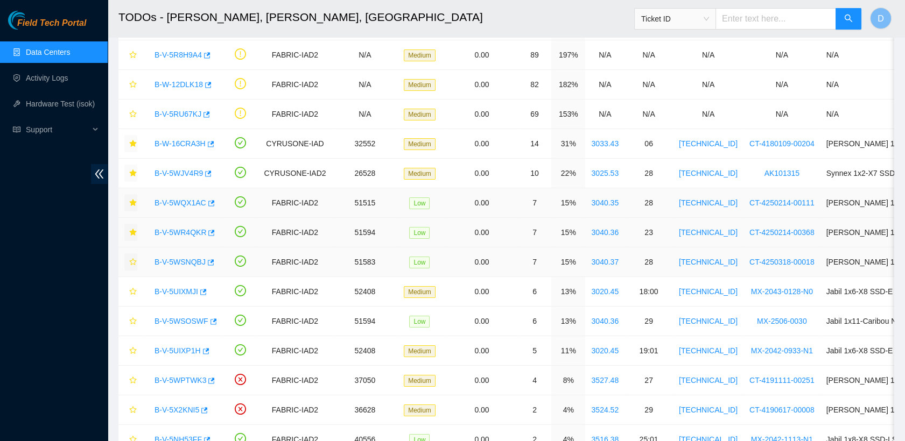
click at [133, 265] on icon "star" at bounding box center [133, 262] width 8 height 8
click at [175, 285] on div "B-V-5UIXMJI" at bounding box center [183, 291] width 68 height 17
click at [177, 291] on link "B-V-5UIXMJI" at bounding box center [176, 291] width 44 height 9
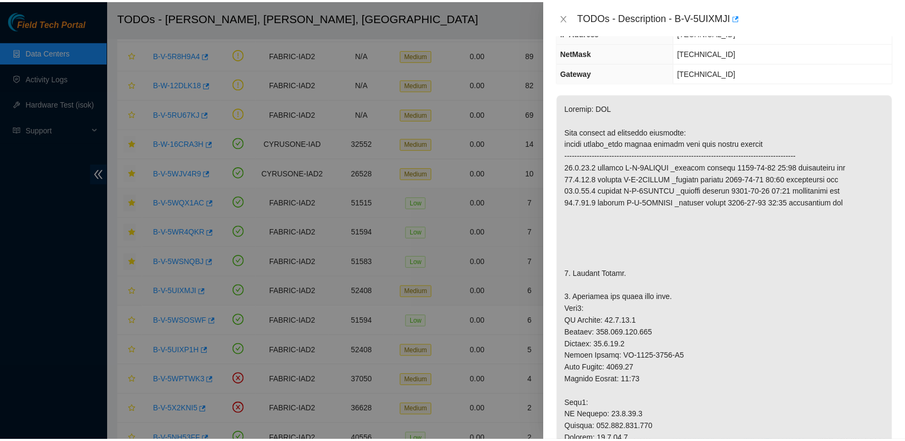
scroll to position [89, 0]
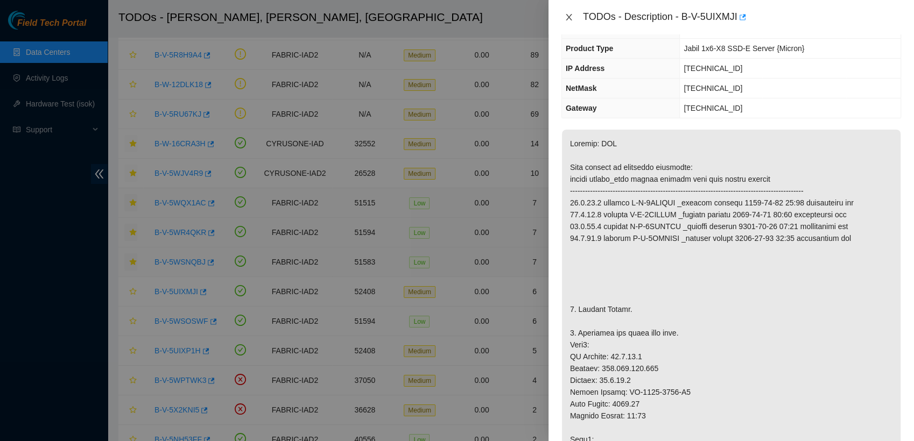
click at [568, 19] on icon "close" at bounding box center [569, 17] width 9 height 9
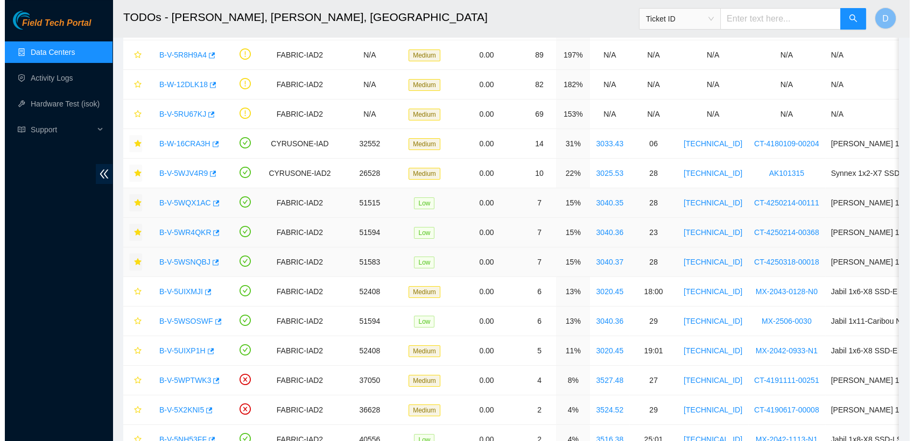
scroll to position [124, 0]
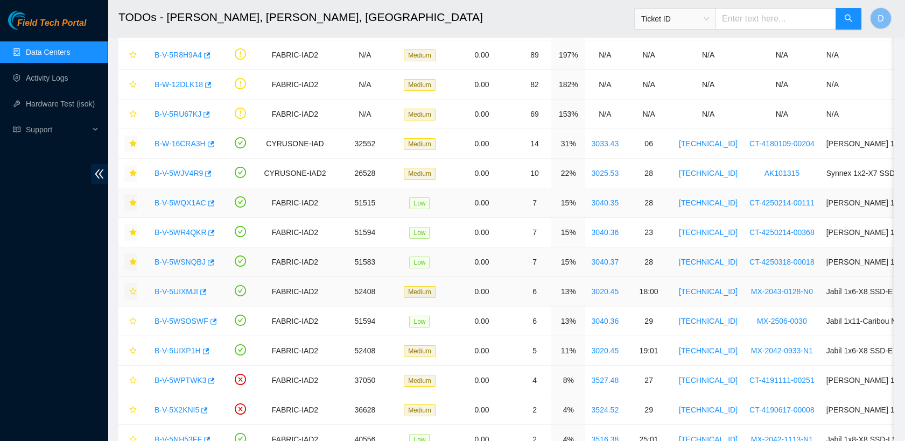
click at [134, 289] on icon "star" at bounding box center [132, 291] width 7 height 7
click at [186, 319] on link "B-V-5WSOSWF" at bounding box center [181, 321] width 54 height 9
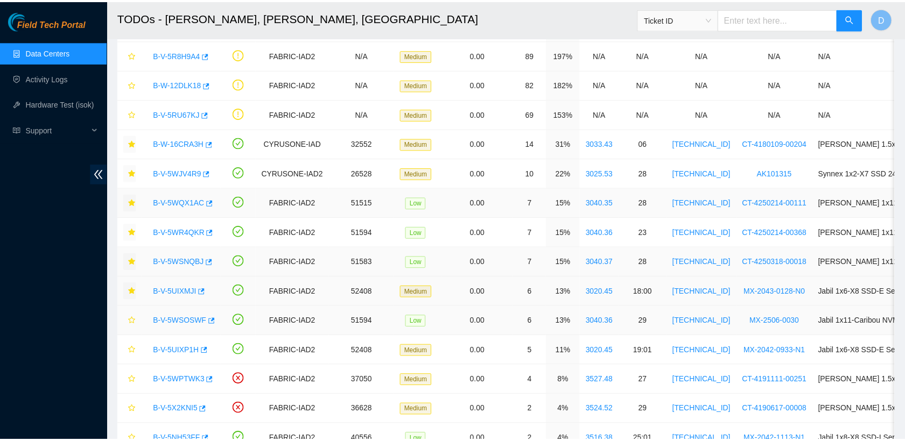
scroll to position [89, 0]
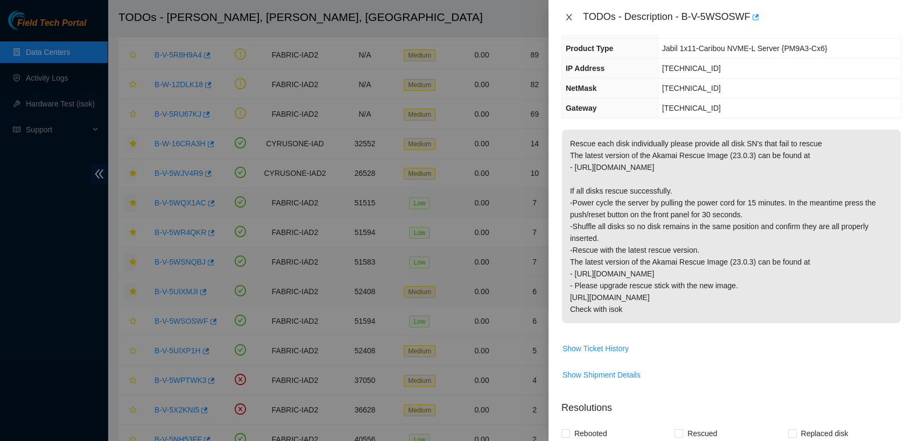
click at [567, 18] on icon "close" at bounding box center [569, 17] width 9 height 9
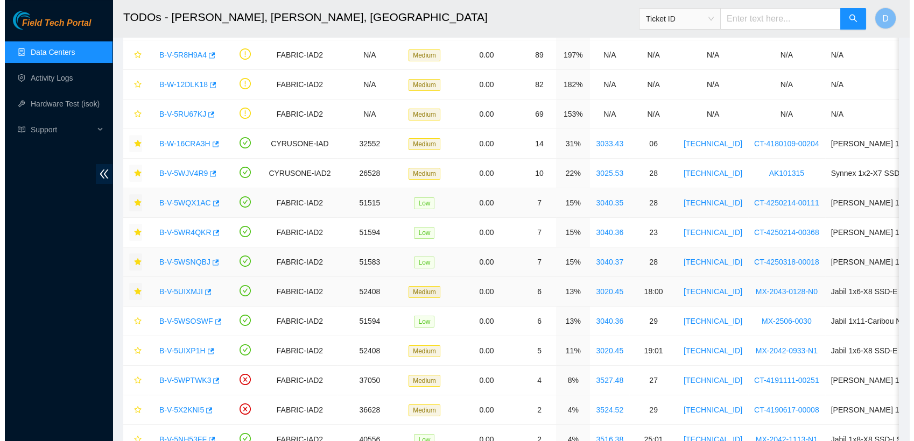
scroll to position [124, 0]
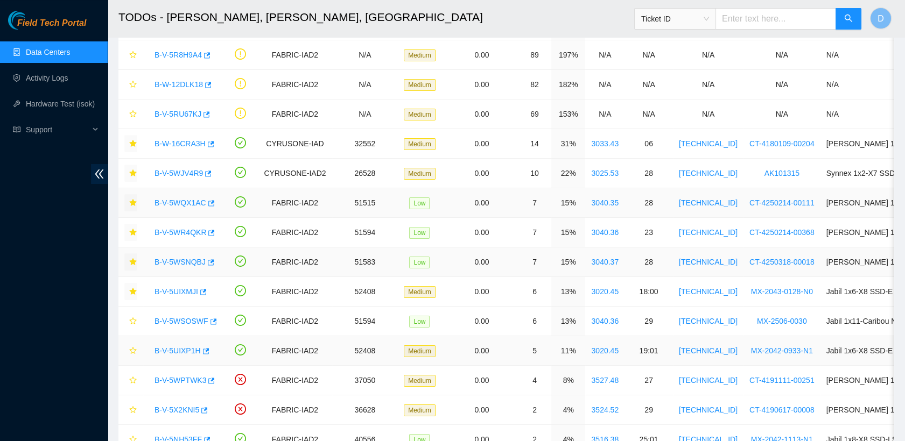
click at [168, 350] on link "B-V-5UIXP1H" at bounding box center [177, 351] width 46 height 9
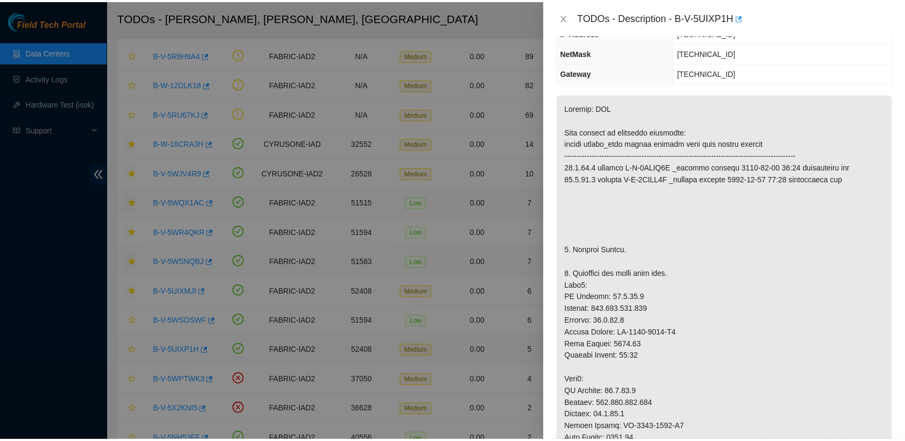
scroll to position [89, 0]
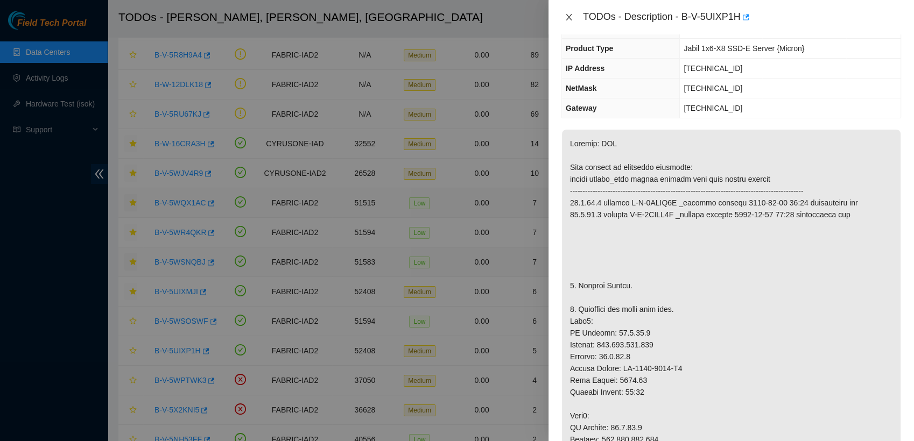
click at [568, 17] on icon "close" at bounding box center [569, 17] width 6 height 6
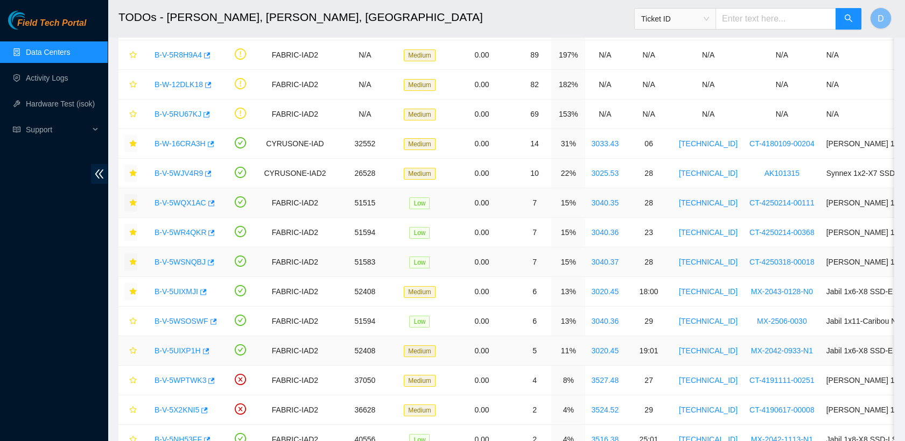
scroll to position [124, 0]
click at [133, 353] on icon "star" at bounding box center [133, 351] width 8 height 8
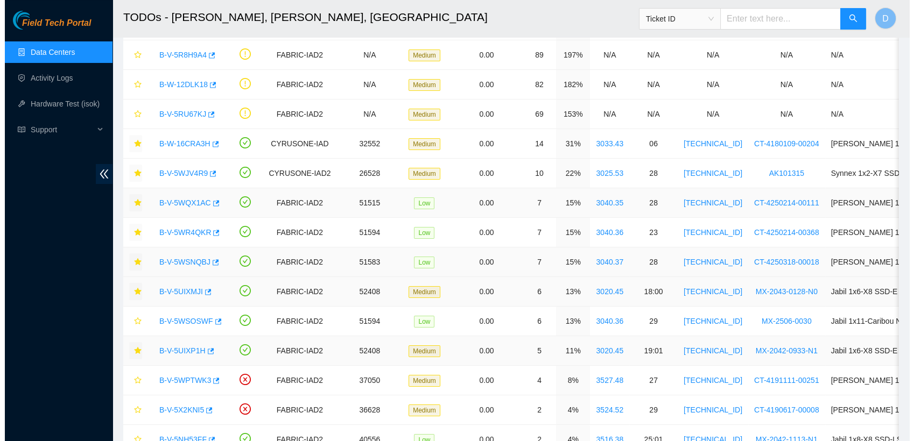
scroll to position [189, 0]
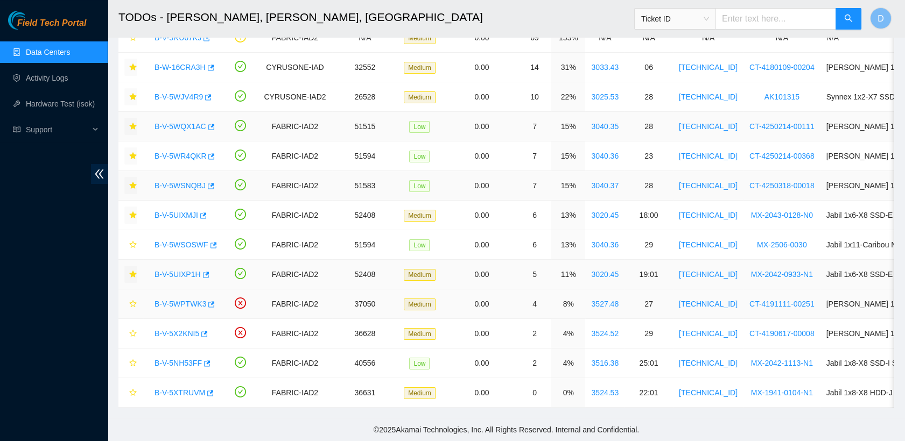
click at [181, 300] on link "B-V-5WPTWK3" at bounding box center [180, 304] width 52 height 9
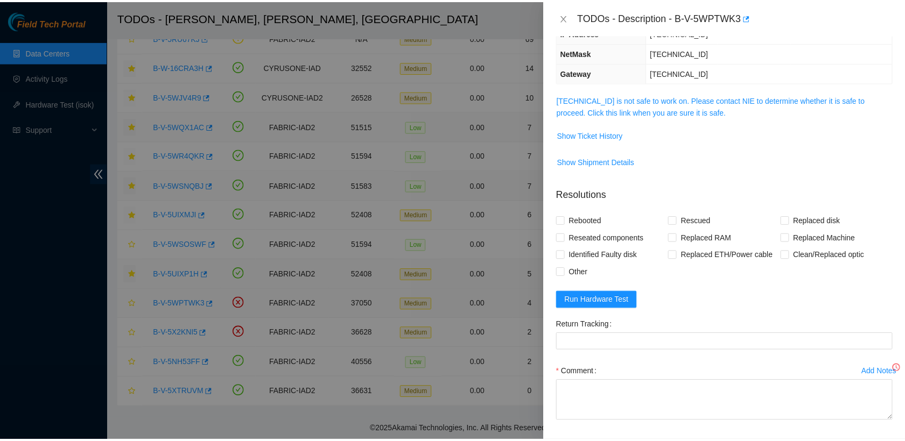
scroll to position [89, 0]
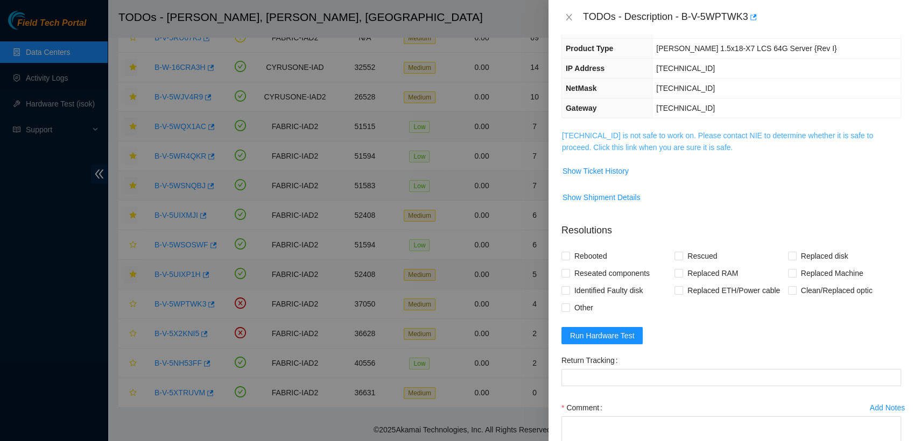
click at [656, 139] on link "[TECHNICAL_ID] is not safe to work on. Please contact NIE to determine whether …" at bounding box center [717, 141] width 311 height 20
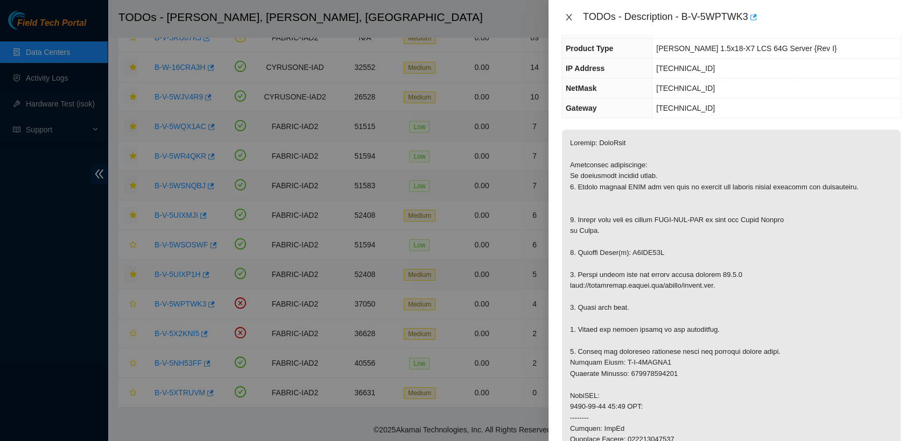
click at [571, 17] on icon "close" at bounding box center [569, 17] width 9 height 9
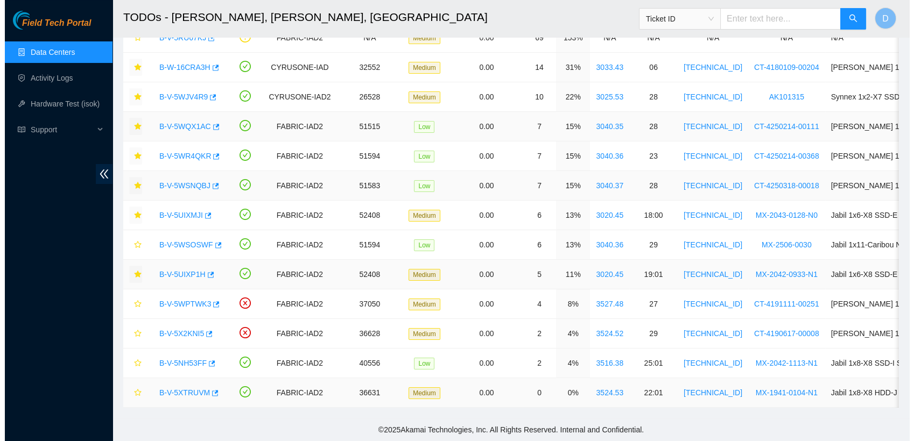
scroll to position [124, 0]
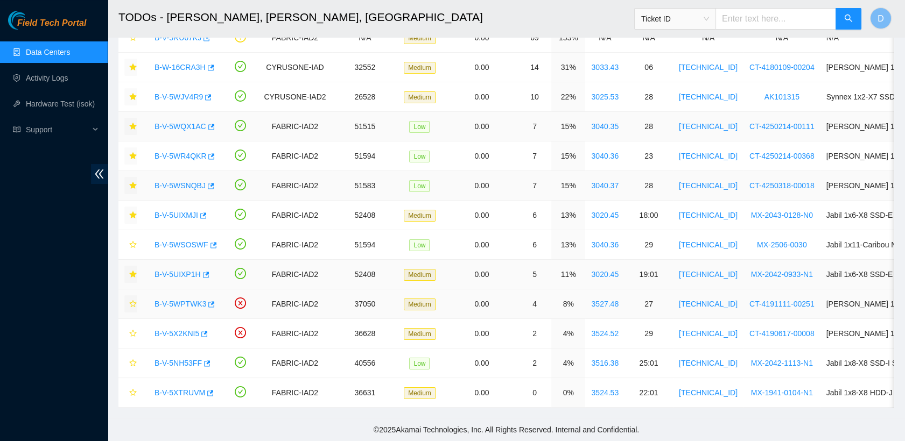
click at [130, 300] on icon "star" at bounding box center [133, 304] width 8 height 8
click at [188, 329] on link "B-V-5X2KNI5" at bounding box center [176, 333] width 45 height 9
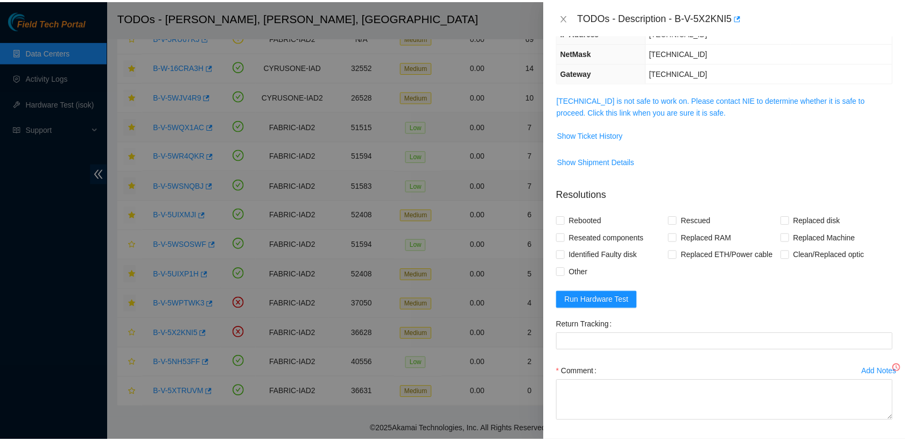
scroll to position [89, 0]
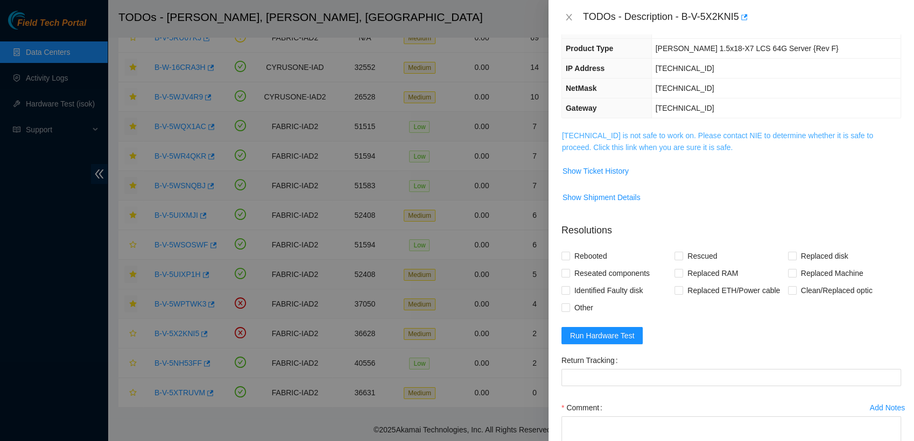
click at [681, 133] on link "[TECHNICAL_ID] is not safe to work on. Please contact NIE to determine whether …" at bounding box center [717, 141] width 311 height 20
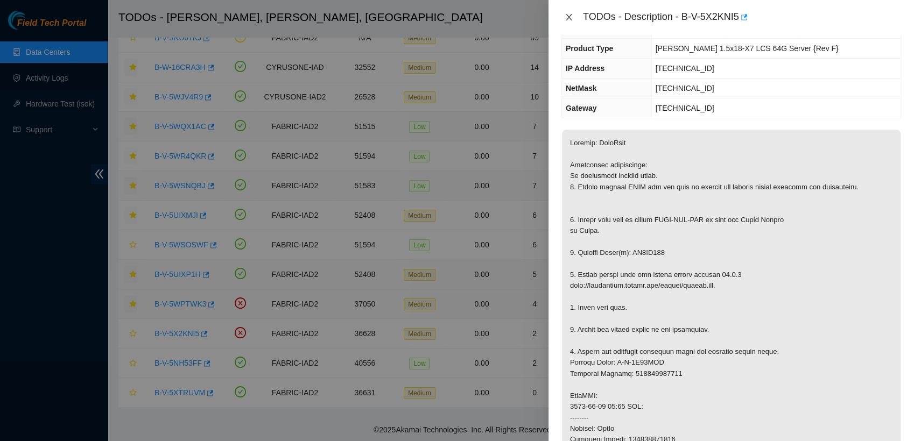
click at [567, 16] on icon "close" at bounding box center [569, 17] width 6 height 6
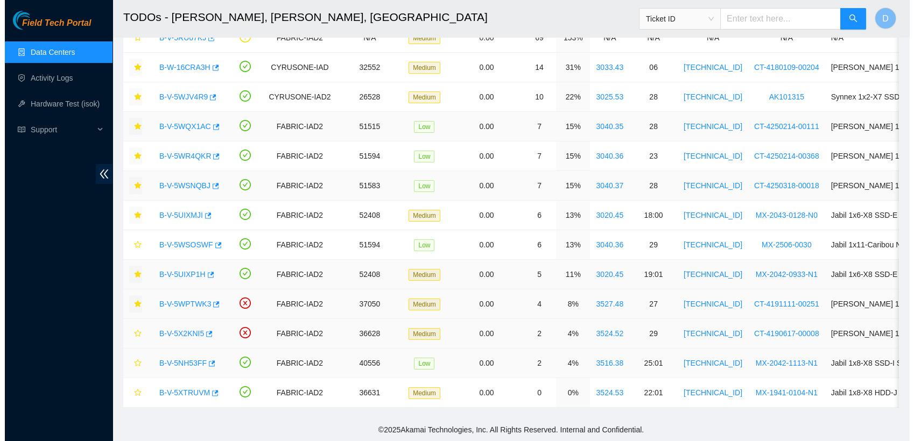
scroll to position [124, 0]
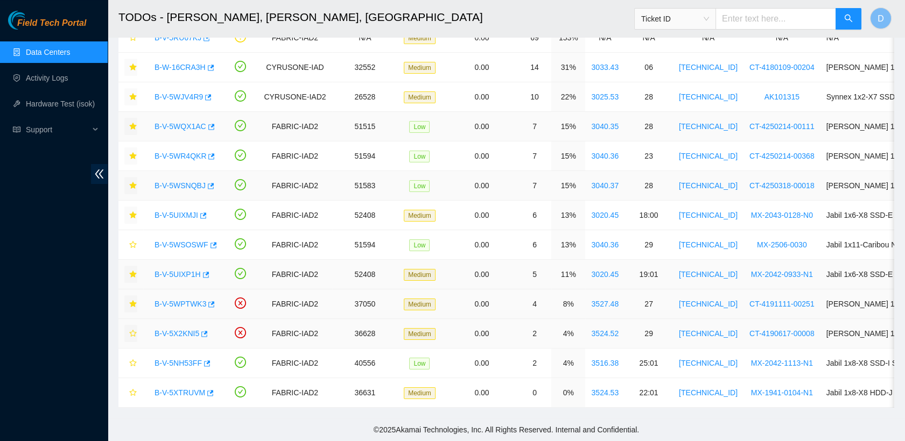
click at [131, 329] on button "button" at bounding box center [130, 333] width 13 height 17
click at [178, 359] on link "B-V-5NH53FF" at bounding box center [177, 363] width 47 height 9
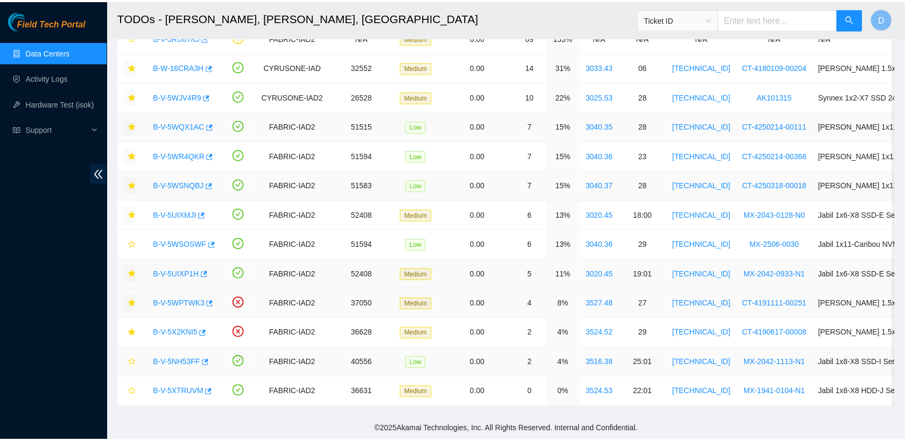
scroll to position [89, 0]
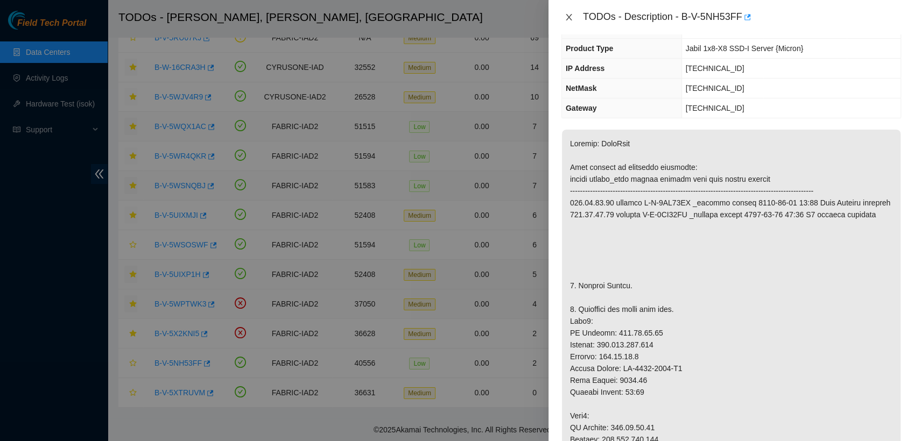
click at [567, 13] on icon "close" at bounding box center [569, 17] width 9 height 9
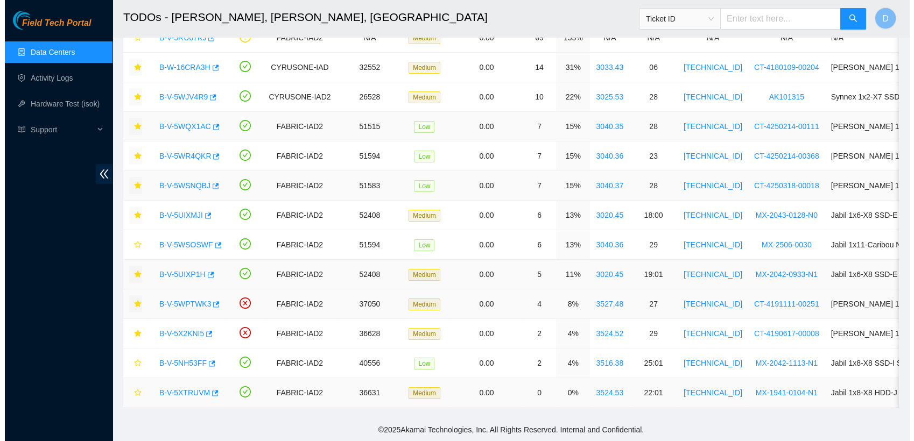
scroll to position [124, 0]
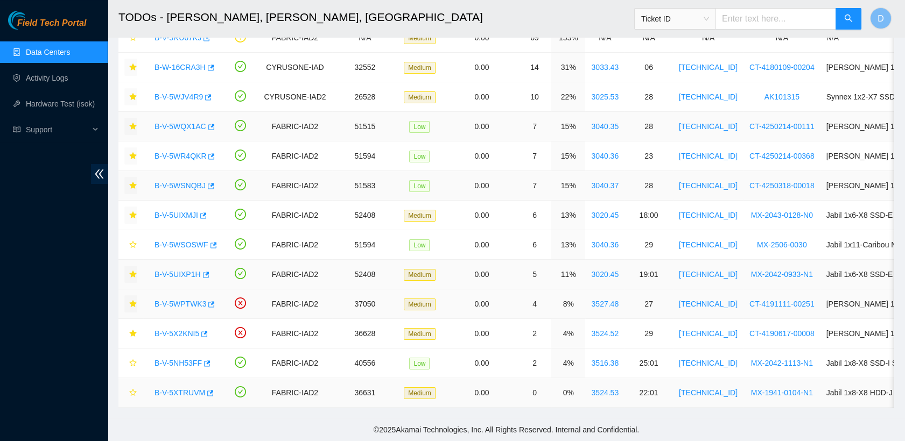
click at [176, 389] on link "B-V-5XTRUVM" at bounding box center [179, 393] width 51 height 9
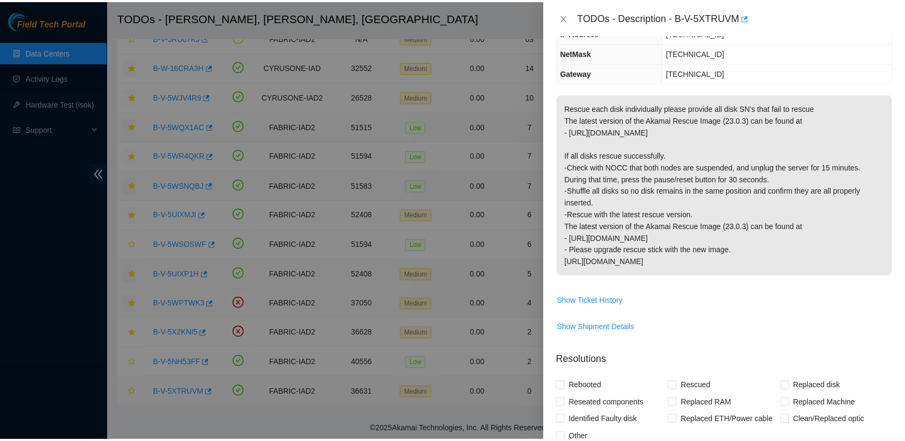
scroll to position [89, 0]
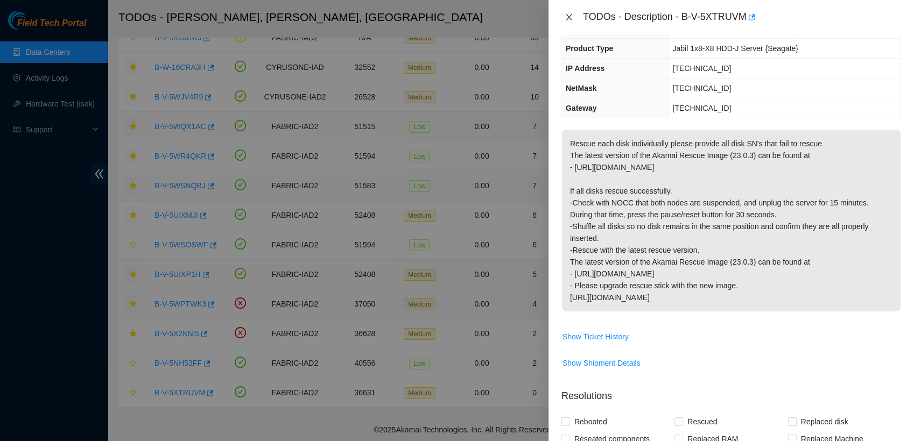
click at [572, 14] on icon "close" at bounding box center [569, 17] width 9 height 9
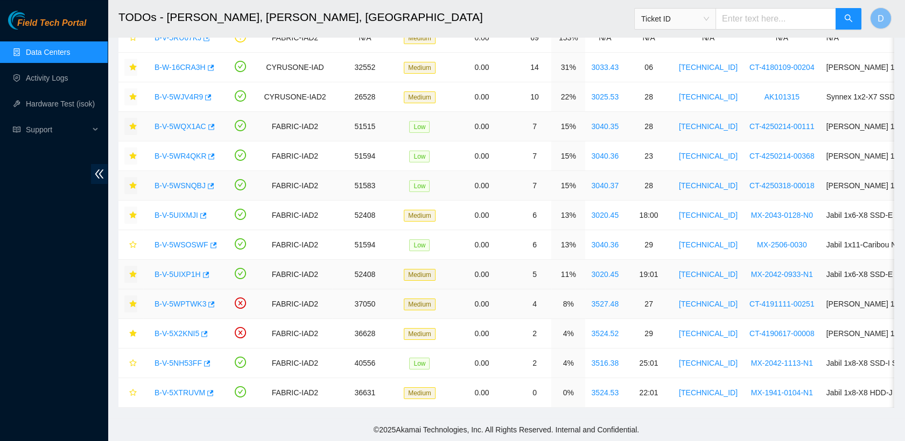
scroll to position [124, 0]
click at [133, 360] on icon "star" at bounding box center [133, 364] width 8 height 8
click at [70, 56] on link "Data Centers" at bounding box center [48, 52] width 44 height 9
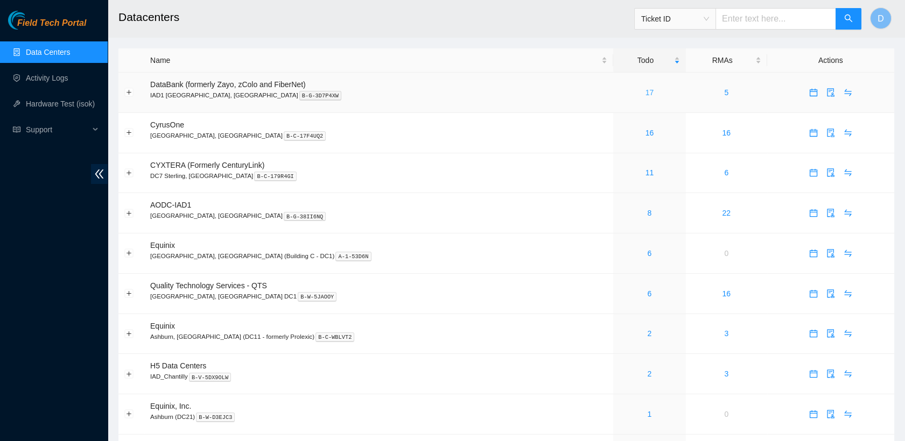
click at [645, 90] on link "17" at bounding box center [649, 92] width 9 height 9
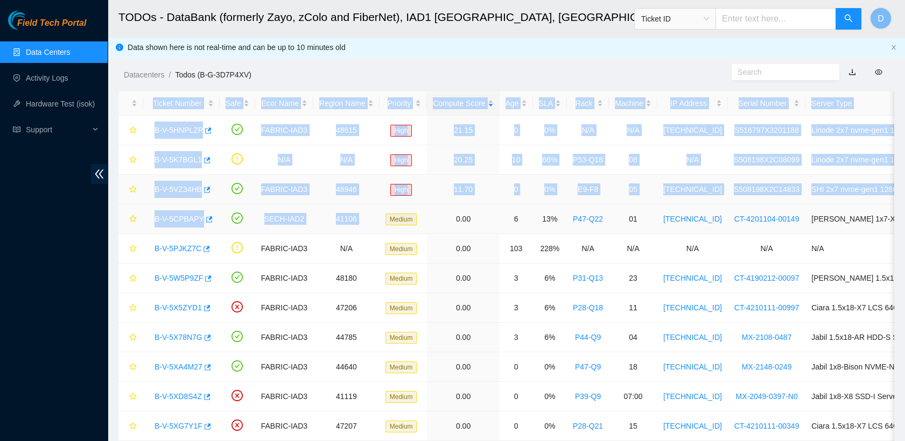
drag, startPoint x: 600, startPoint y: 90, endPoint x: 393, endPoint y: 208, distance: 237.2
click at [393, 208] on main "TODOs - DataBank (formerly Zayo, zColo and FiberNet), IAD1 [GEOGRAPHIC_DATA], […" at bounding box center [506, 300] width 797 height 600
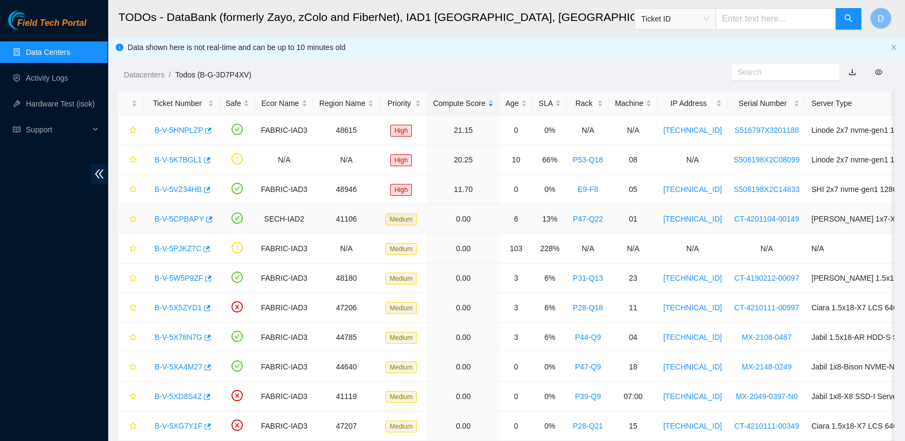
drag, startPoint x: 393, startPoint y: 208, endPoint x: 487, endPoint y: 69, distance: 166.8
click at [487, 69] on ol "Datacenters / Todos (B-G-3D7P4XV) /" at bounding box center [415, 75] width 582 height 12
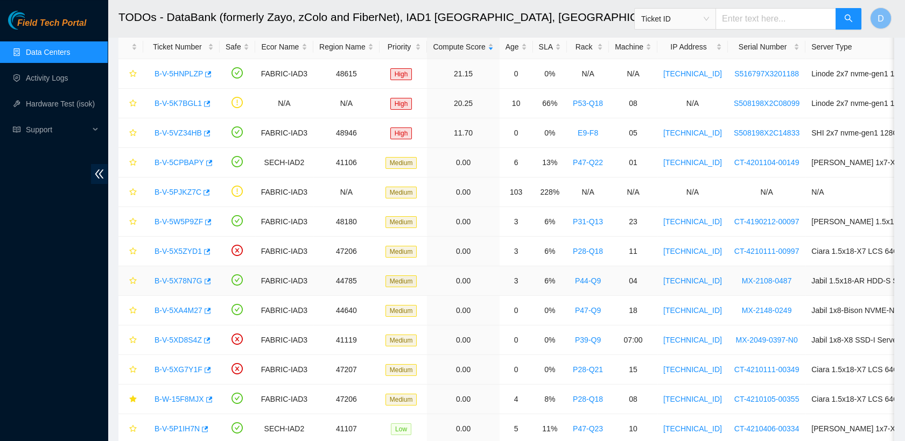
scroll to position [189, 0]
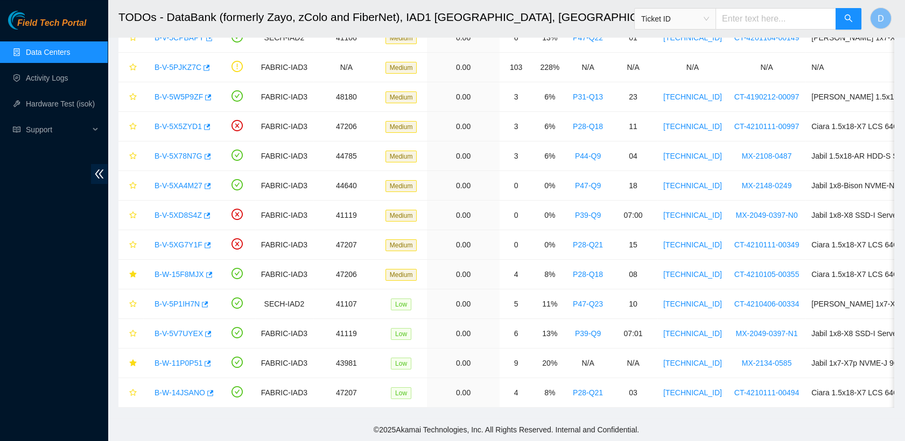
click at [60, 57] on link "Data Centers" at bounding box center [48, 52] width 44 height 9
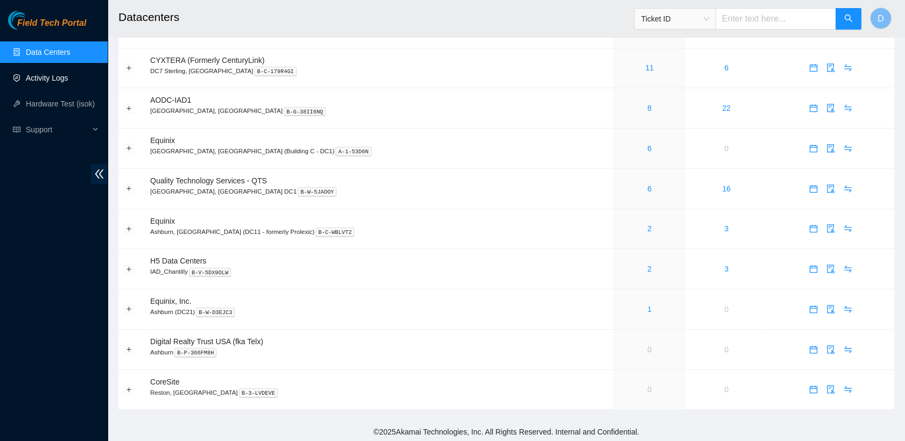
click at [57, 82] on link "Activity Logs" at bounding box center [47, 78] width 43 height 9
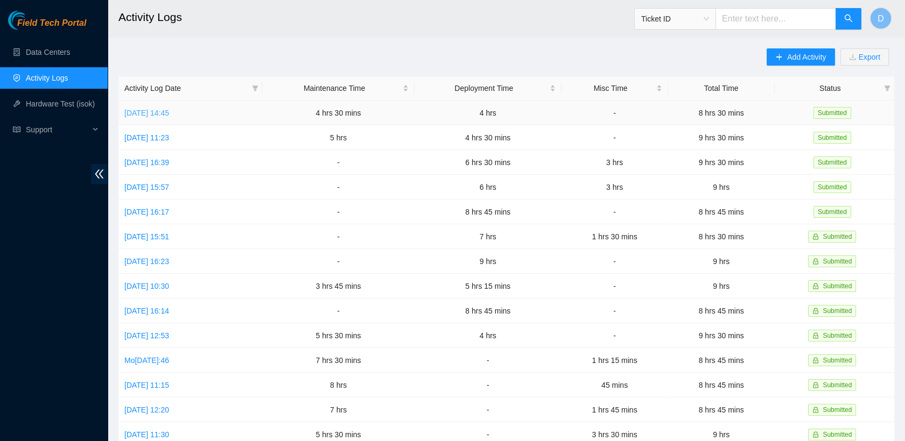
click at [169, 111] on link "[DATE] 14:45" at bounding box center [146, 113] width 45 height 9
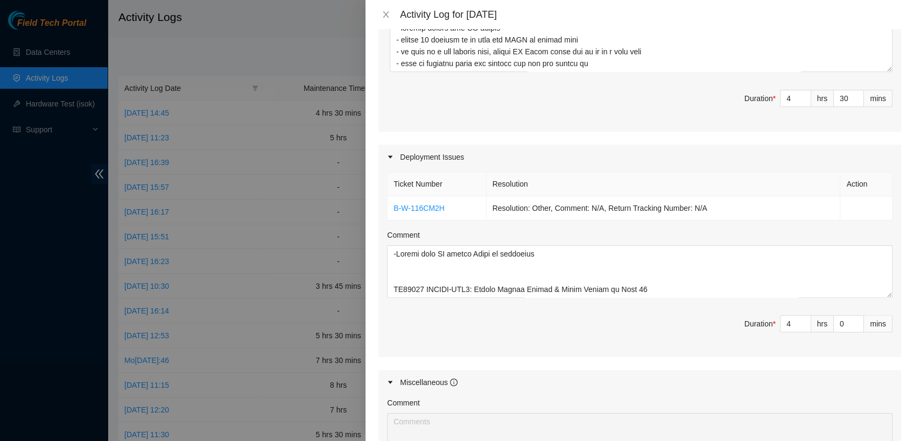
scroll to position [417, 0]
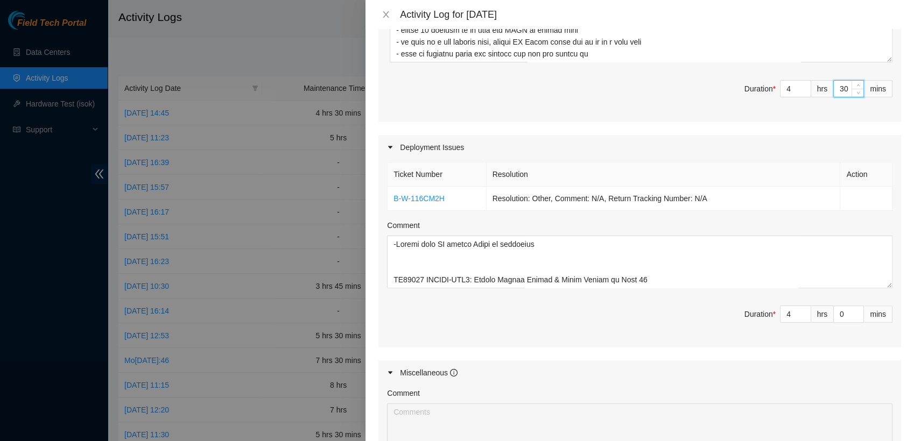
click at [840, 89] on input "30" at bounding box center [849, 89] width 30 height 16
type input "3"
type input "0"
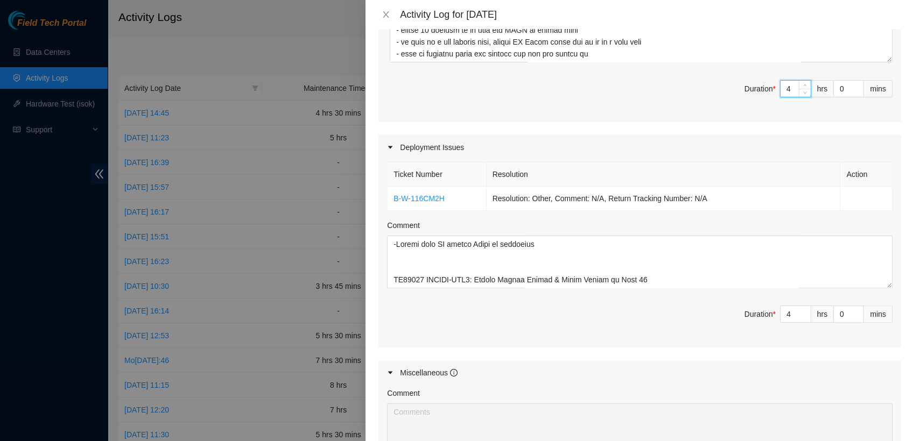
click at [784, 90] on input "4" at bounding box center [796, 89] width 30 height 16
type input "4"
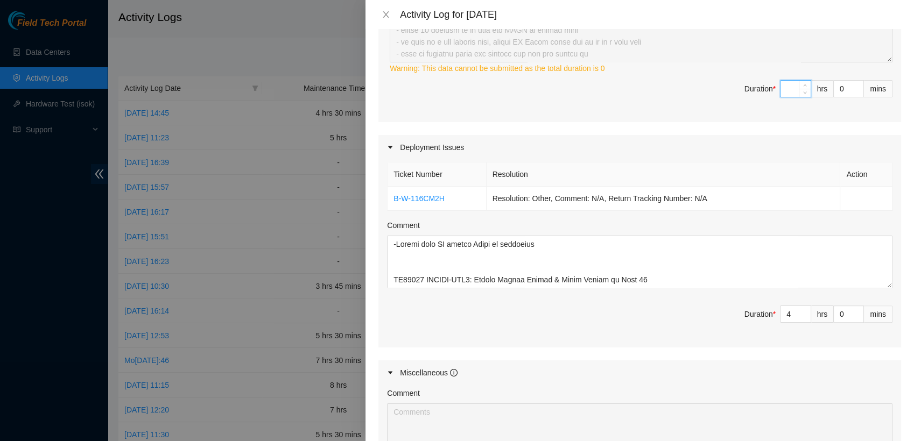
type input "5"
type input "9"
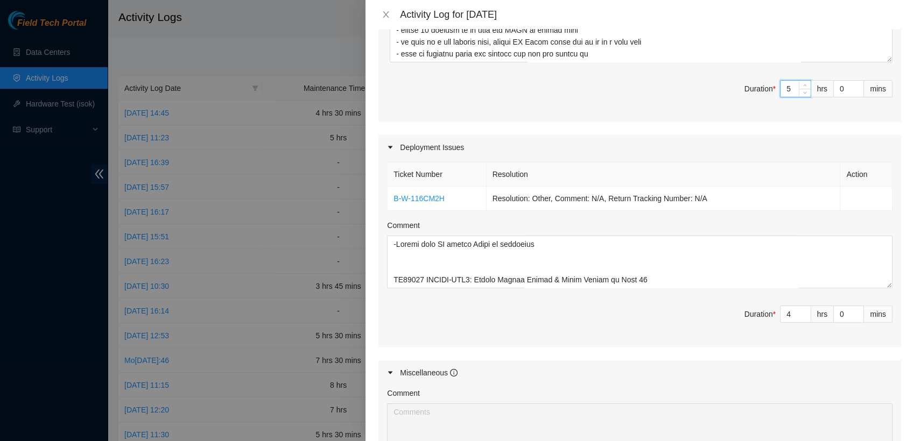
type input "5"
click at [781, 128] on div "Maintenance Issues Ticket Number Resolution Action B-V-5WJ6C0Q B-V-5T1ETYY Reso…" at bounding box center [639, 133] width 523 height 757
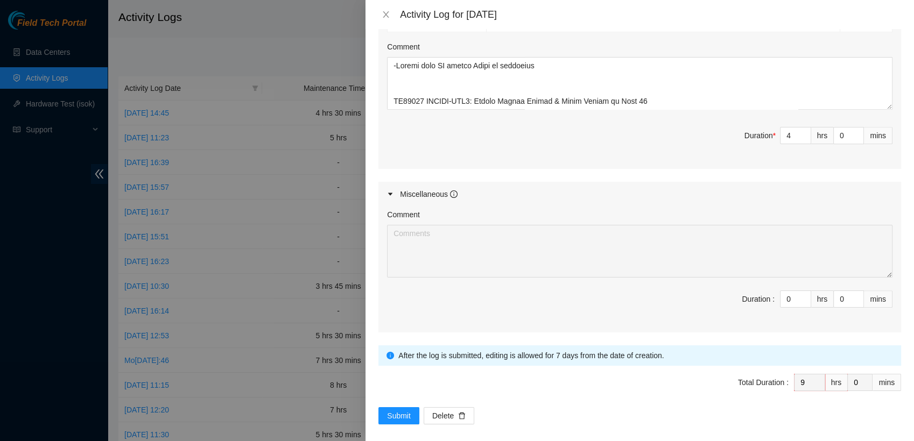
scroll to position [603, 0]
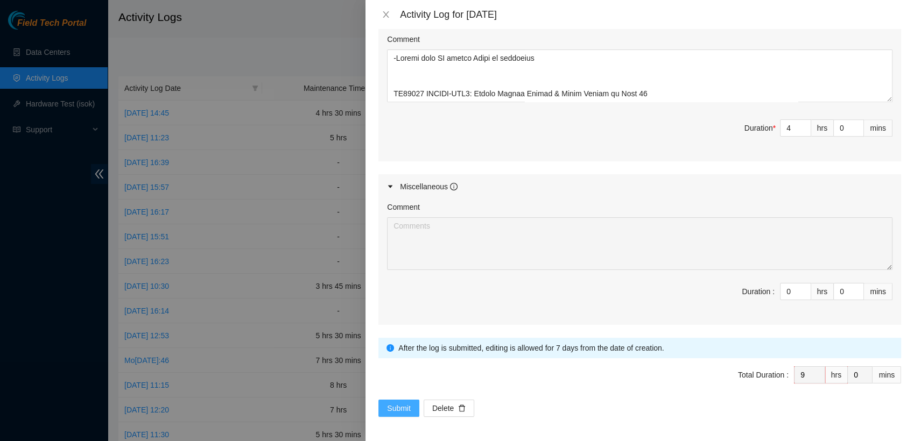
click at [409, 411] on span "Submit" at bounding box center [399, 409] width 24 height 12
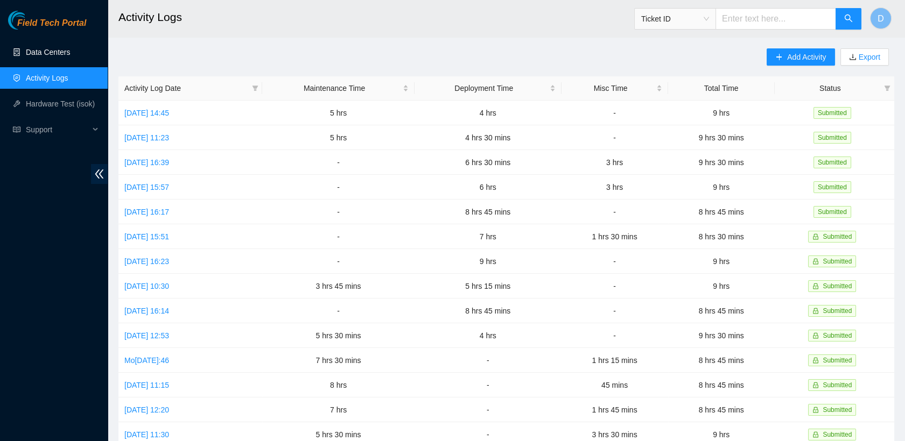
click at [69, 57] on link "Data Centers" at bounding box center [48, 52] width 44 height 9
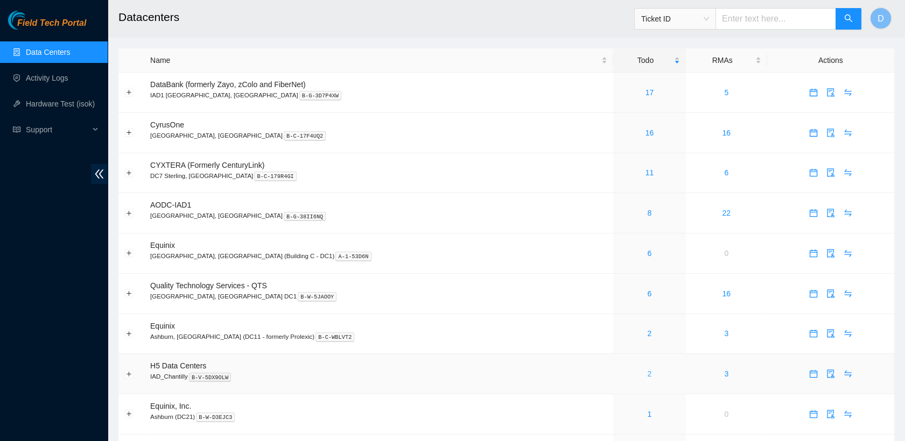
click at [648, 375] on link "2" at bounding box center [650, 374] width 4 height 9
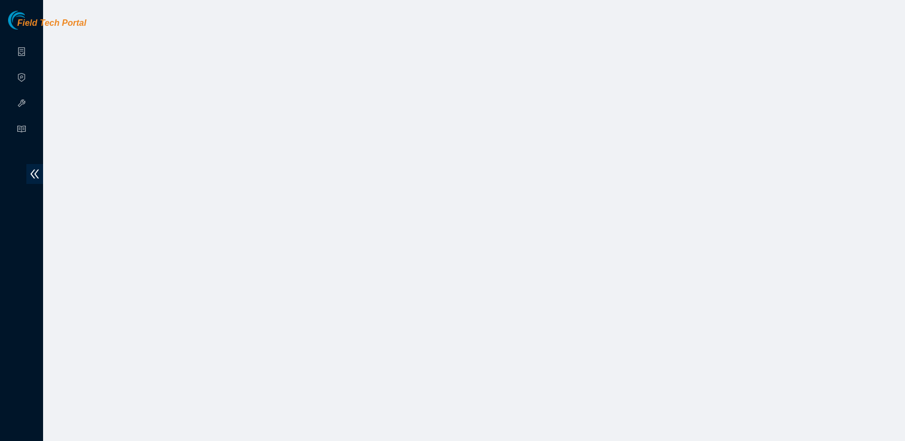
drag, startPoint x: 0, startPoint y: 0, endPoint x: 418, endPoint y: 313, distance: 522.3
click at [418, 313] on body "Field Tech Portal Data Centers Activity Logs Hardware Test (isok) Support" at bounding box center [452, 220] width 905 height 441
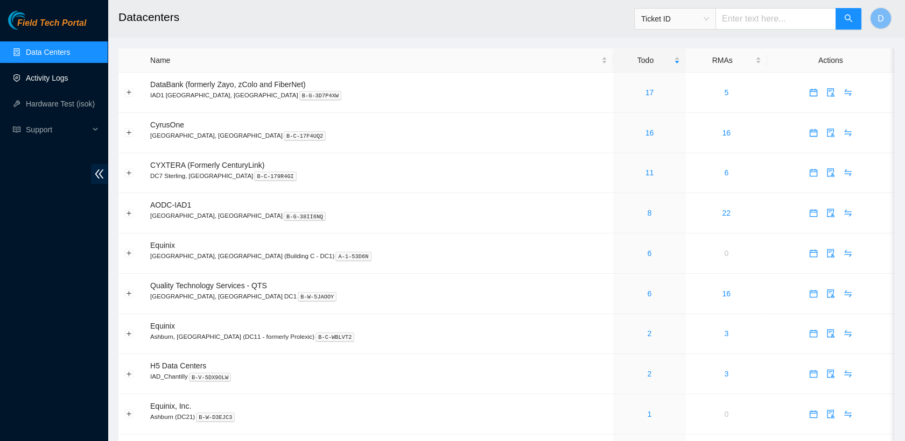
click at [68, 75] on link "Activity Logs" at bounding box center [47, 78] width 43 height 9
